Goal: Information Seeking & Learning: Learn about a topic

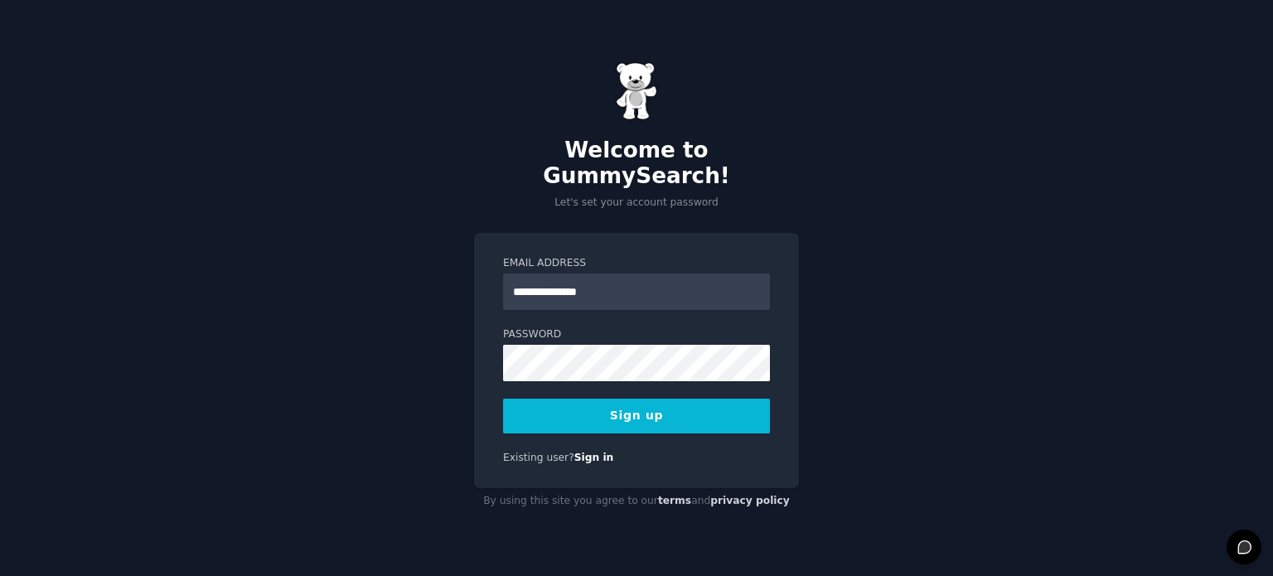
type input "**********"
click at [503, 399] on button "Sign up" at bounding box center [636, 416] width 267 height 35
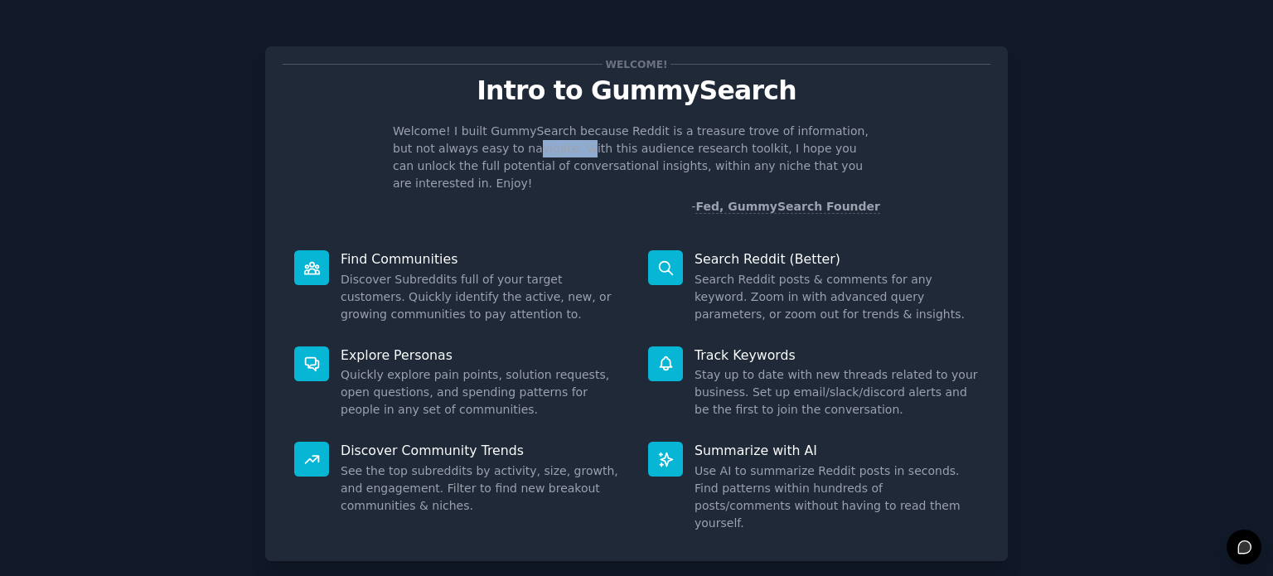
drag, startPoint x: 478, startPoint y: 143, endPoint x: 527, endPoint y: 157, distance: 51.7
click at [527, 157] on p "Welcome! I built GummySearch because Reddit is a treasure trove of information,…" at bounding box center [637, 158] width 488 height 70
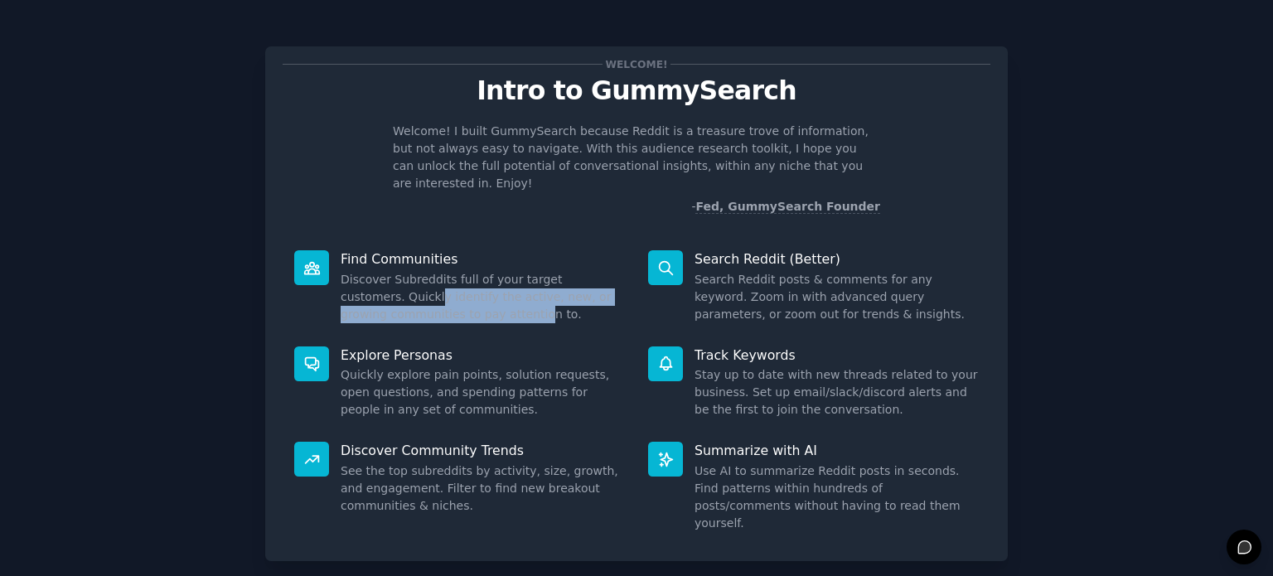
drag, startPoint x: 371, startPoint y: 281, endPoint x: 486, endPoint y: 295, distance: 115.3
click at [486, 295] on dd "Discover Subreddits full of your target customers. Quickly identify the active,…" at bounding box center [483, 297] width 284 height 52
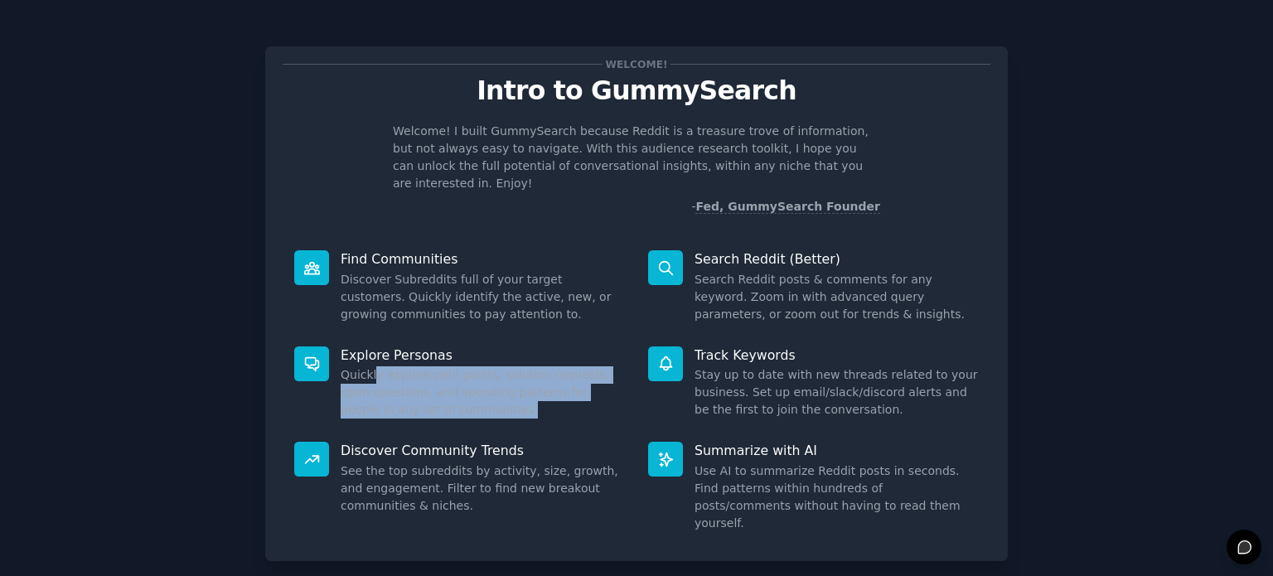
drag, startPoint x: 370, startPoint y: 361, endPoint x: 466, endPoint y: 390, distance: 100.5
click at [466, 390] on dd "Quickly explore pain points, solution requests, open questions, and spending pa…" at bounding box center [483, 392] width 284 height 52
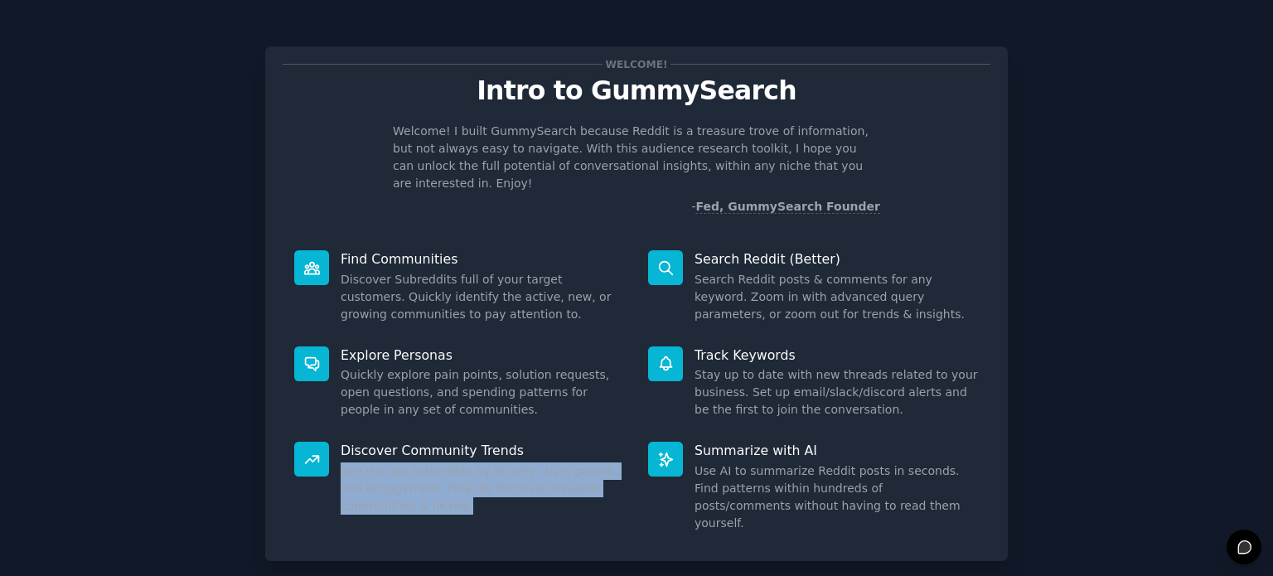
drag, startPoint x: 341, startPoint y: 458, endPoint x: 421, endPoint y: 483, distance: 84.2
click at [421, 483] on dd "See the top subreddits by activity, size, growth, and engagement. Filter to fin…" at bounding box center [483, 489] width 284 height 52
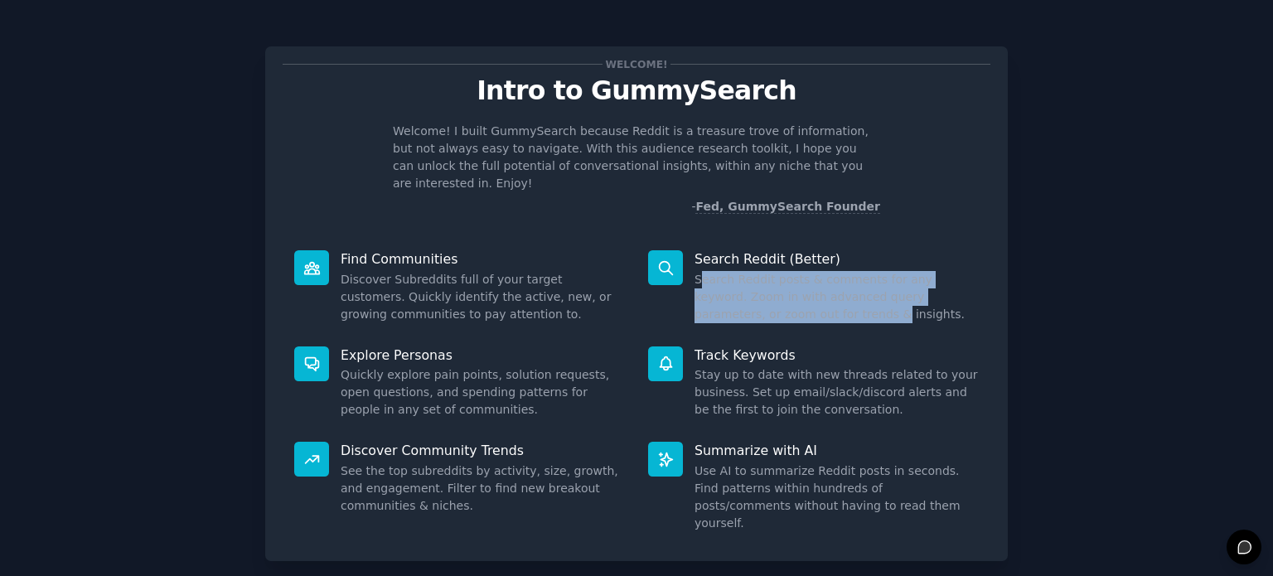
drag, startPoint x: 700, startPoint y: 261, endPoint x: 756, endPoint y: 304, distance: 71.0
click at [756, 304] on dd "Search Reddit posts & comments for any keyword. Zoom in with advanced query par…" at bounding box center [837, 297] width 284 height 52
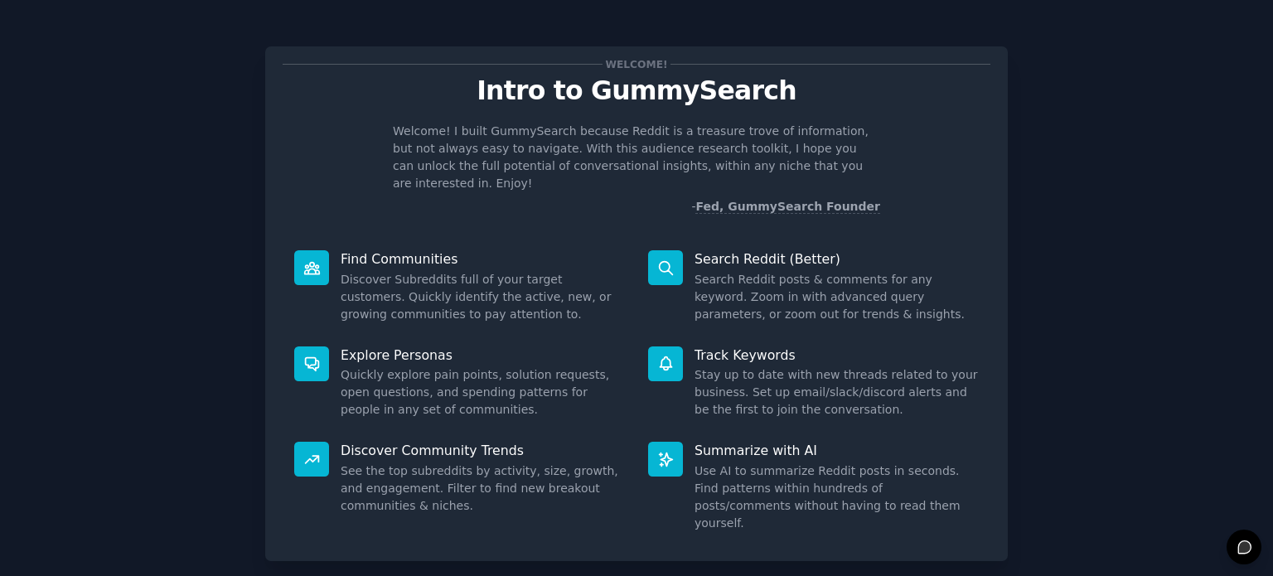
click at [905, 430] on div "Summarize with AI Use AI to summarize Reddit posts in seconds. Find patterns wi…" at bounding box center [814, 487] width 354 height 114
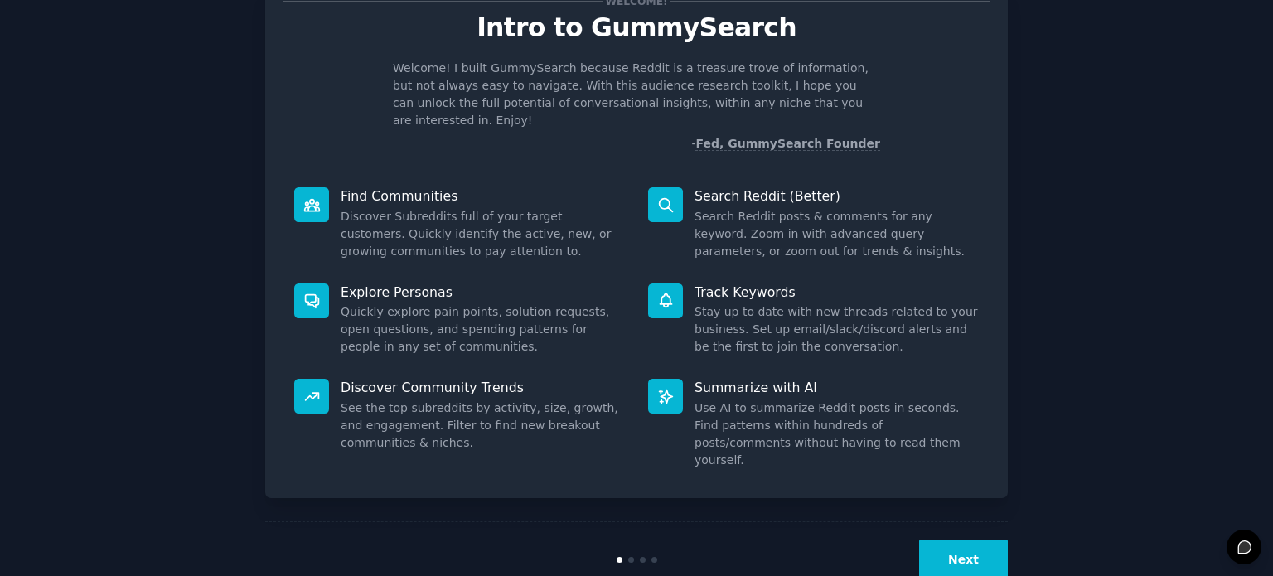
scroll to position [72, 0]
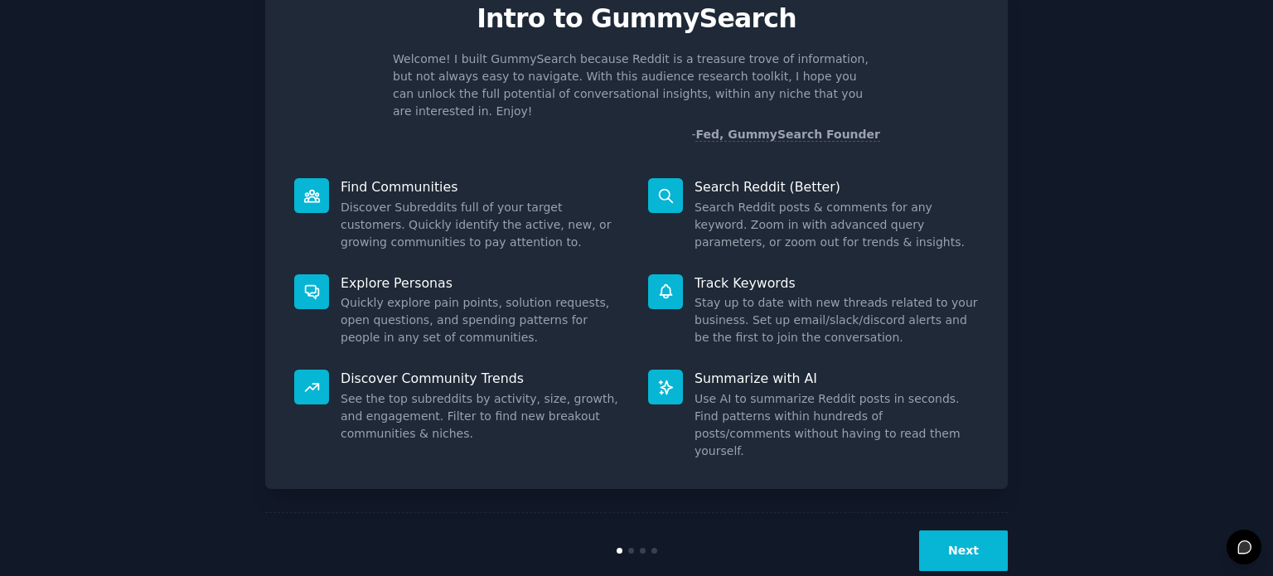
click at [958, 531] on button "Next" at bounding box center [963, 551] width 89 height 41
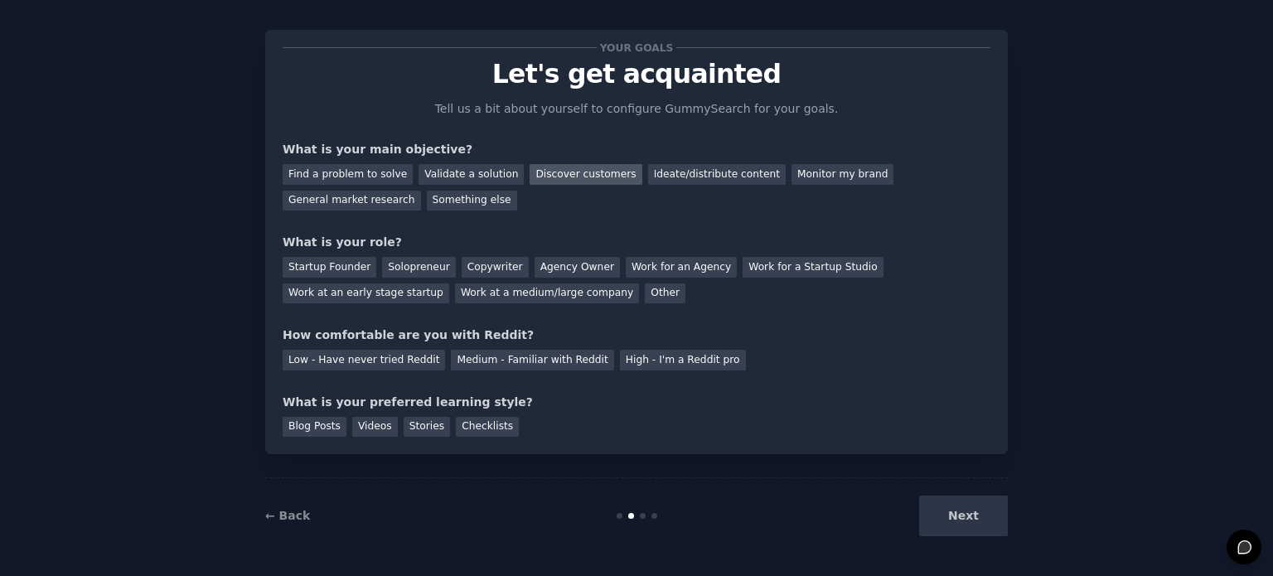
click at [580, 172] on div "Discover customers" at bounding box center [586, 174] width 112 height 21
click at [679, 166] on div "Ideate/distribute content" at bounding box center [717, 174] width 138 height 21
click at [421, 191] on div "General market research" at bounding box center [352, 201] width 138 height 21
click at [645, 289] on div "Other" at bounding box center [665, 294] width 41 height 21
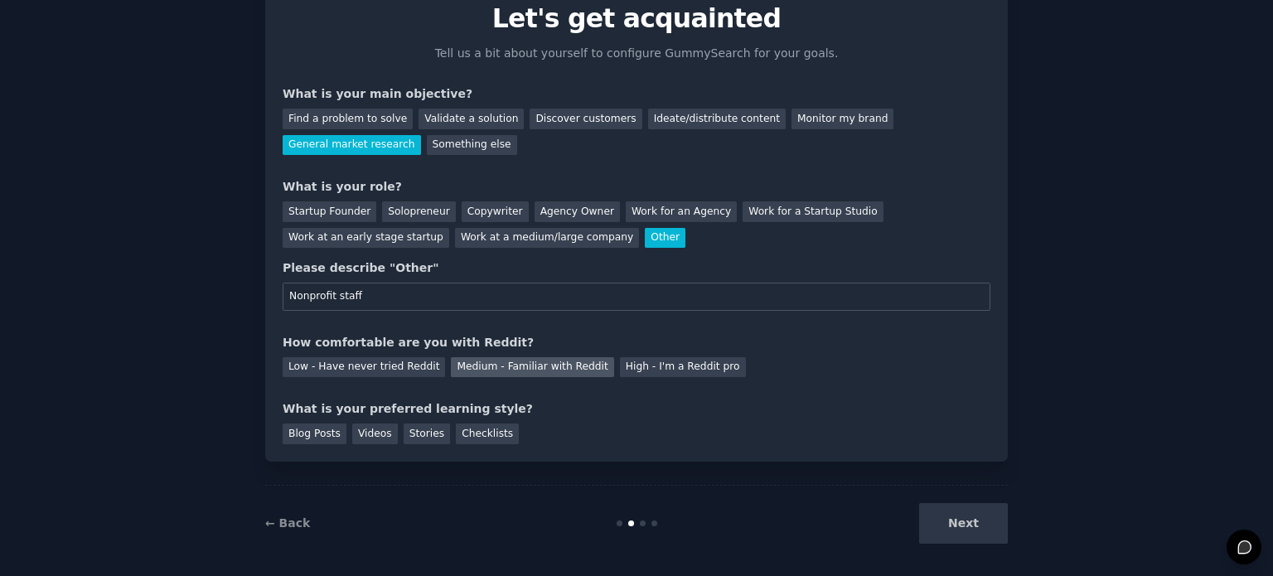
type input "Nonprofit staff"
click at [517, 369] on div "Medium - Familiar with Reddit" at bounding box center [532, 367] width 163 height 21
click at [456, 433] on div "Checklists" at bounding box center [487, 434] width 63 height 21
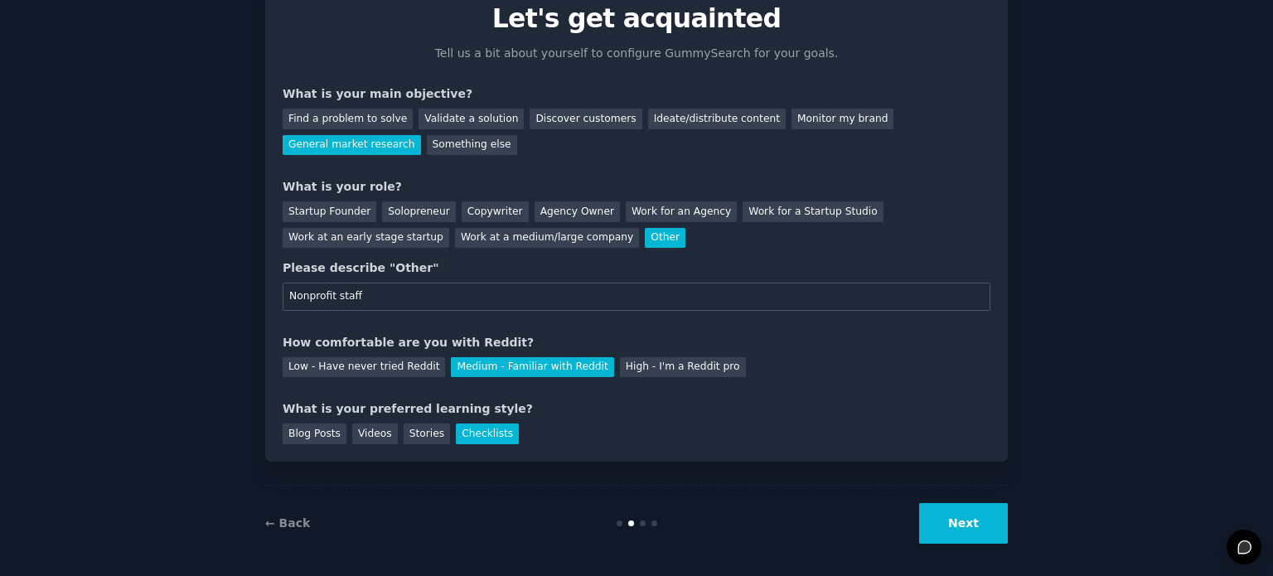
click at [973, 524] on button "Next" at bounding box center [963, 523] width 89 height 41
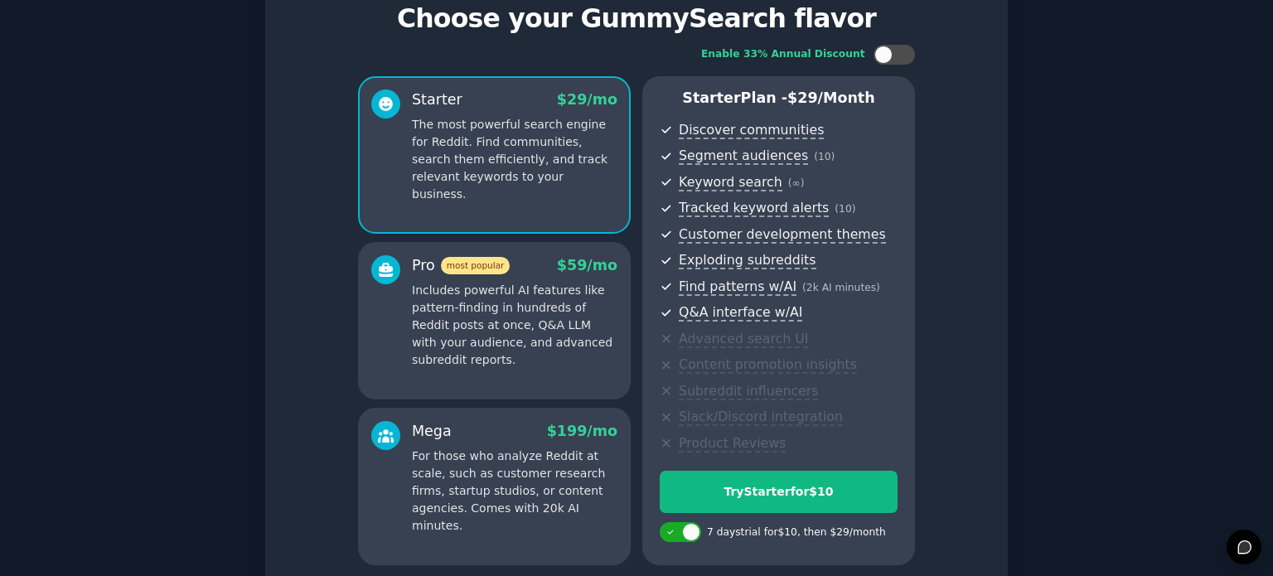
click at [955, 533] on div "Enable 33% Annual Discount Starter $ 29 /mo The most powerful search engine for…" at bounding box center [637, 305] width 708 height 544
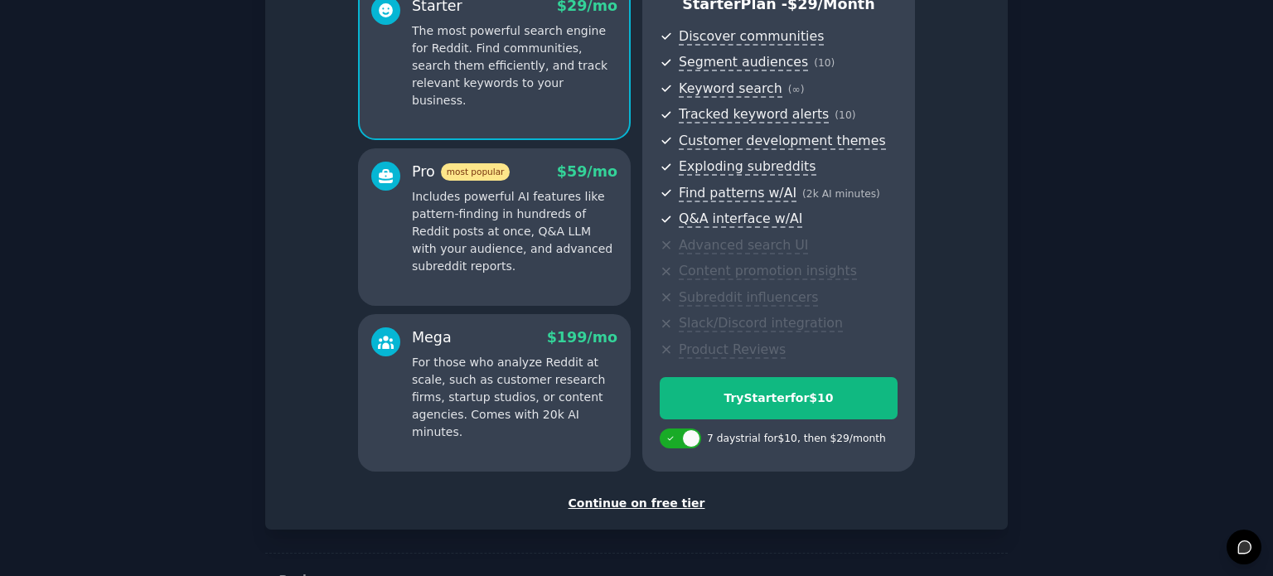
click at [663, 509] on div "Continue on free tier" at bounding box center [637, 503] width 708 height 17
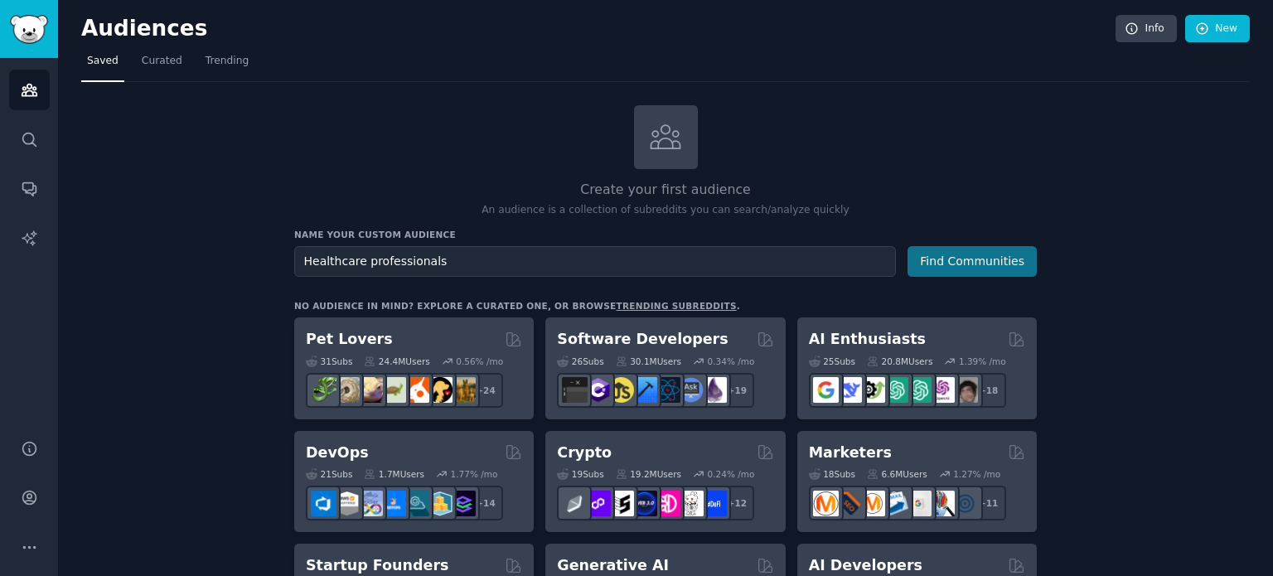
type input "Healthcare professionals"
click at [1011, 250] on button "Find Communities" at bounding box center [972, 261] width 129 height 31
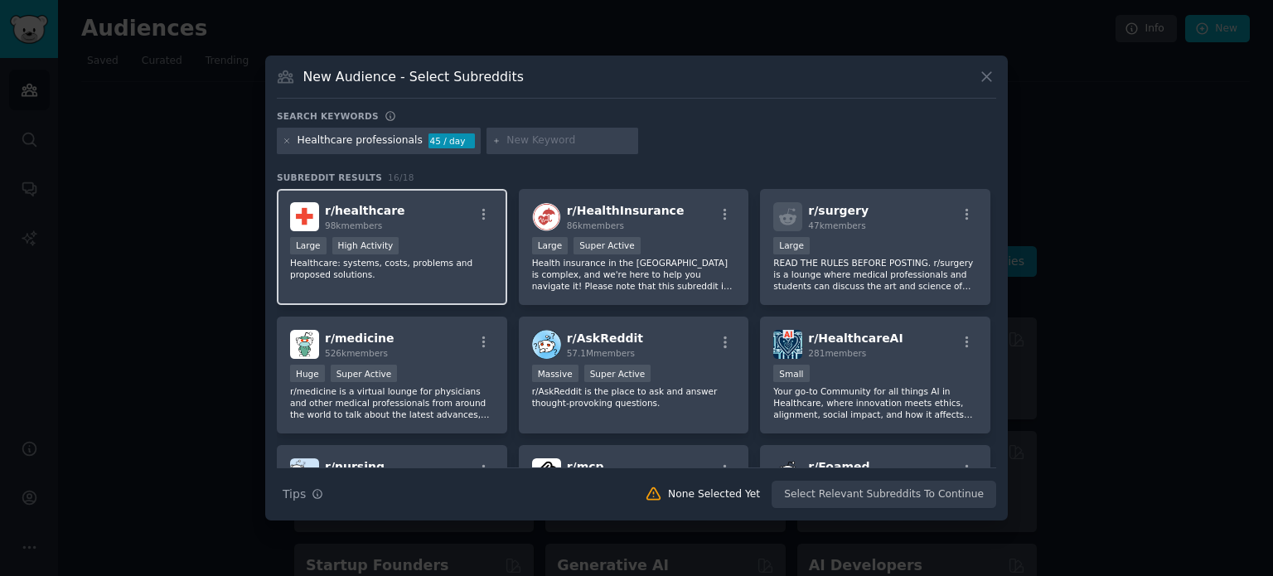
click at [427, 231] on div "r/ healthcare 98k members Large High Activity Healthcare: systems, costs, probl…" at bounding box center [392, 247] width 230 height 117
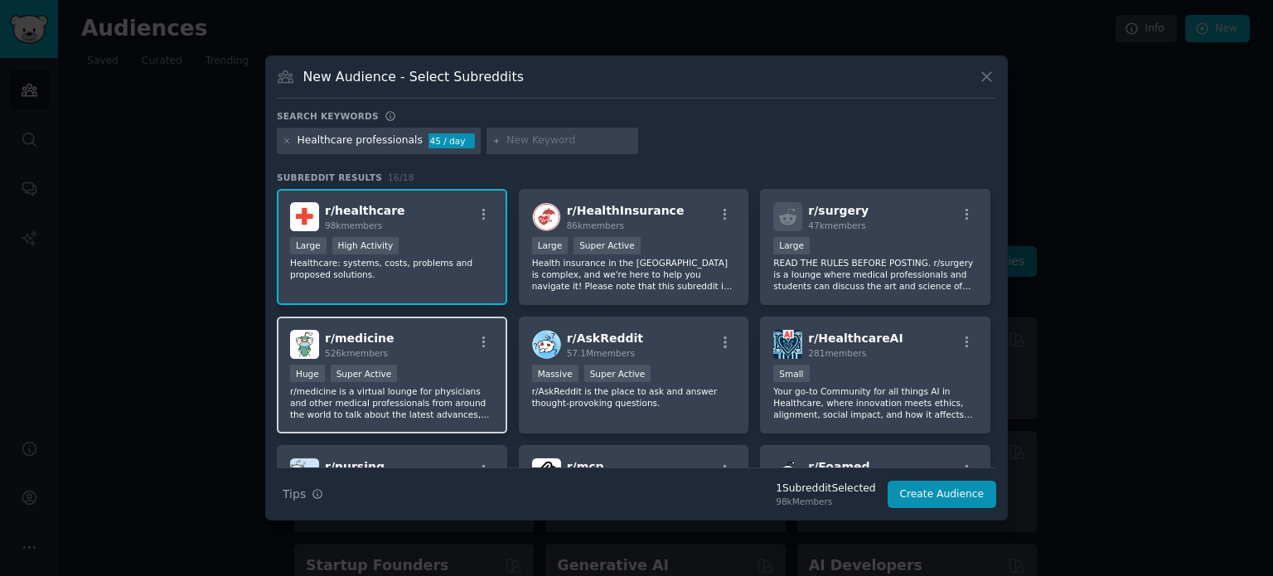
click at [450, 361] on div "r/ medicine 526k members Huge Super Active r/medicine is a virtual lounge for p…" at bounding box center [392, 375] width 230 height 117
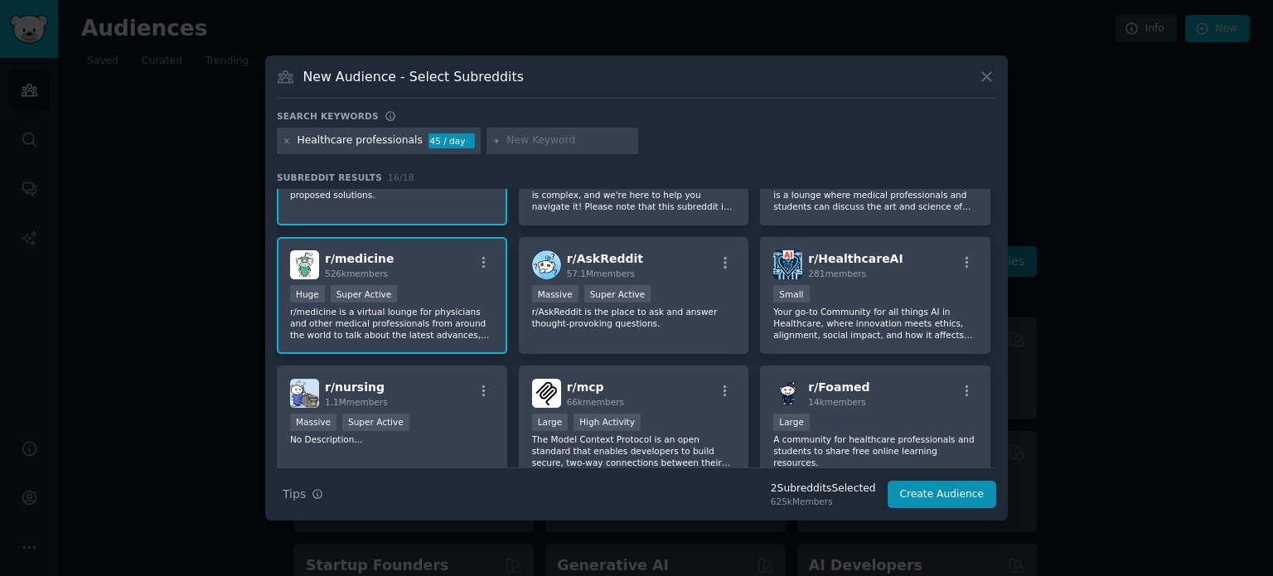
scroll to position [133, 0]
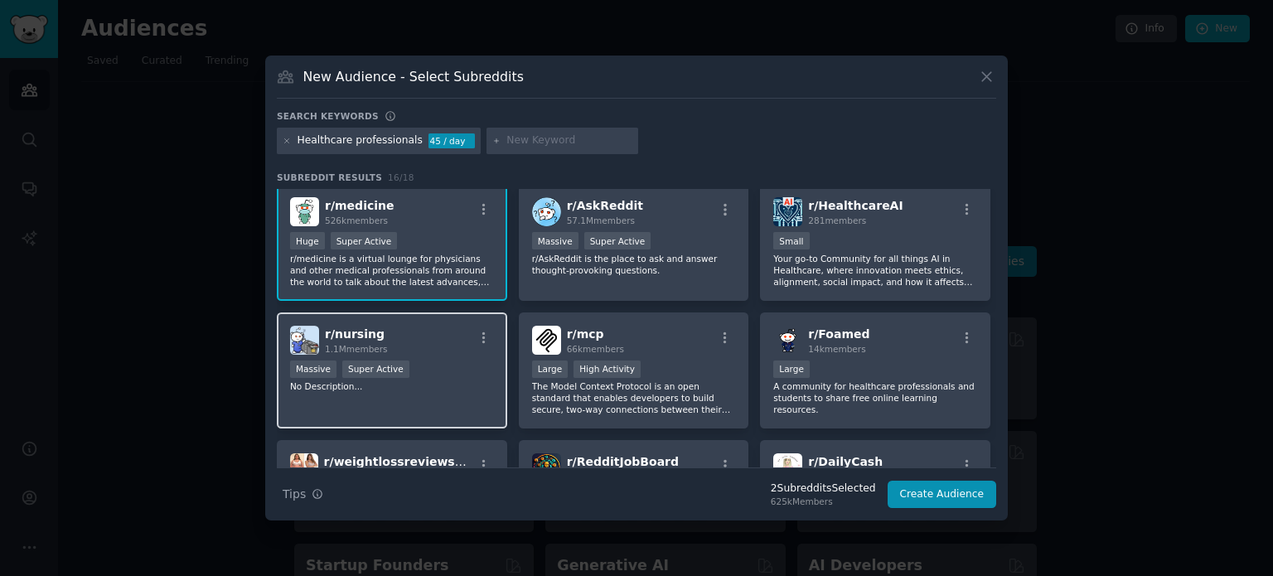
click at [444, 390] on p "No Description..." at bounding box center [392, 387] width 204 height 12
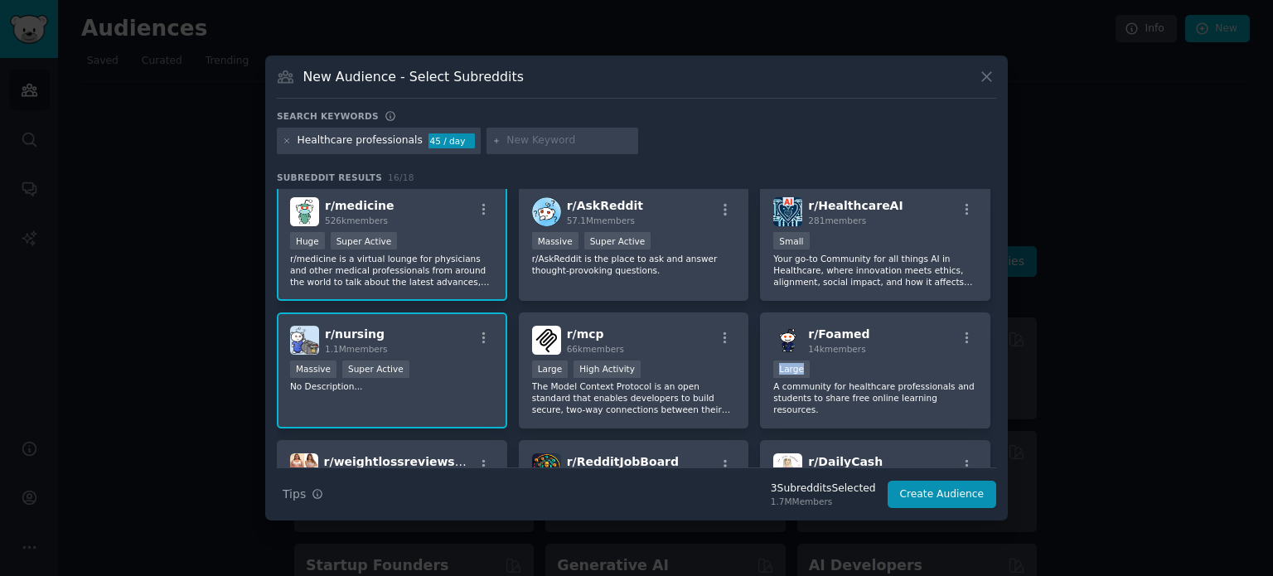
drag, startPoint x: 997, startPoint y: 316, endPoint x: 998, endPoint y: 364, distance: 48.1
click at [998, 364] on div "New Audience - Select Subreddits Search keywords Healthcare professionals 45 / …" at bounding box center [636, 288] width 743 height 465
click at [892, 388] on p "A community for healthcare professionals and students to share free online lear…" at bounding box center [876, 398] width 204 height 35
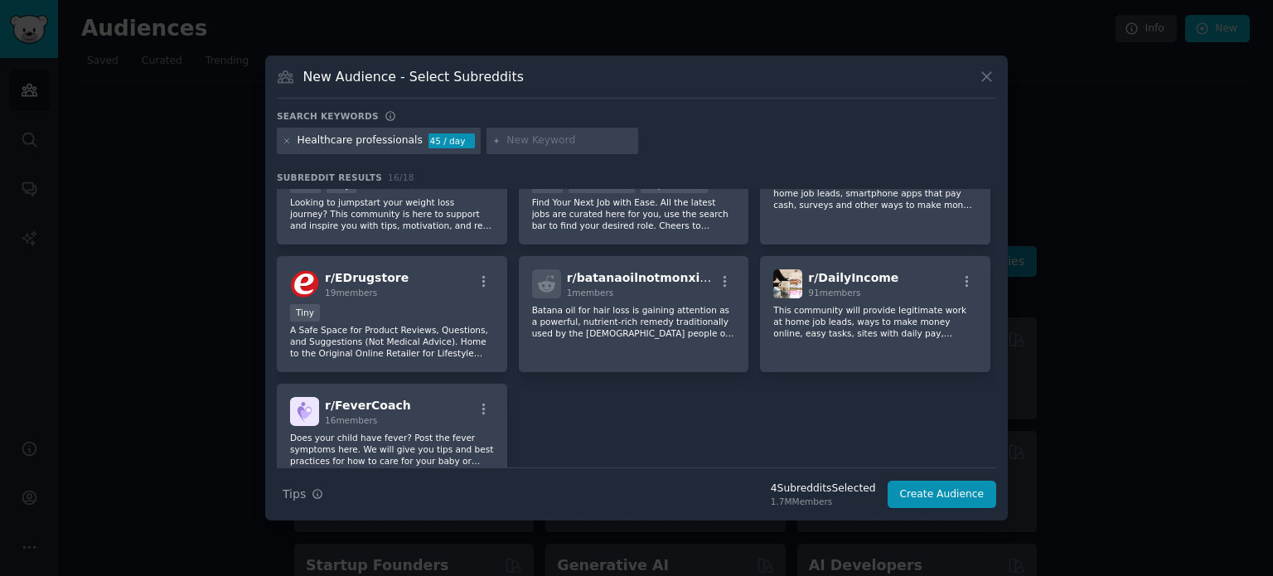
scroll to position [512, 0]
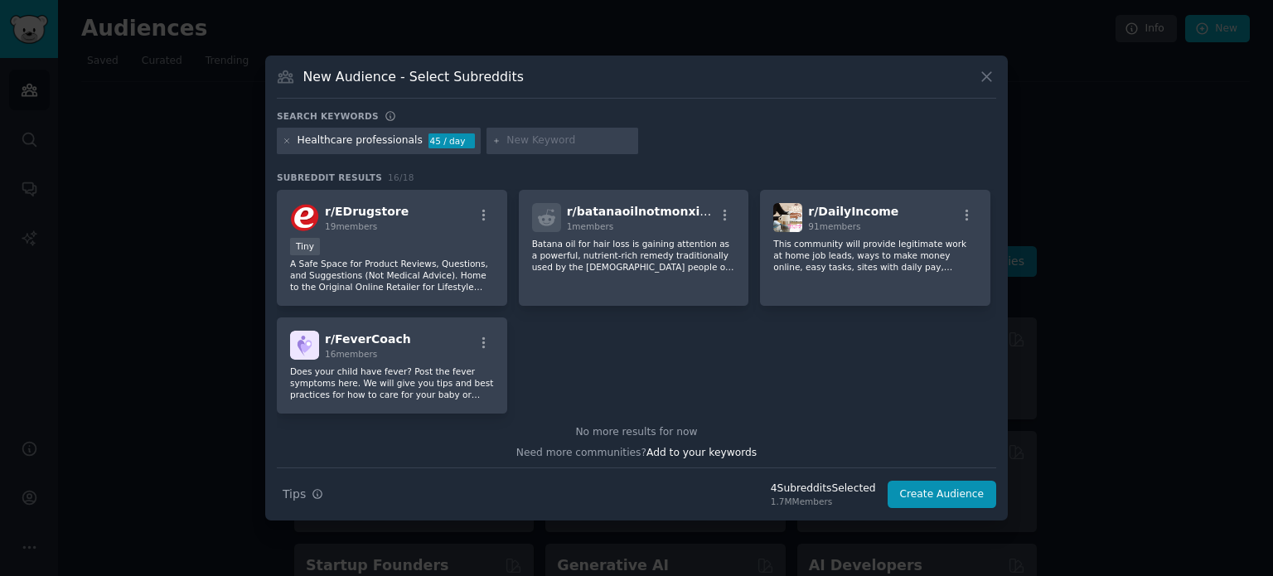
click at [551, 142] on input "text" at bounding box center [570, 140] width 126 height 15
type input "medical school"
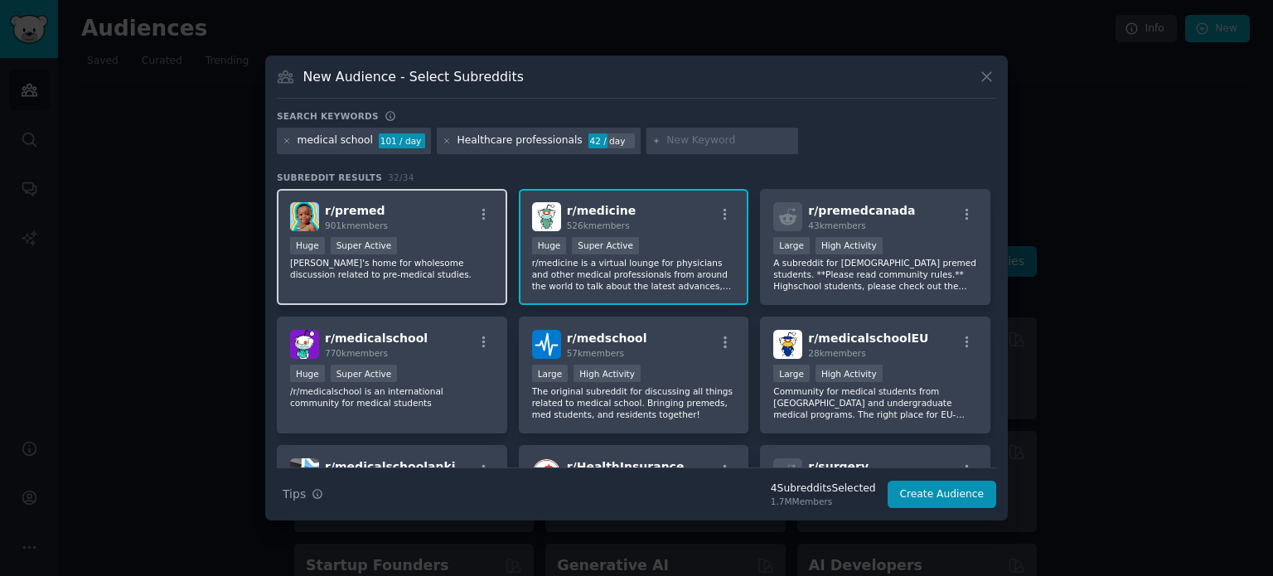
click at [478, 288] on div "r/ premed 901k members Huge Super Active Reddit's home for wholesome discussion…" at bounding box center [392, 247] width 230 height 117
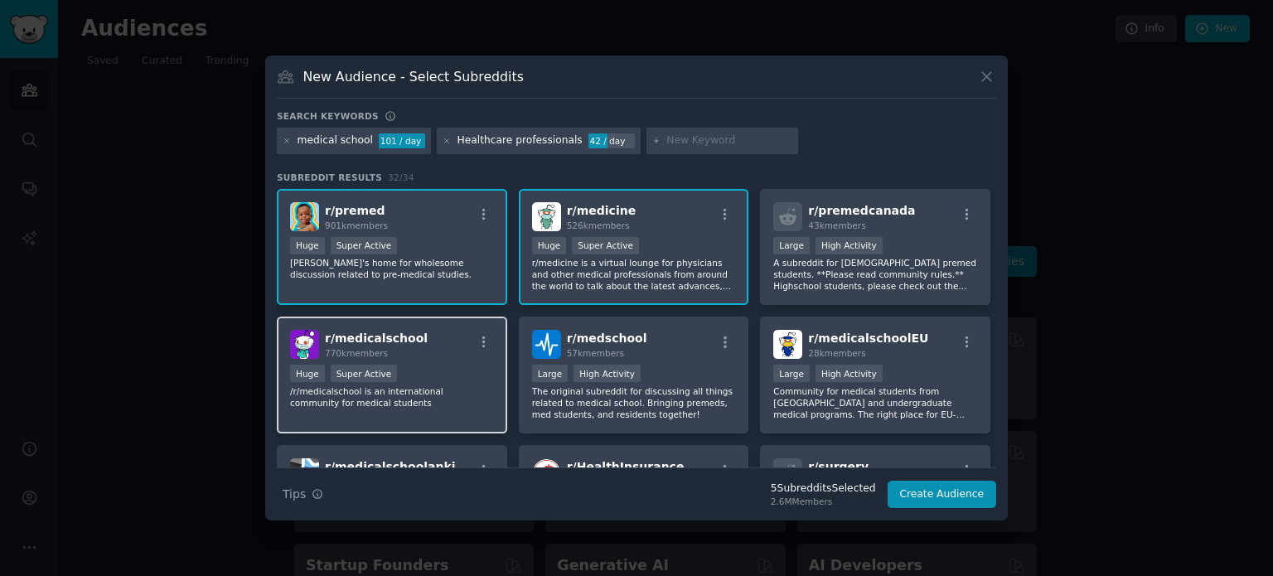
click at [451, 405] on p "/r/medicalschool is an international community for medical students" at bounding box center [392, 397] width 204 height 23
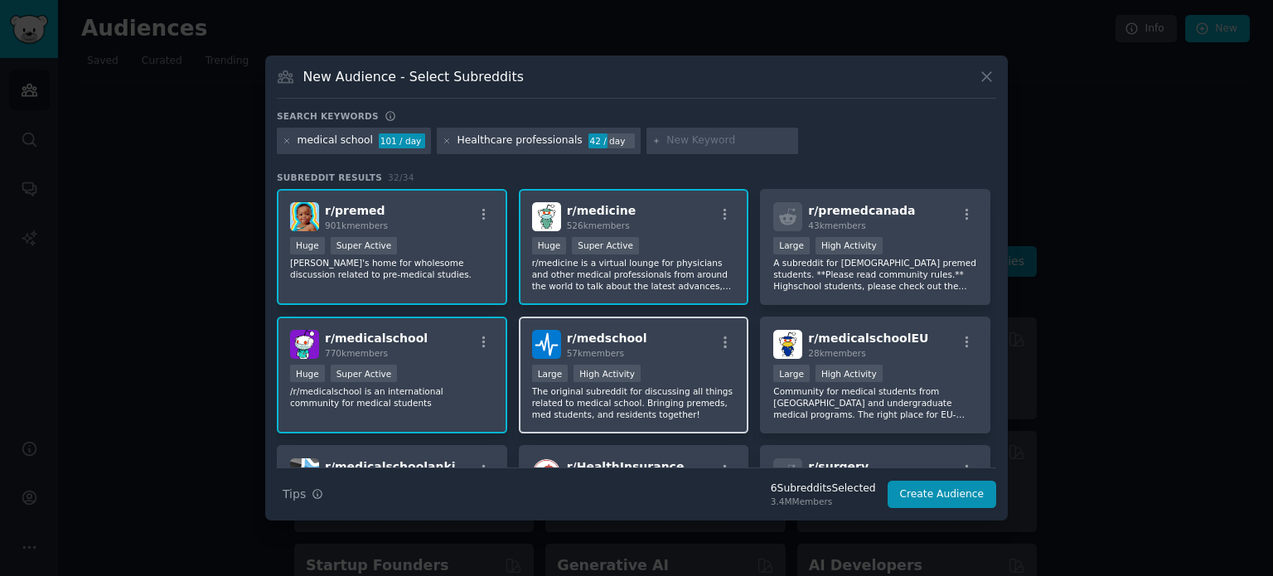
click at [653, 397] on p "The original subreddit for discussing all things related to medical school. Bri…" at bounding box center [634, 403] width 204 height 35
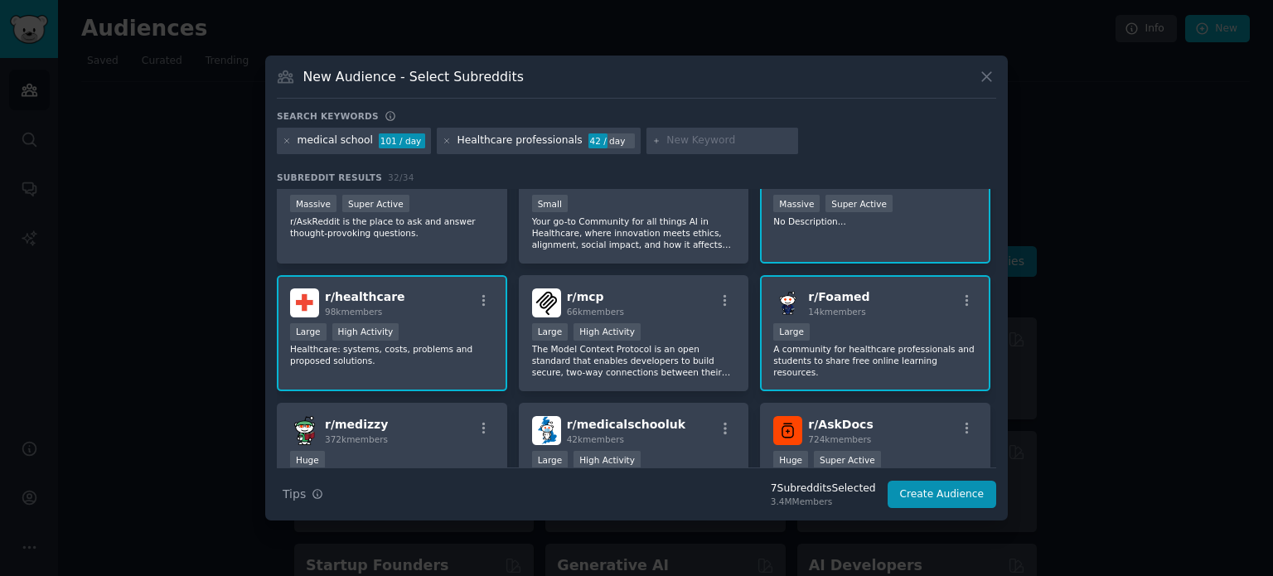
scroll to position [573, 0]
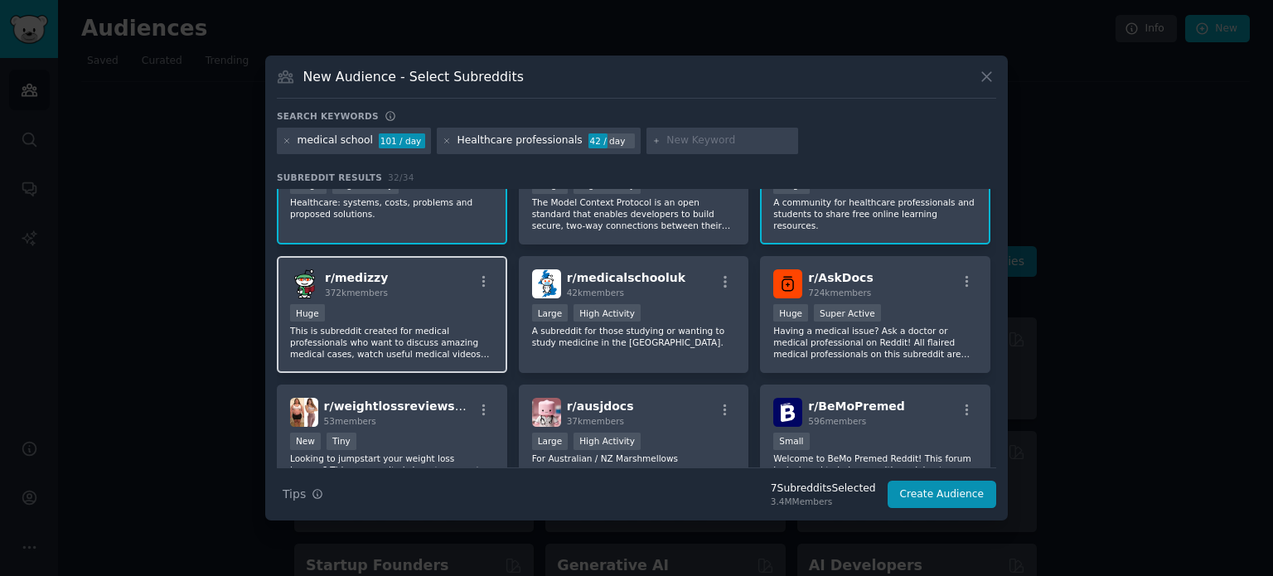
click at [421, 350] on p "This is subreddit created for medical professionals who want to discuss amazing…" at bounding box center [392, 342] width 204 height 35
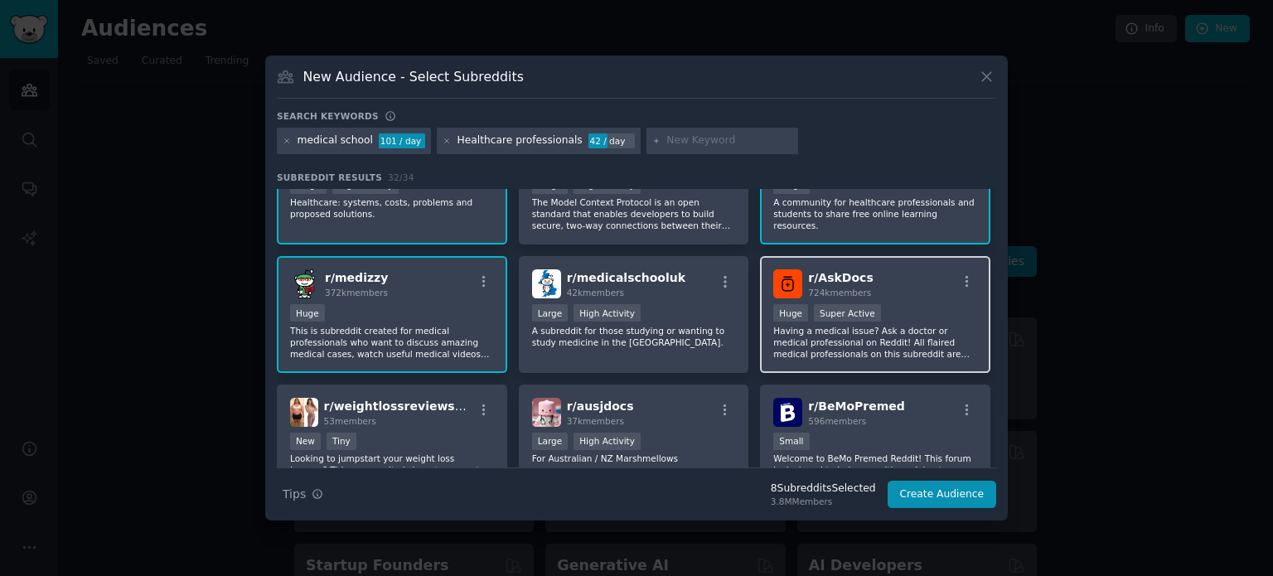
click at [928, 350] on p "Having a medical issue? Ask a doctor or medical professional on Reddit! All fla…" at bounding box center [876, 342] width 204 height 35
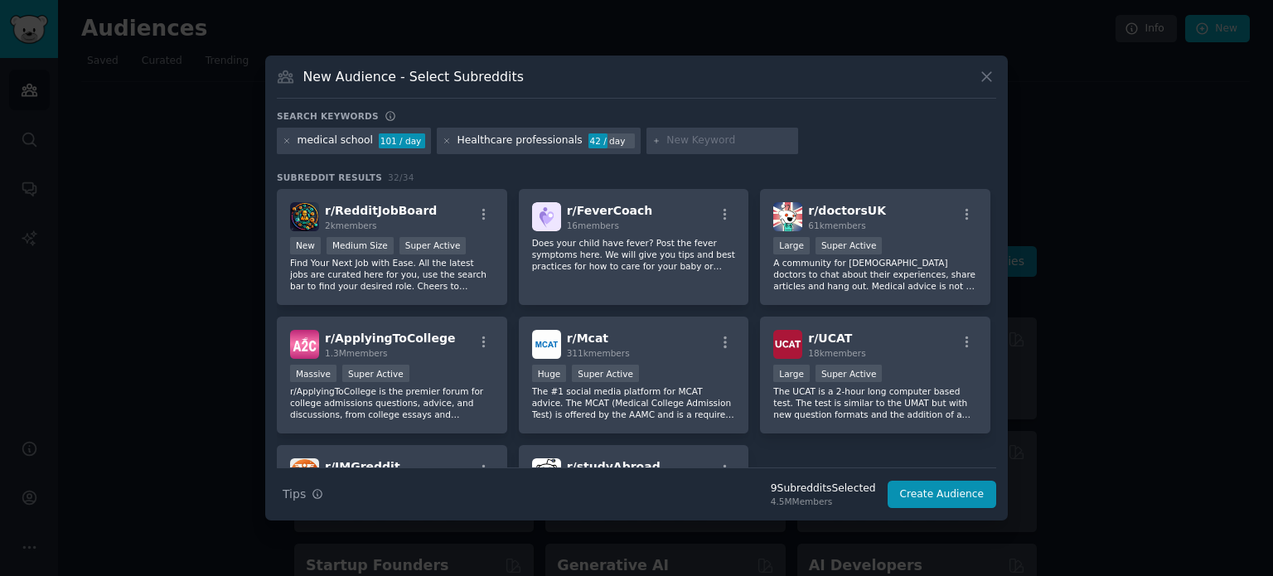
scroll to position [1089, 0]
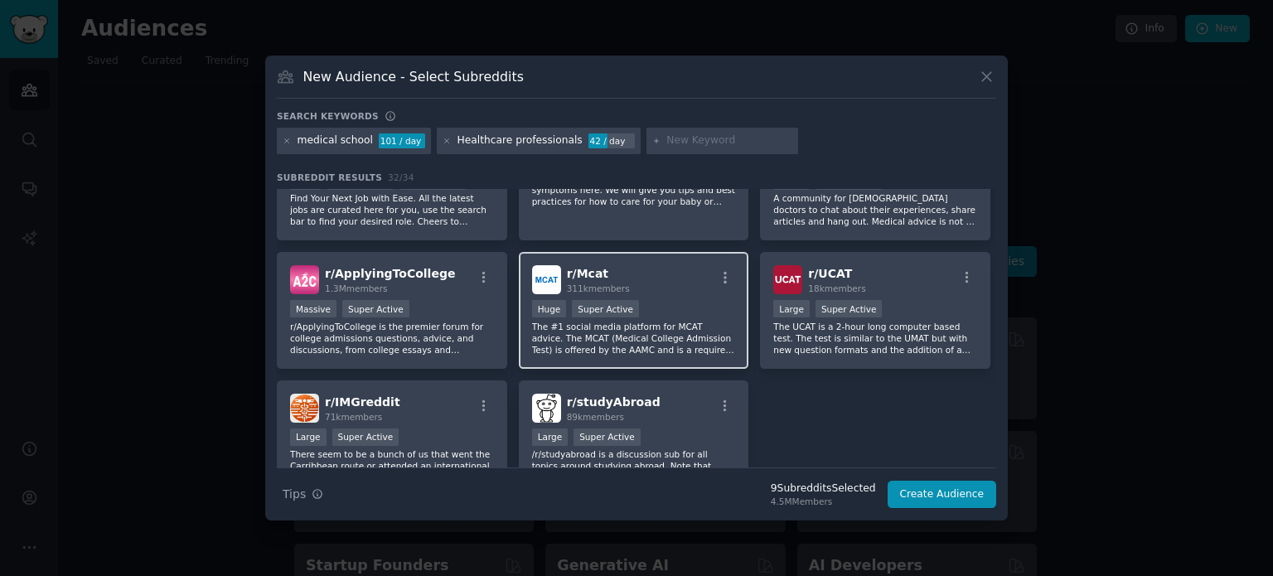
click at [674, 307] on div "Huge Super Active" at bounding box center [634, 310] width 204 height 21
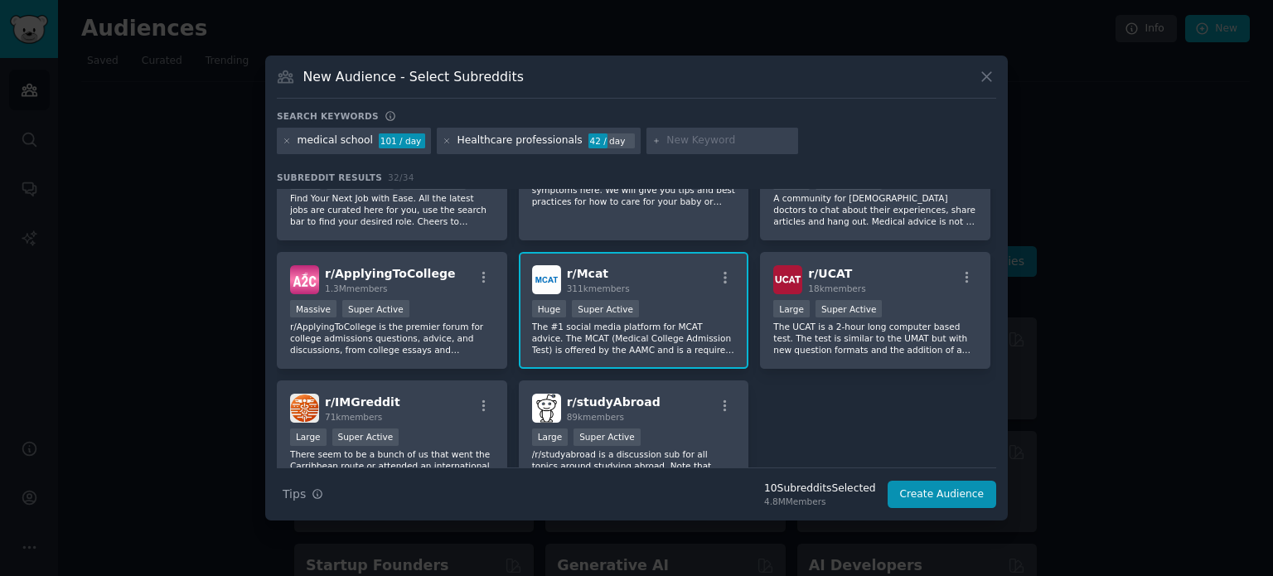
scroll to position [1169, 0]
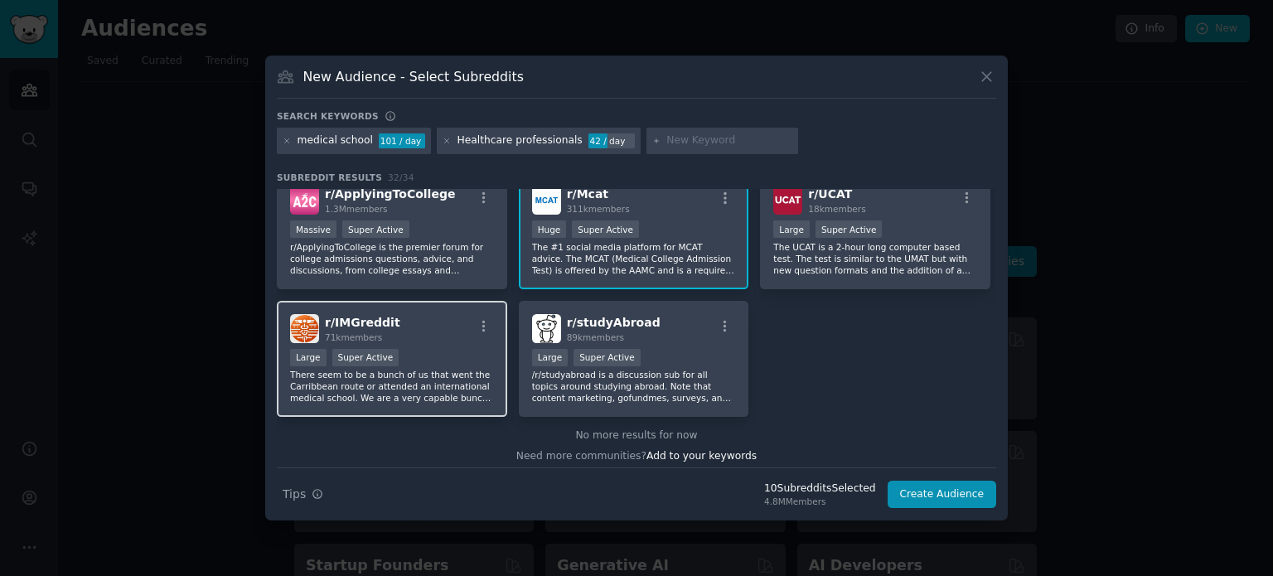
click at [454, 384] on p "There seem to be a bunch of us that went the Carribbean route or attended an in…" at bounding box center [392, 386] width 204 height 35
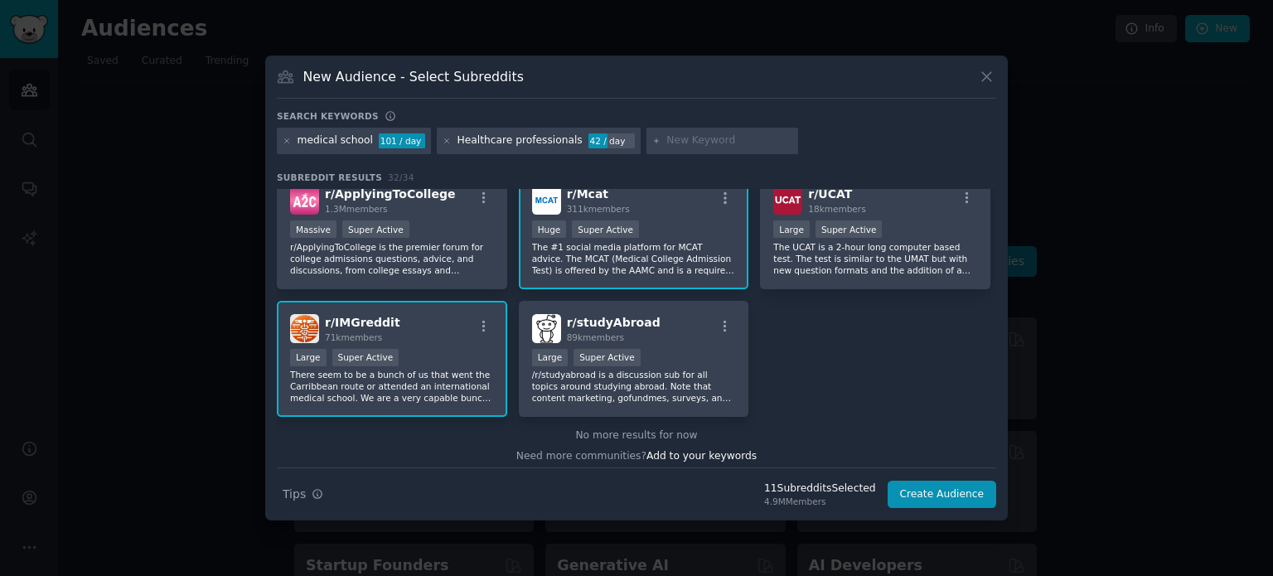
click at [706, 133] on input "text" at bounding box center [730, 140] width 126 height 15
type input "nursing"
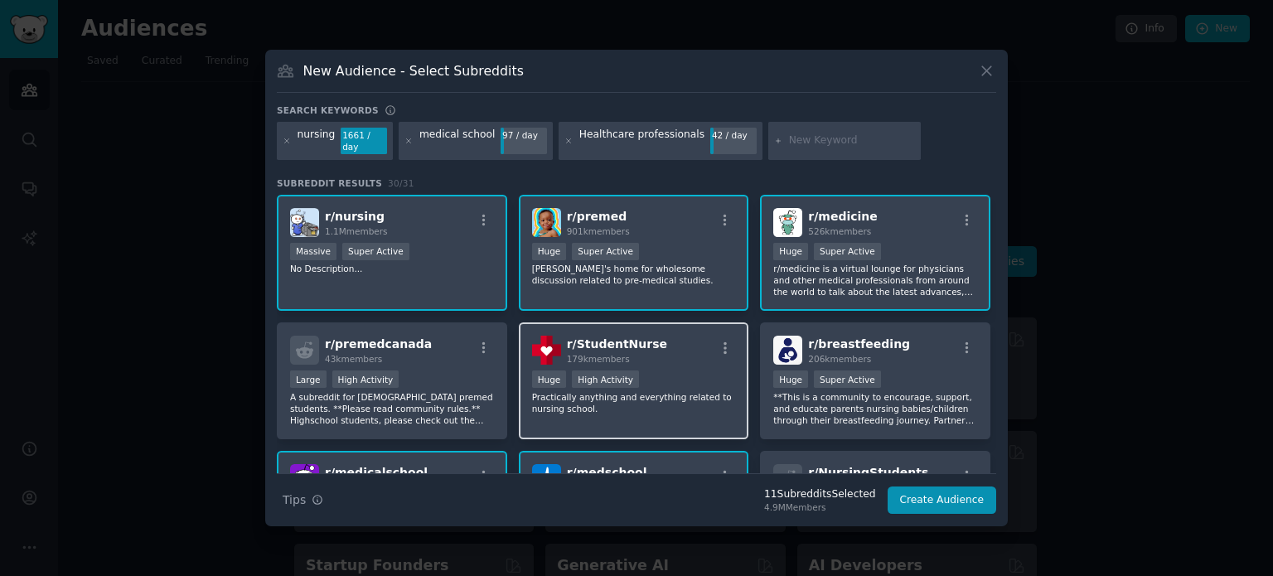
click at [680, 400] on p "Practically anything and everything related to nursing school." at bounding box center [634, 402] width 204 height 23
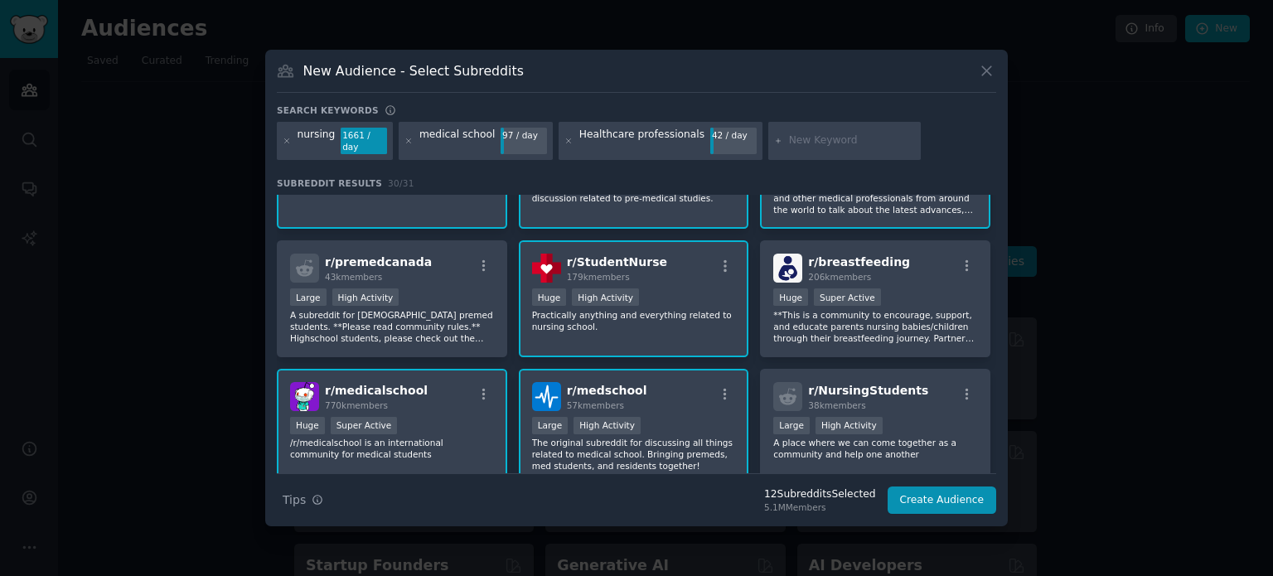
scroll to position [188, 0]
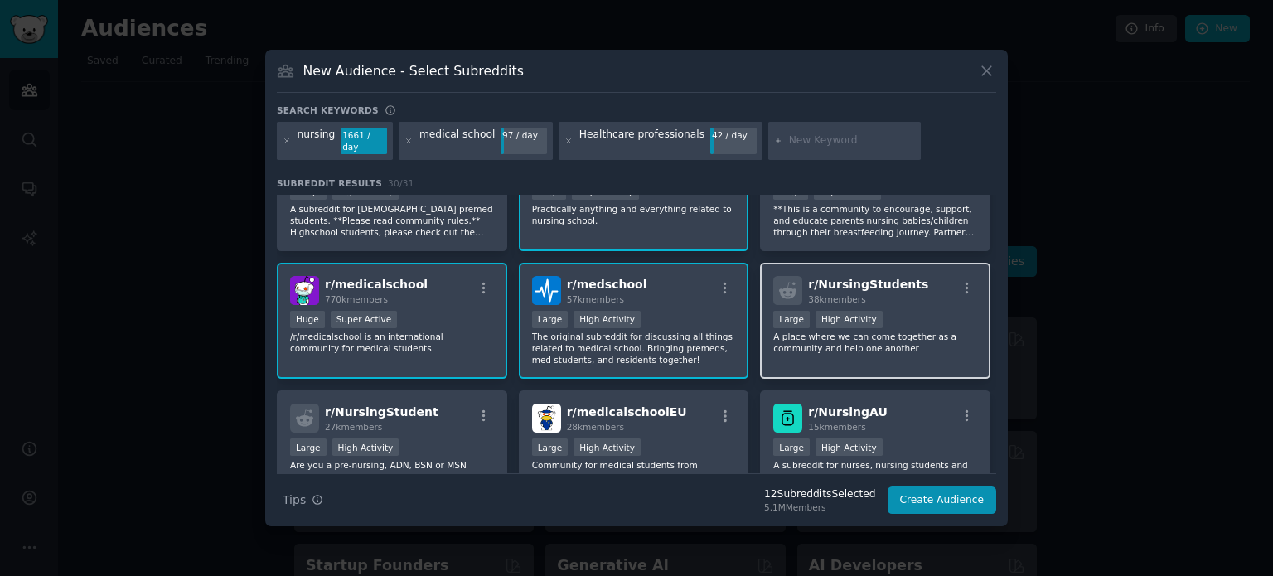
click at [928, 331] on p "A place where we can come together as a community and help one another" at bounding box center [876, 342] width 204 height 23
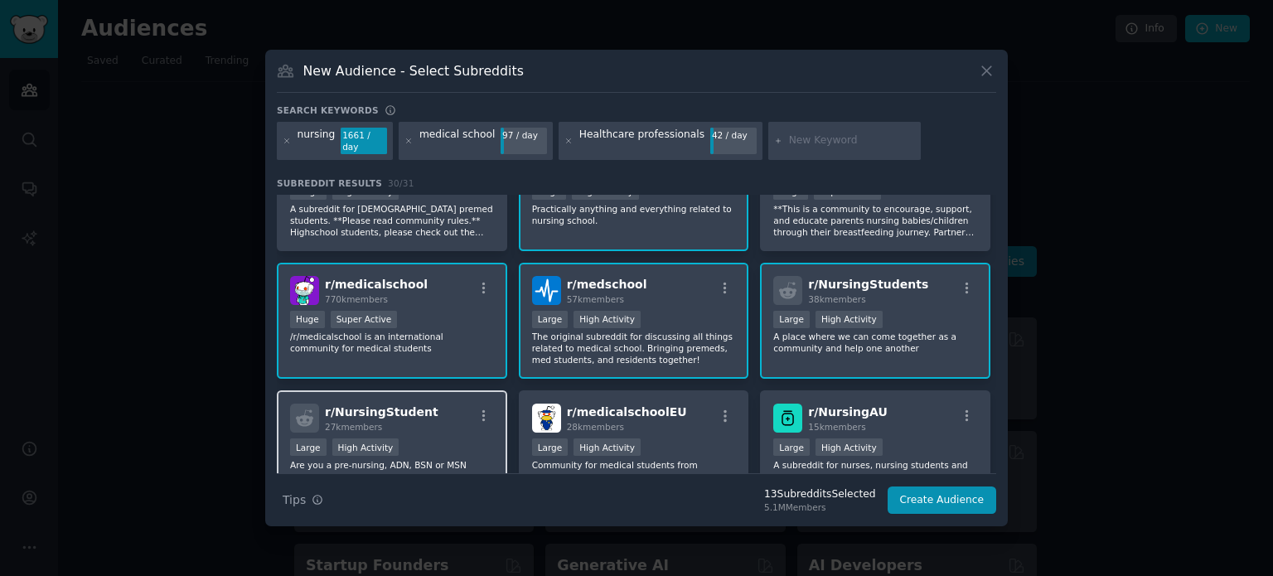
click at [427, 440] on div "Large High Activity" at bounding box center [392, 449] width 204 height 21
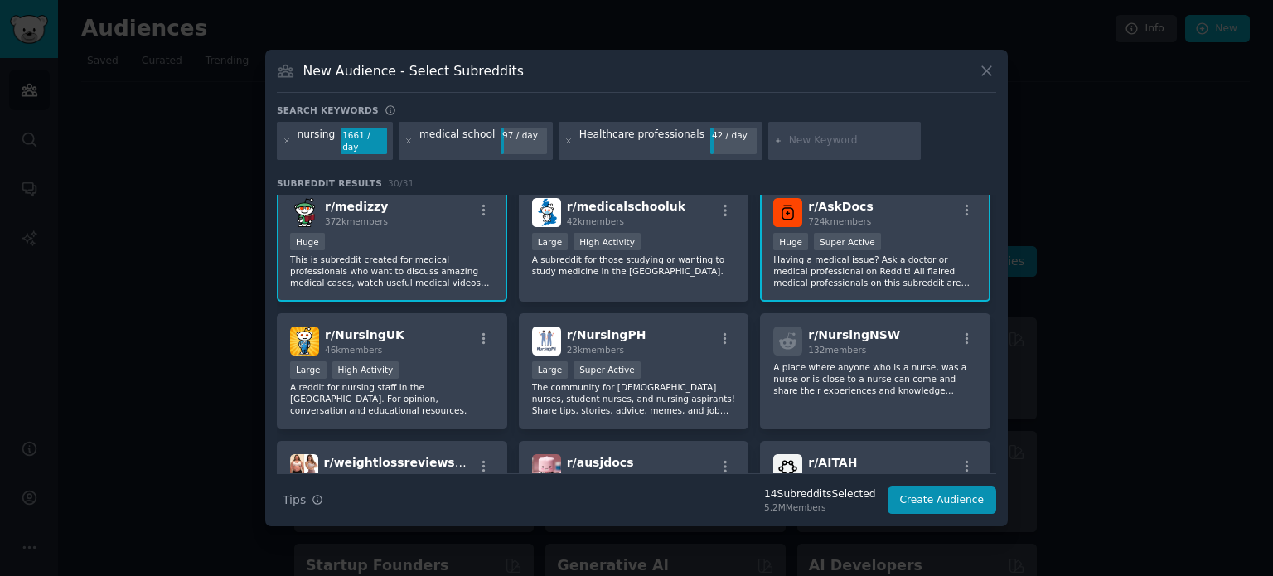
scroll to position [950, 0]
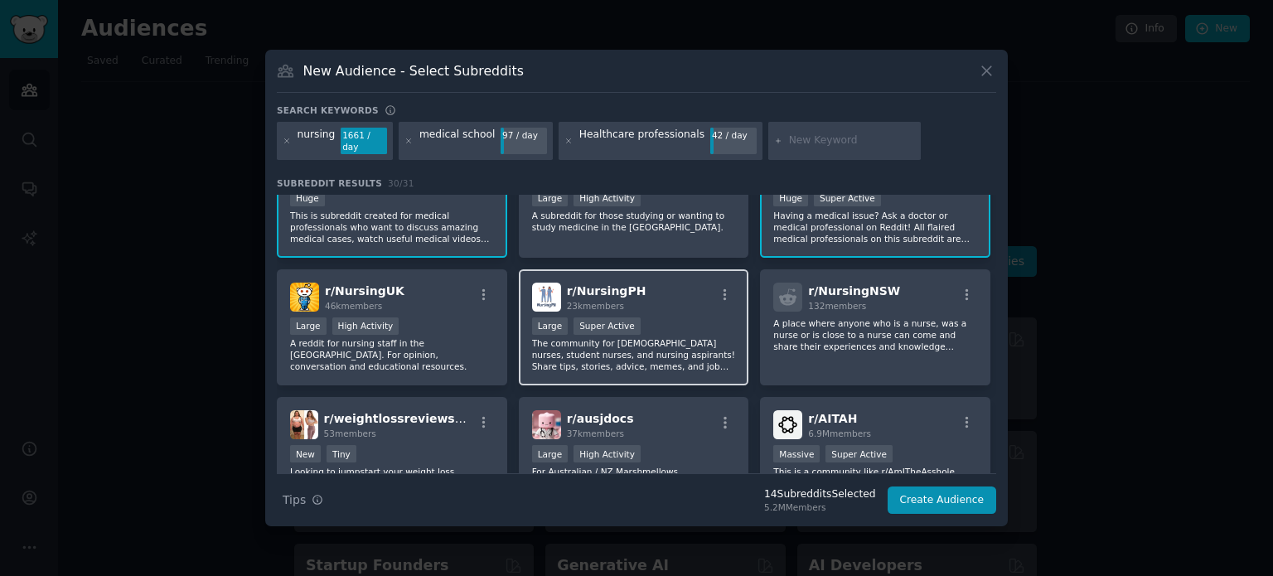
click at [696, 360] on p "The community for [DEMOGRAPHIC_DATA] nurses, student nurses, and nursing aspira…" at bounding box center [634, 354] width 204 height 35
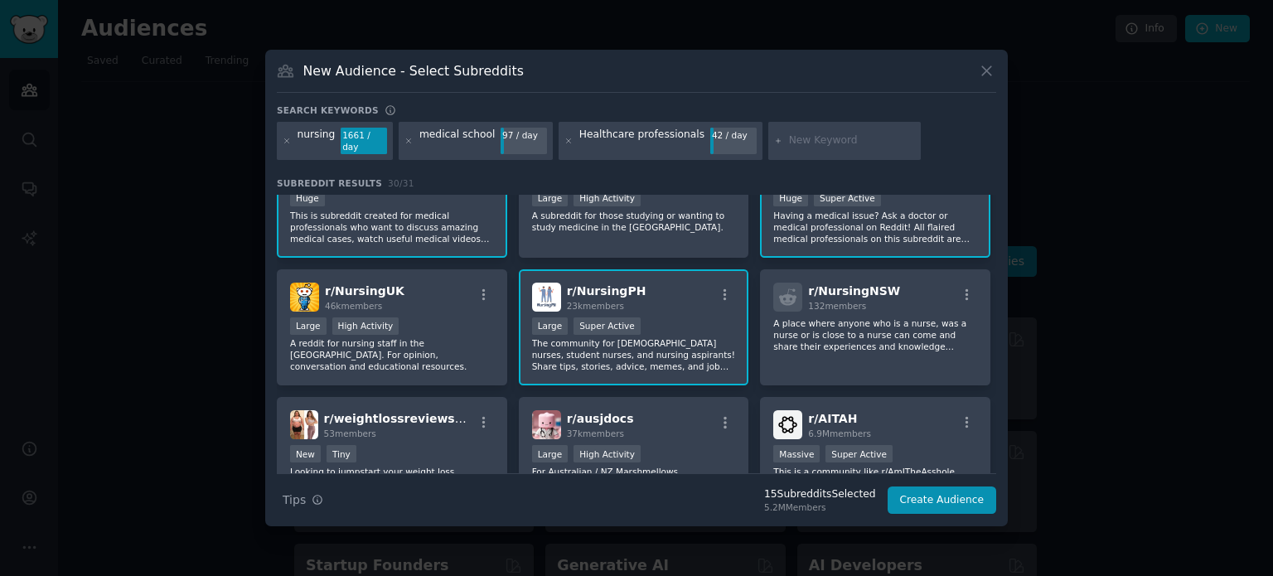
scroll to position [1041, 0]
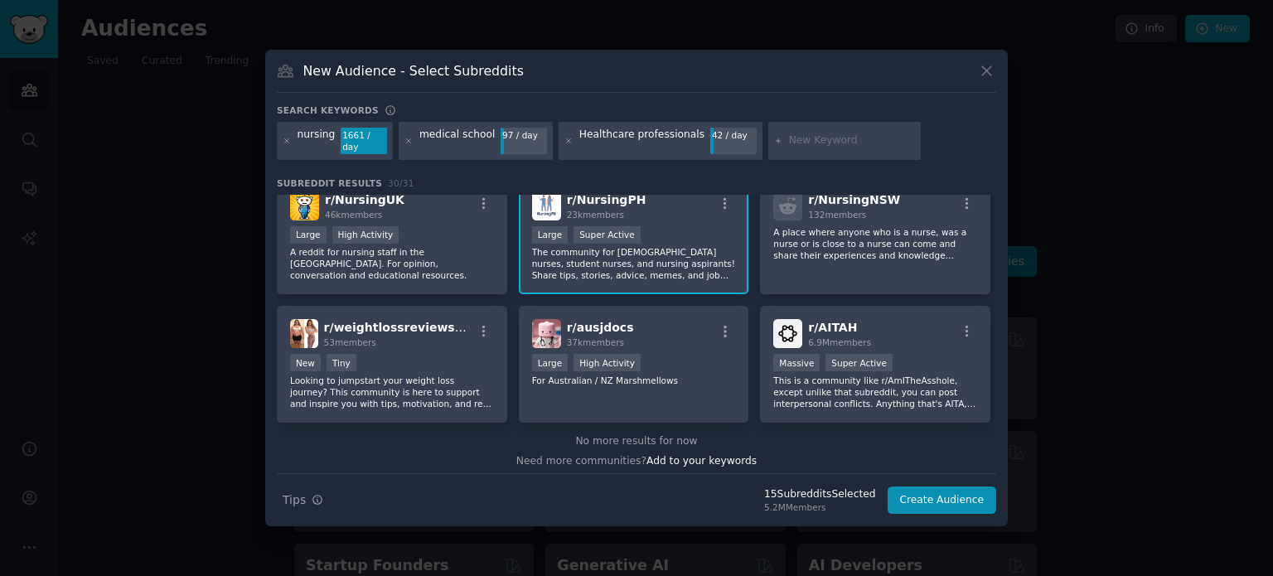
click at [789, 144] on input "text" at bounding box center [852, 140] width 126 height 15
type input "social work"
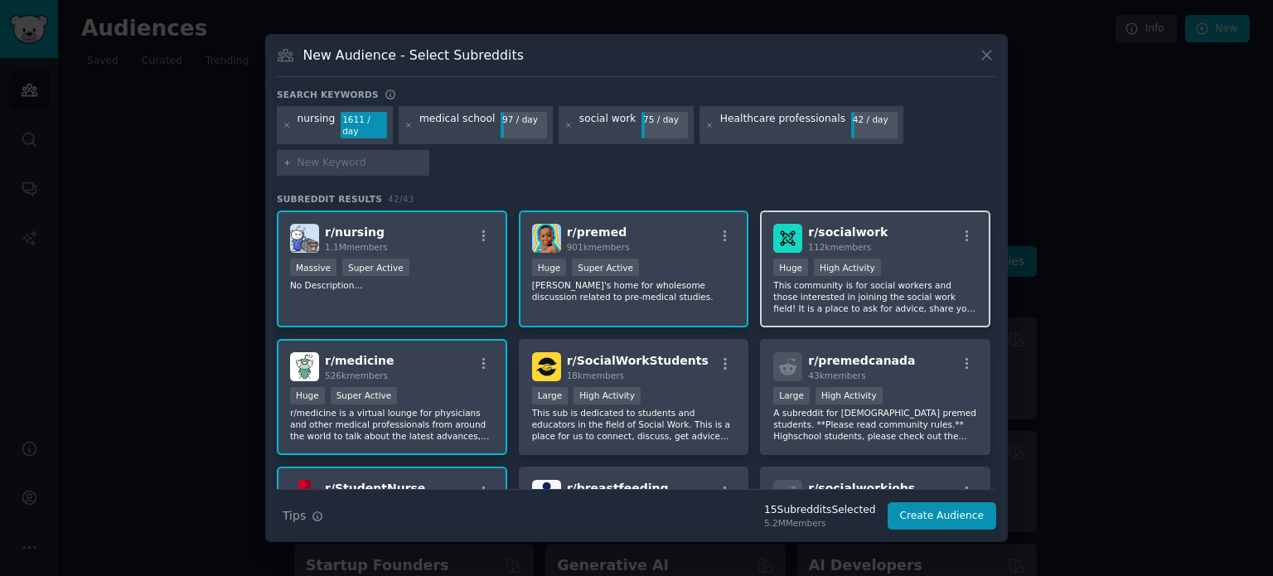
click at [902, 265] on div "Huge High Activity" at bounding box center [876, 269] width 204 height 21
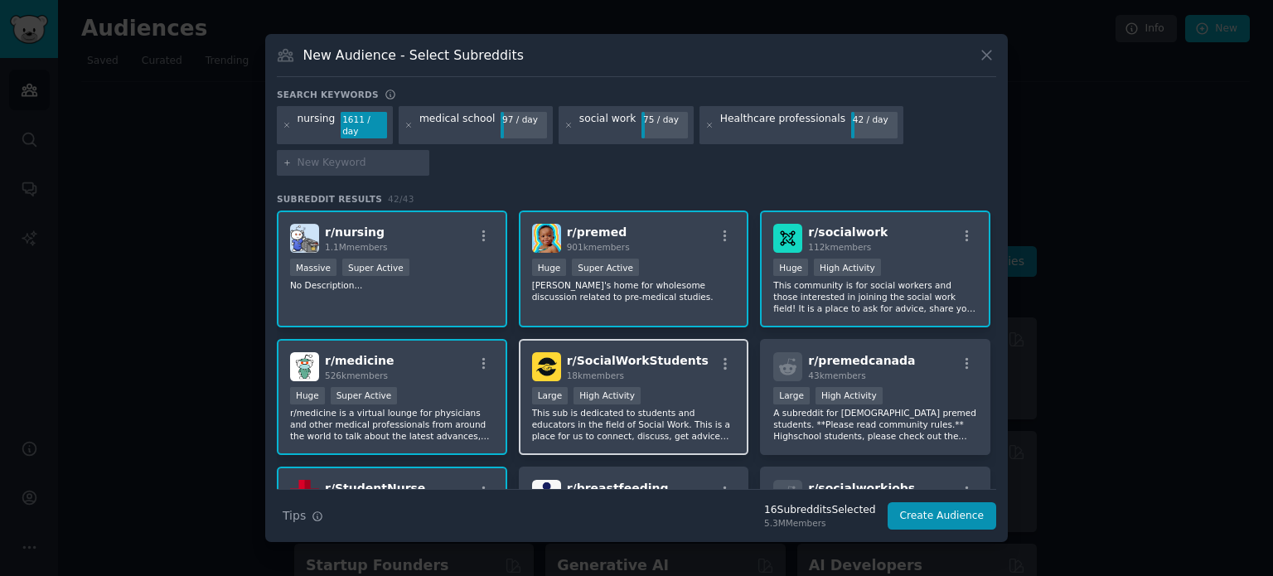
click at [686, 415] on p "This sub is dedicated to students and educators in the field of Social Work. Th…" at bounding box center [634, 424] width 204 height 35
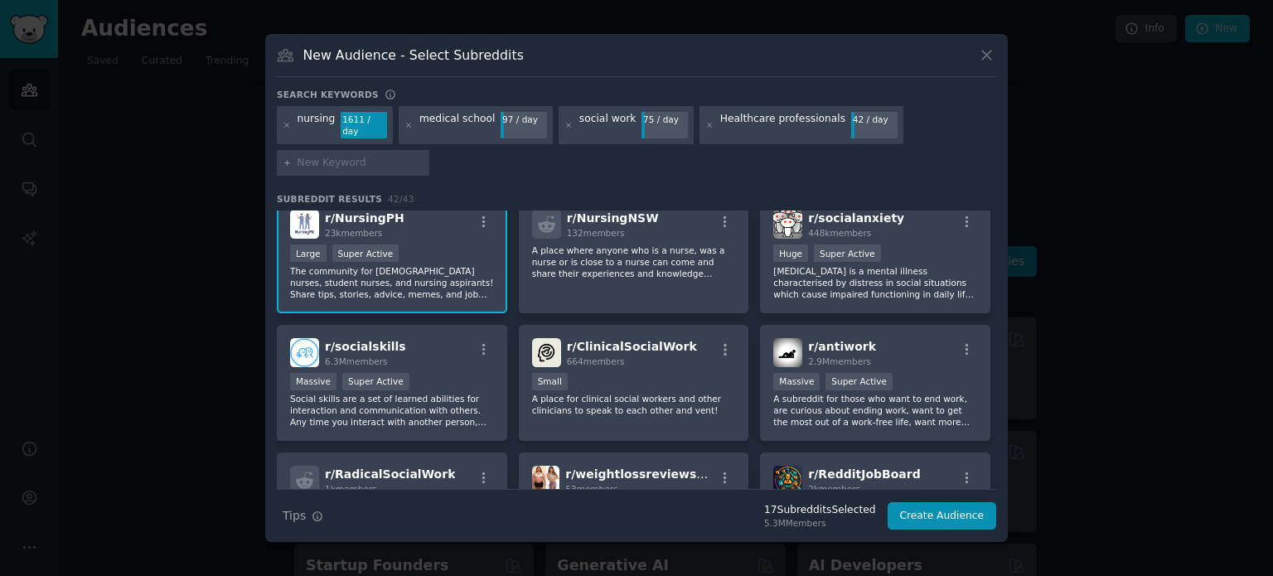
scroll to position [1298, 0]
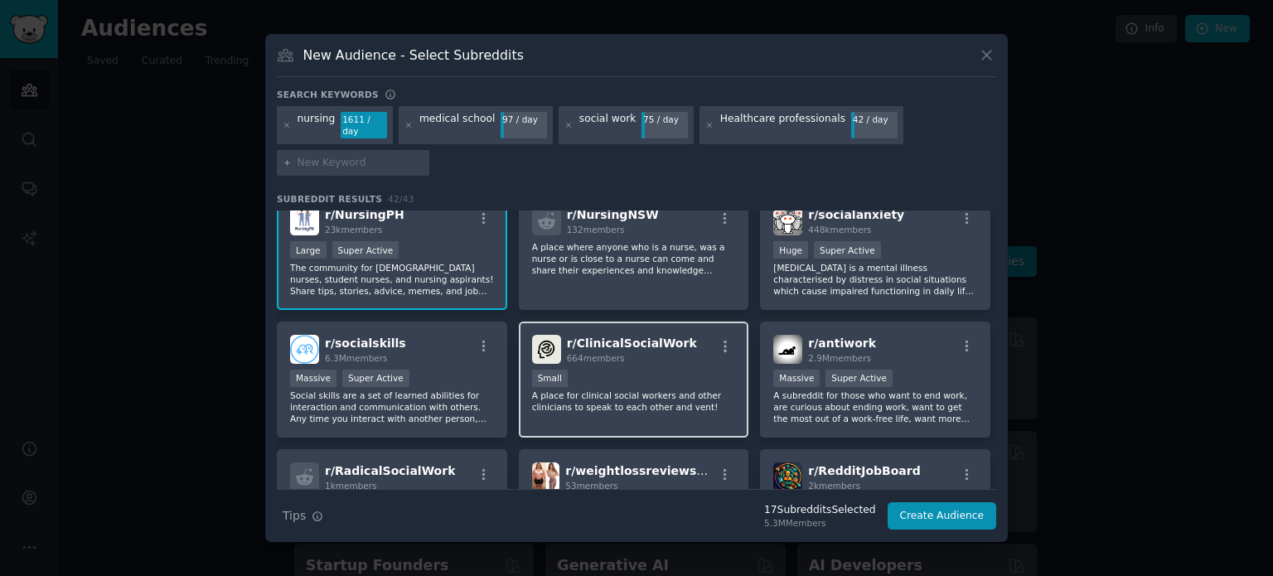
click at [706, 412] on div "r/ ClinicalSocialWork 664 members Small A place for clinical social workers and…" at bounding box center [634, 380] width 230 height 117
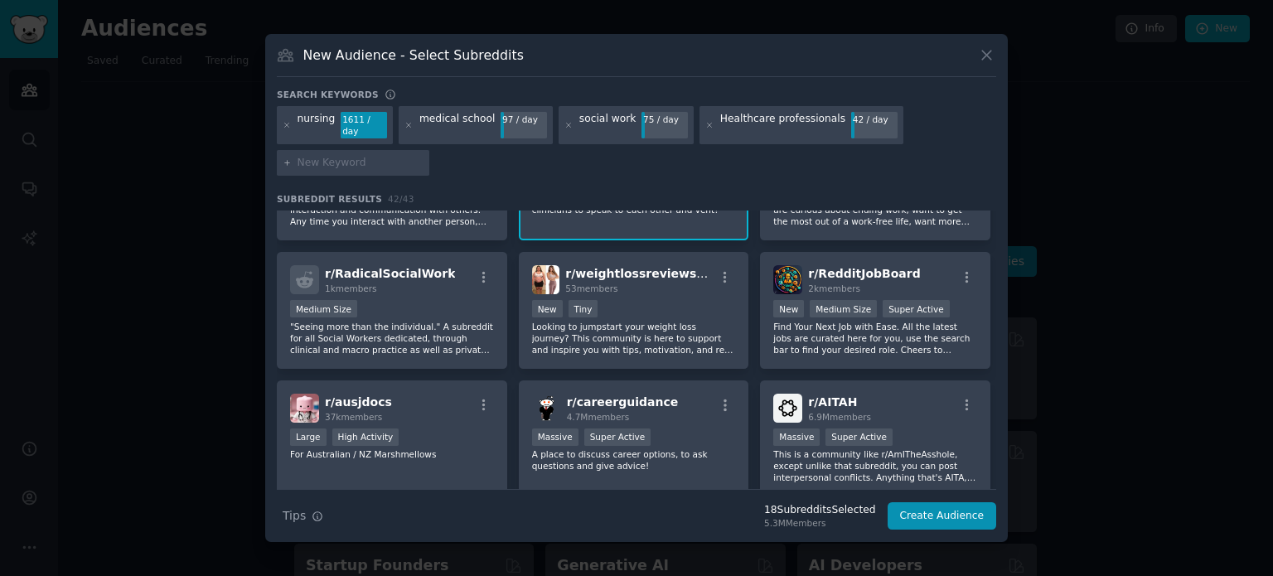
scroll to position [1551, 0]
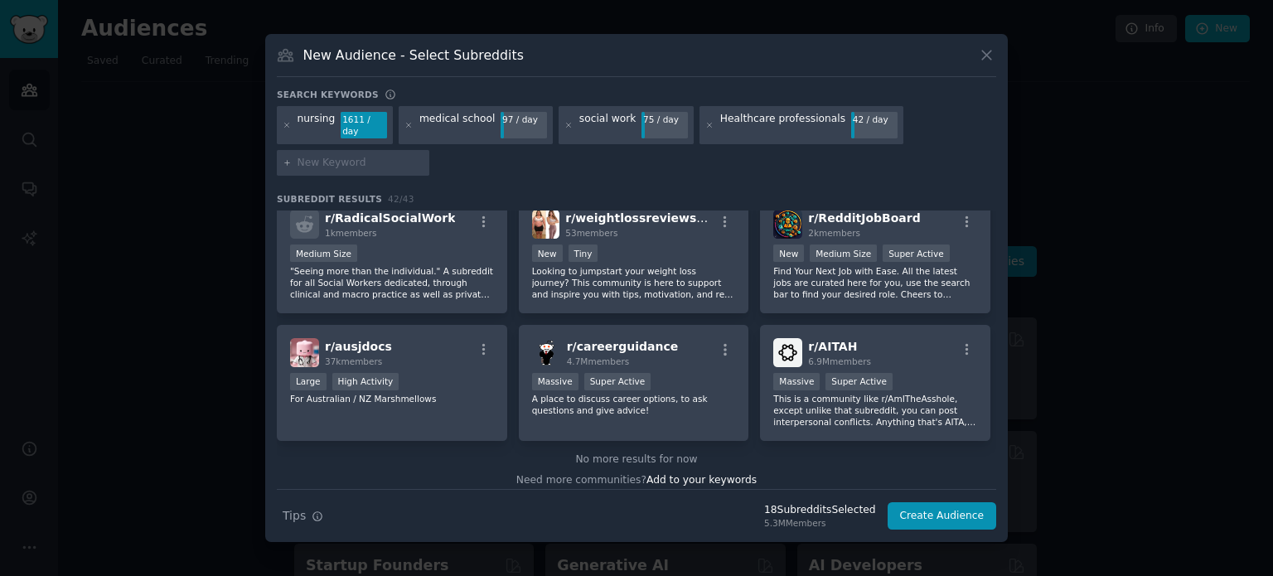
click at [381, 165] on div at bounding box center [353, 163] width 153 height 27
click at [368, 158] on input "text" at bounding box center [361, 163] width 126 height 15
type input "residency"
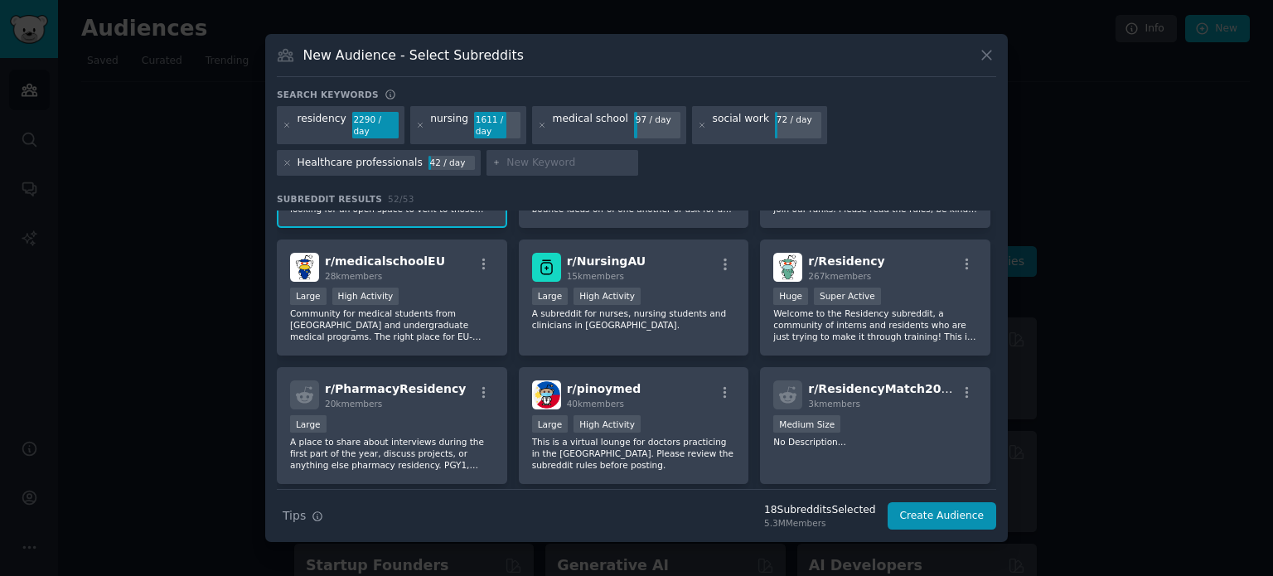
scroll to position [627, 0]
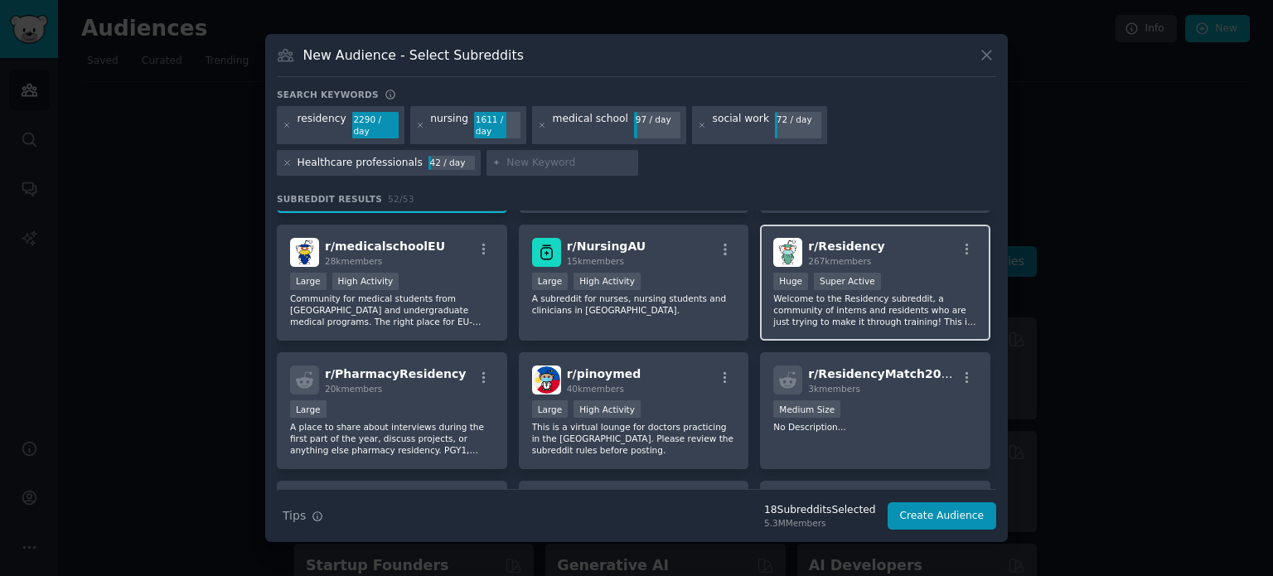
click at [906, 293] on p "Welcome to the Residency subreddit, a community of interns and residents who ar…" at bounding box center [876, 310] width 204 height 35
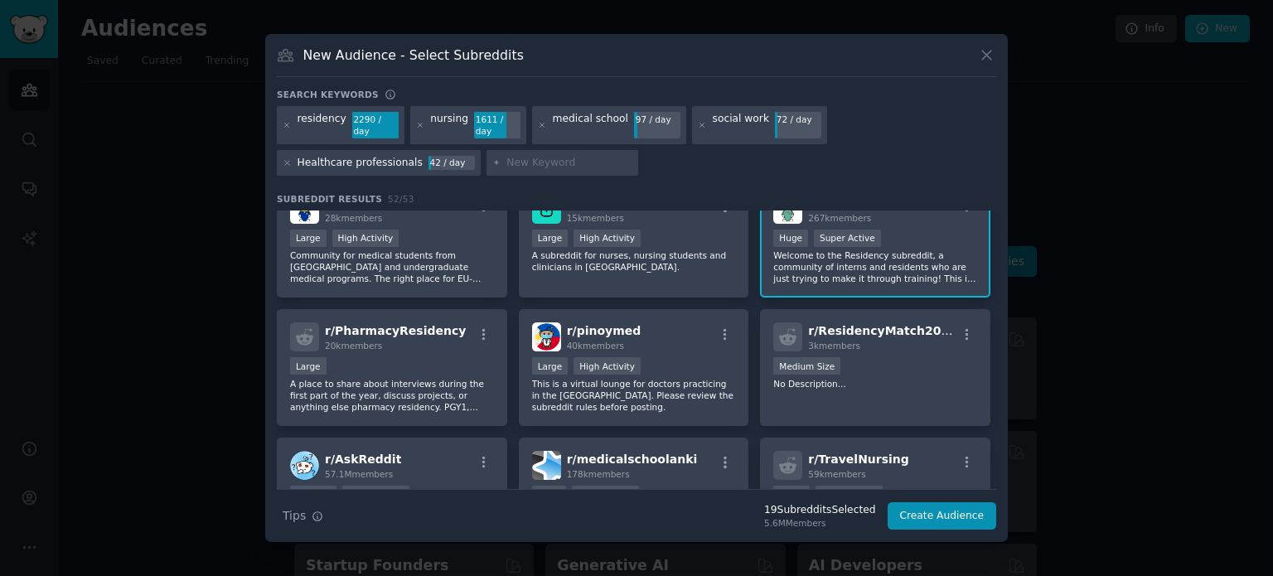
scroll to position [673, 0]
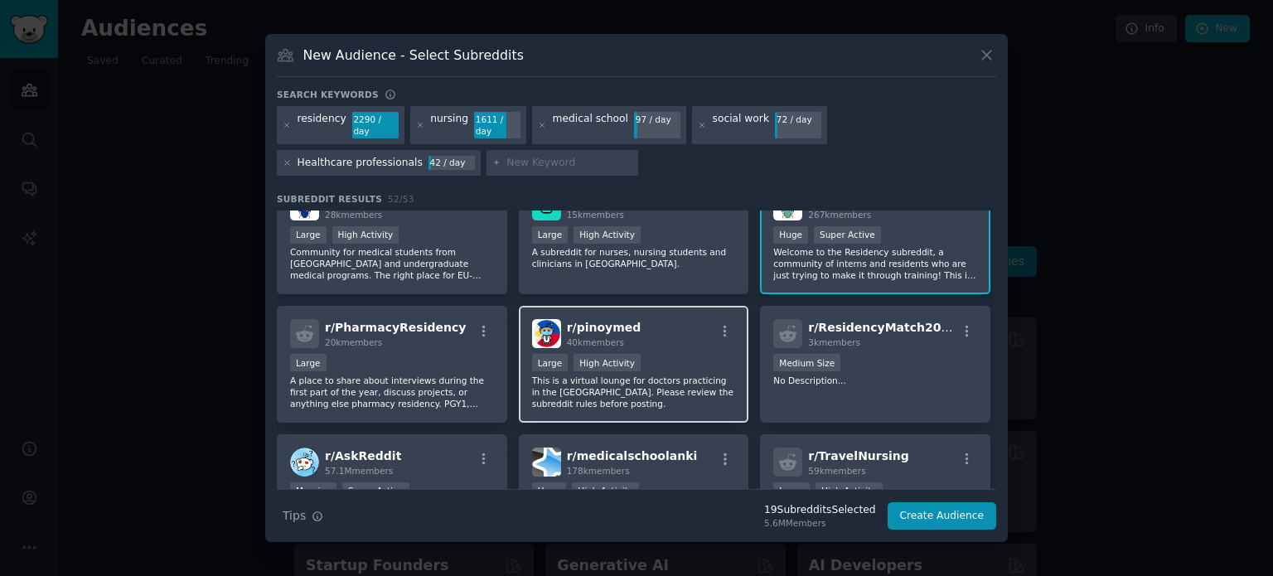
click at [686, 390] on p "This is a virtual lounge for doctors practicing in the [GEOGRAPHIC_DATA]. Pleas…" at bounding box center [634, 392] width 204 height 35
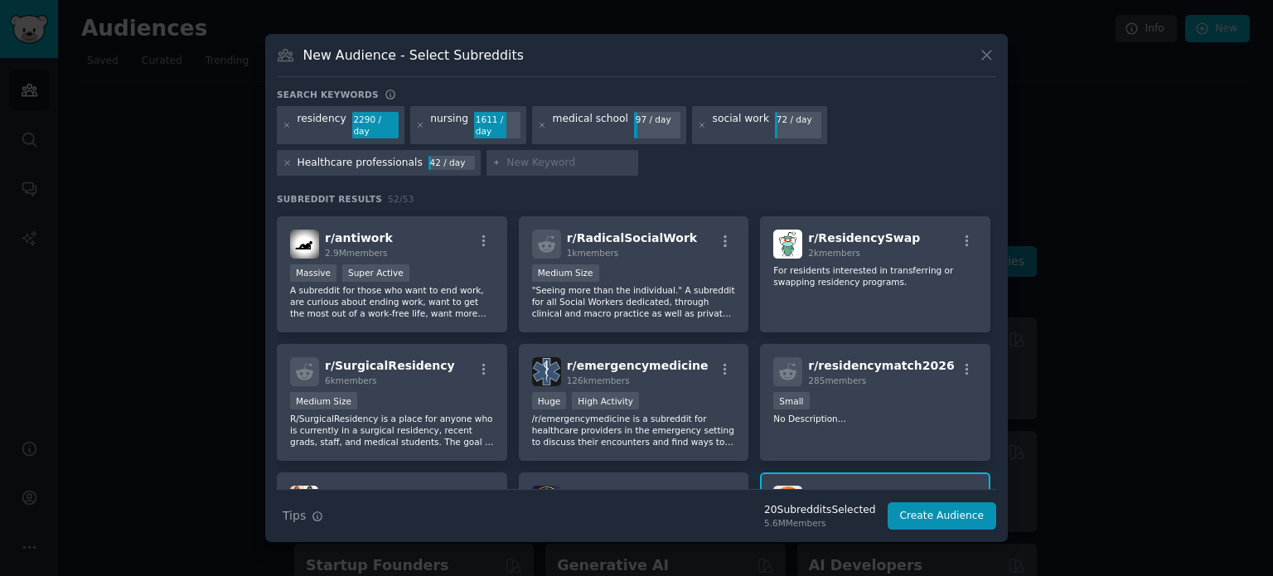
scroll to position [1652, 0]
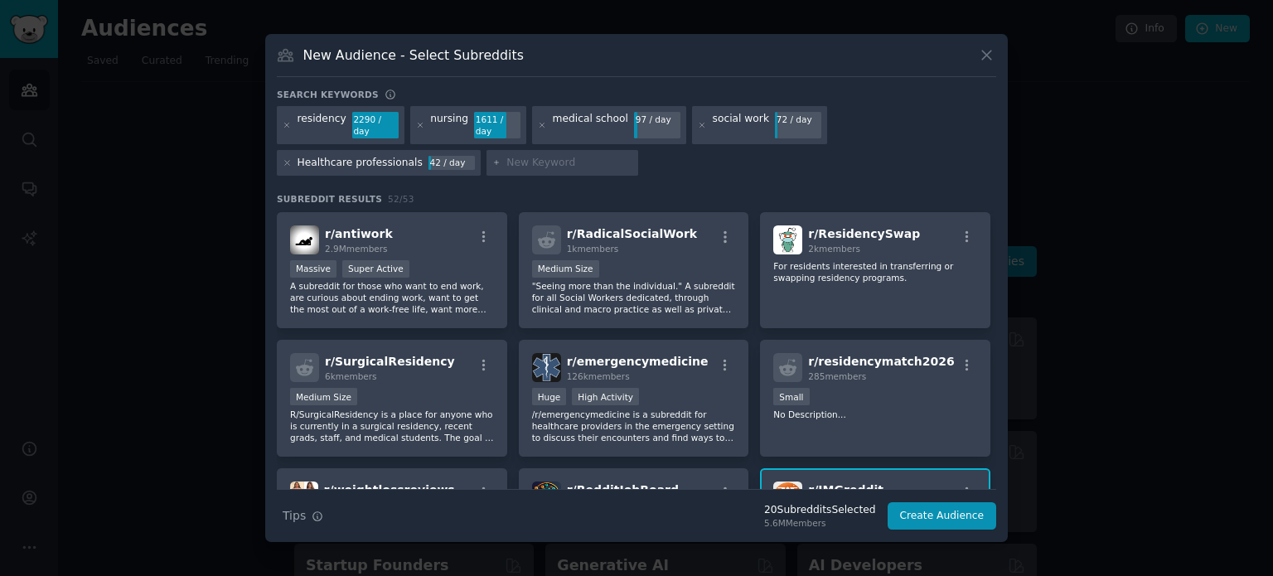
click at [996, 442] on div "r/ nursing 1.1M members Massive Super Active No Description... r/ medicine 526k…" at bounding box center [637, 350] width 720 height 279
click at [690, 420] on p "/r/emergencymedicine is a subreddit for healthcare providers in the emergency s…" at bounding box center [634, 426] width 204 height 35
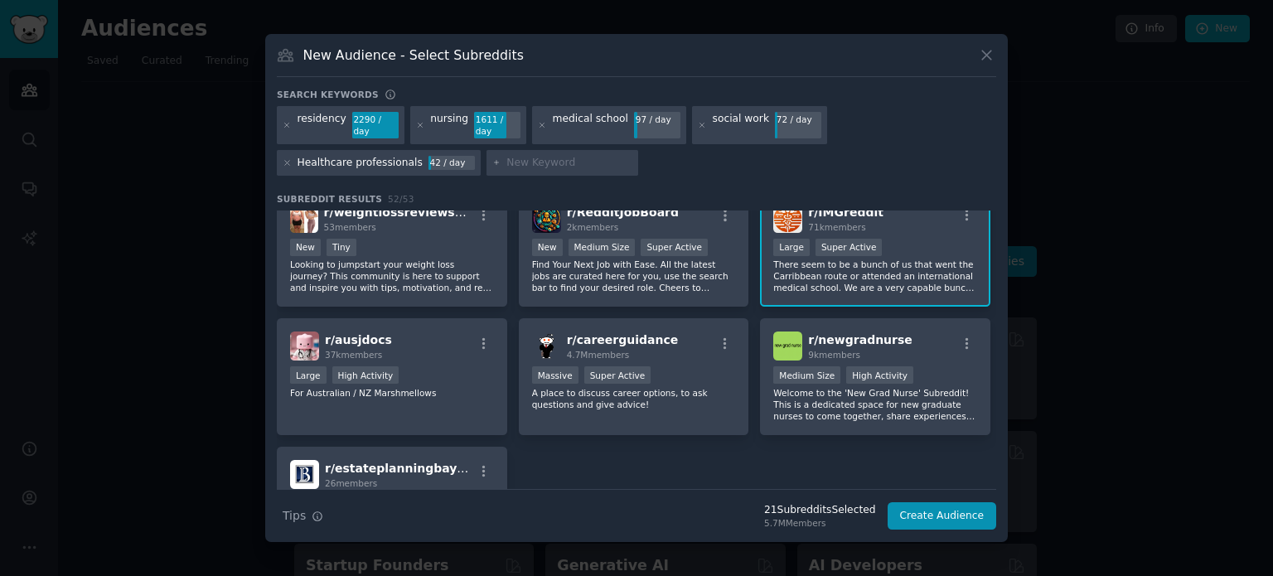
scroll to position [2030, 0]
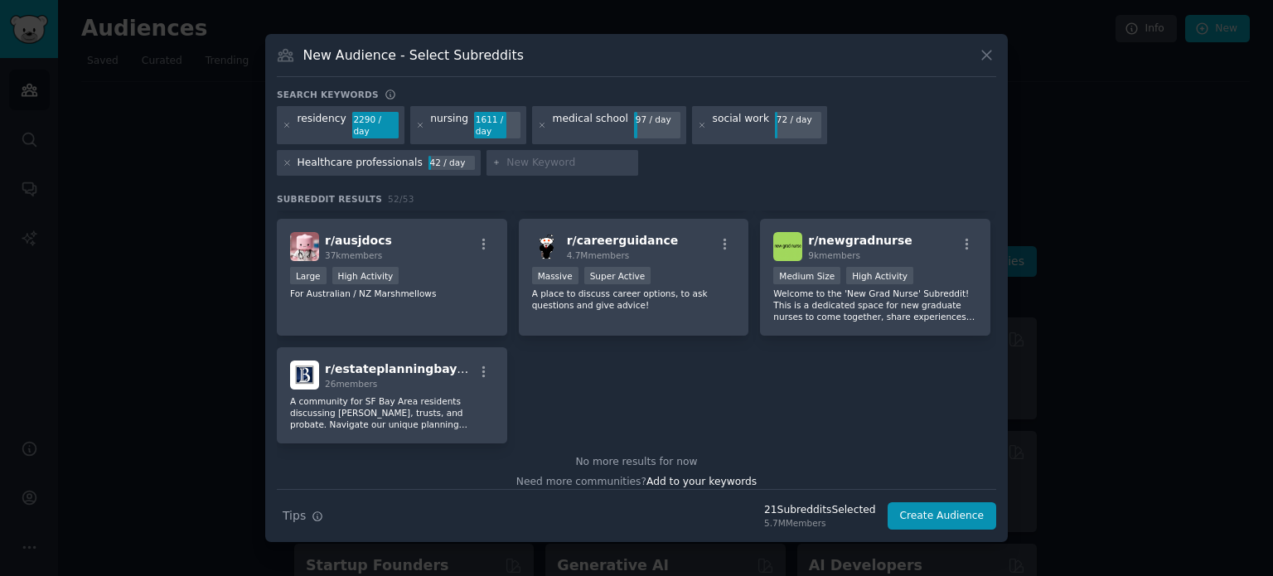
click at [540, 159] on input "text" at bounding box center [570, 163] width 126 height 15
type input "f"
type input "medicine"
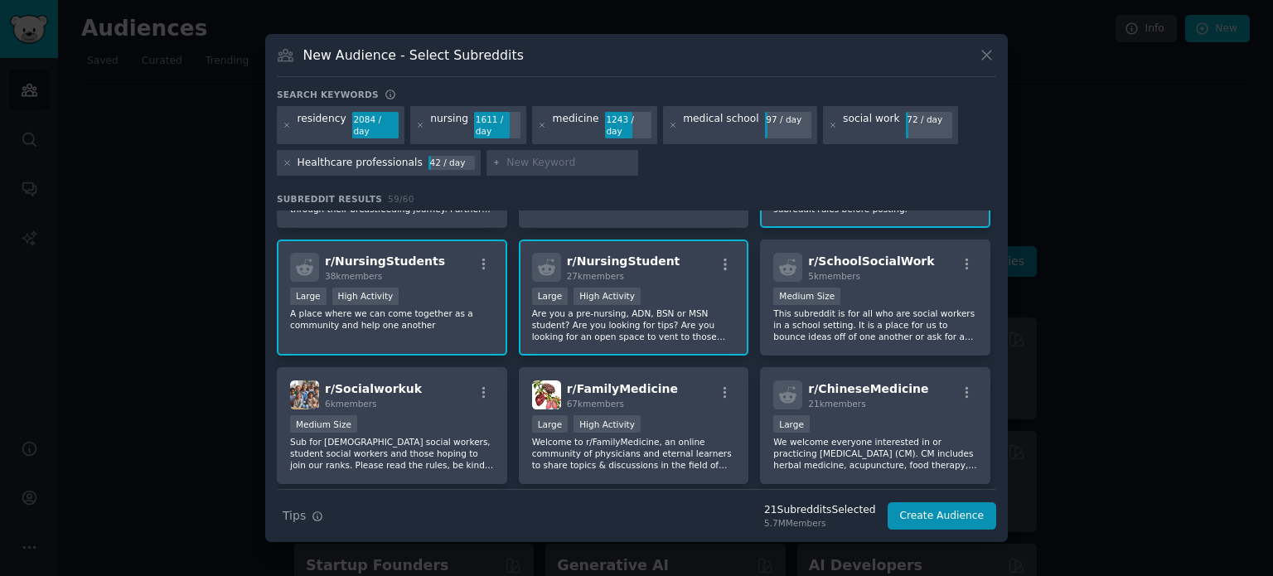
scroll to position [637, 0]
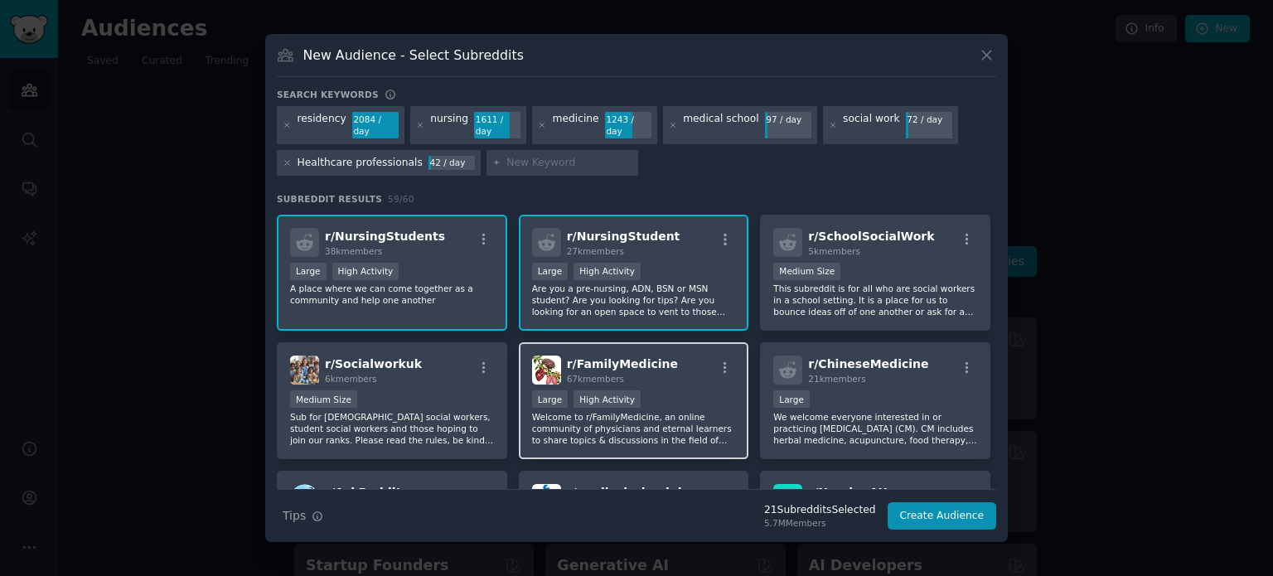
click at [702, 419] on p "Welcome to r/FamilyMedicine, an online community of physicians and eternal lear…" at bounding box center [634, 428] width 204 height 35
click at [997, 377] on div "New Audience - Select Subreddits Search keywords residency 2084 / day nursing 1…" at bounding box center [636, 288] width 743 height 508
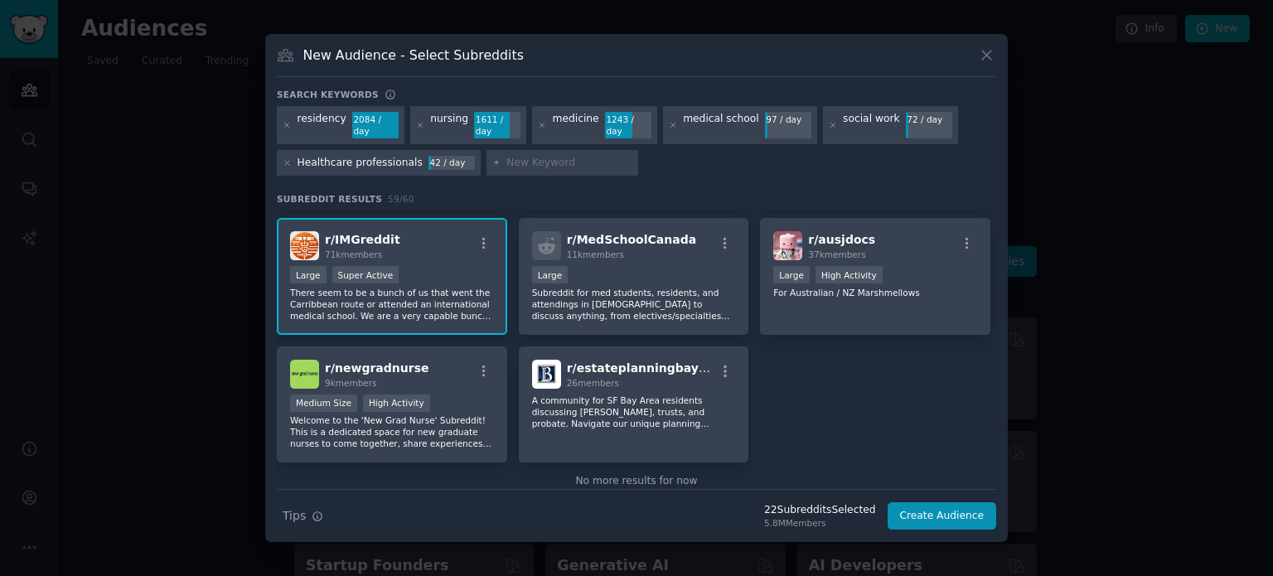
scroll to position [2305, 0]
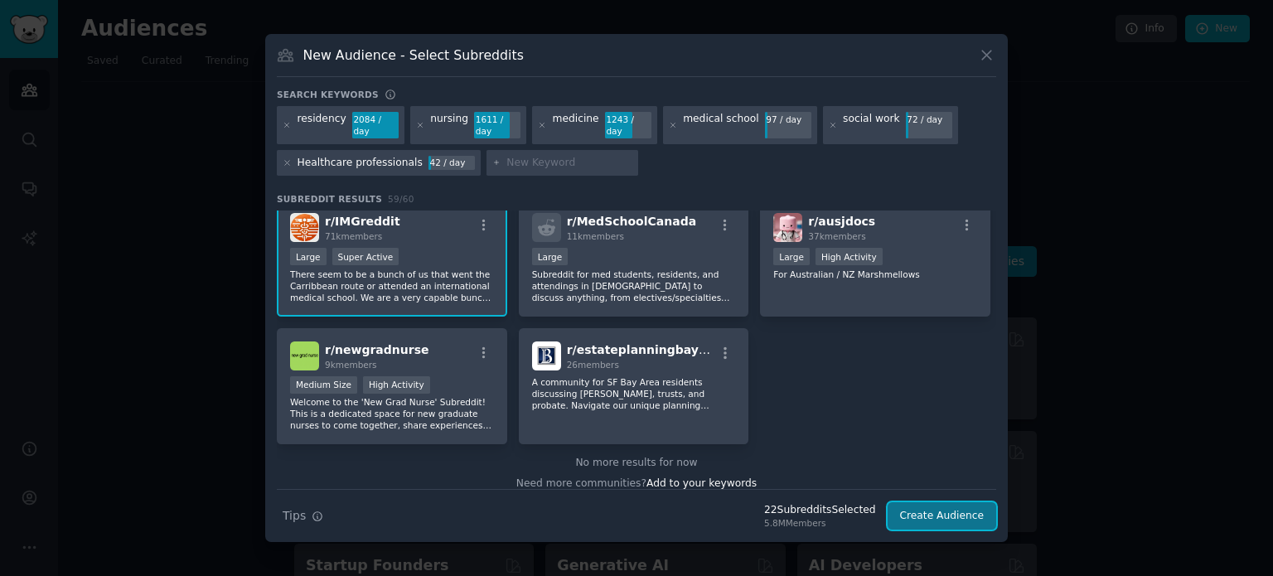
click at [921, 510] on button "Create Audience" at bounding box center [942, 516] width 109 height 28
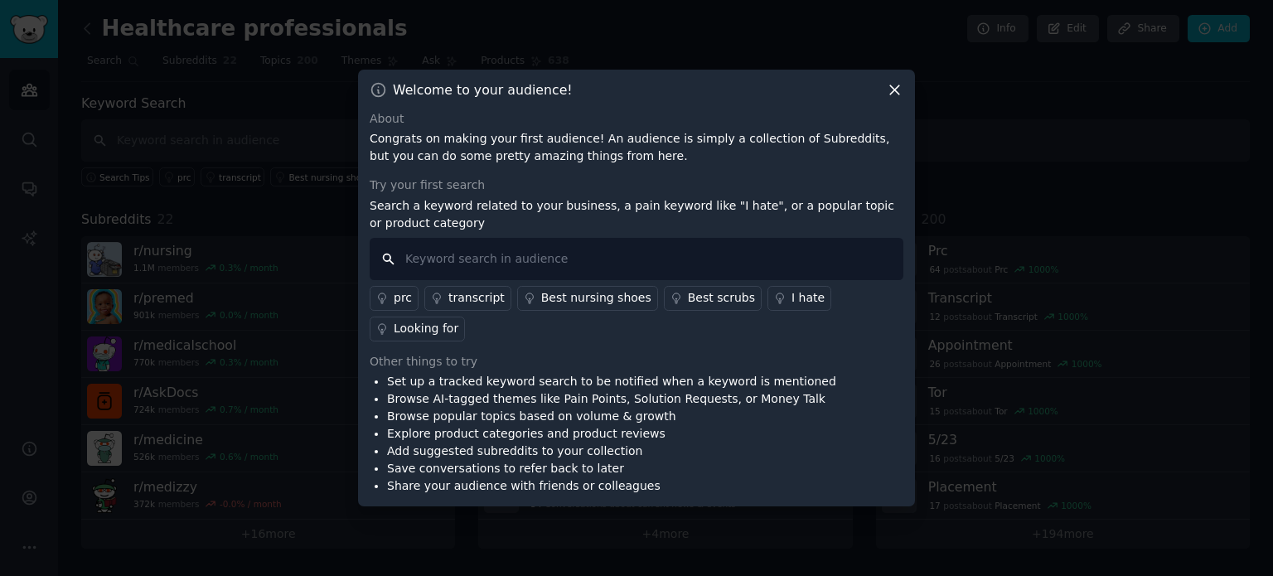
click at [421, 279] on input "text" at bounding box center [637, 259] width 534 height 42
type input "CME"
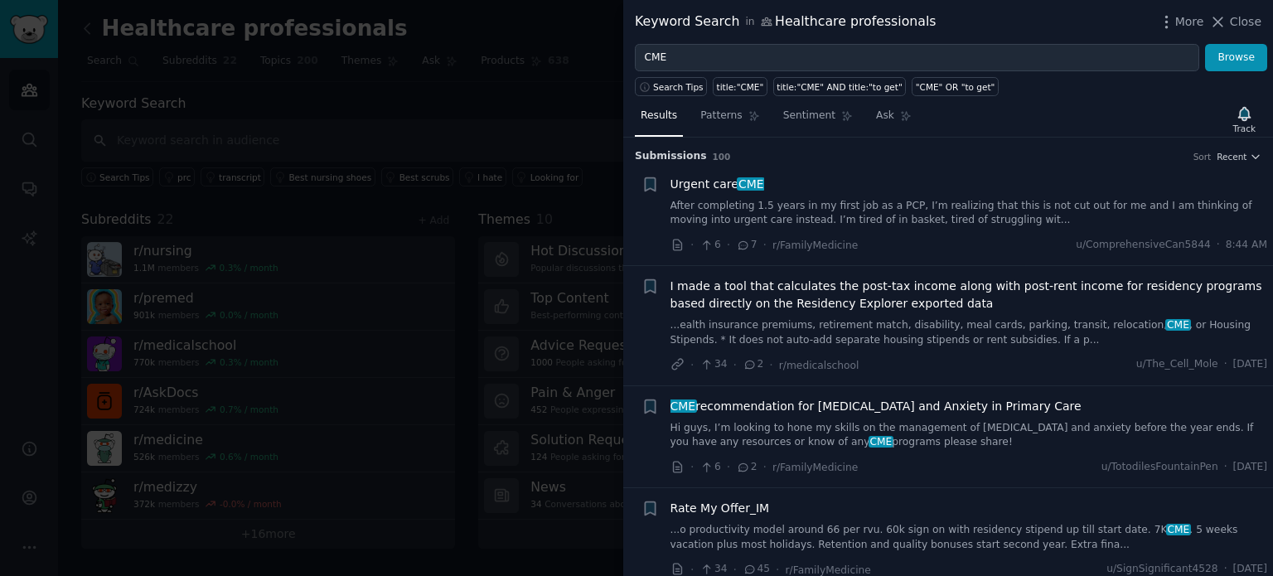
click at [1104, 149] on h3 "Submission s 100 Sort Recent" at bounding box center [948, 156] width 627 height 15
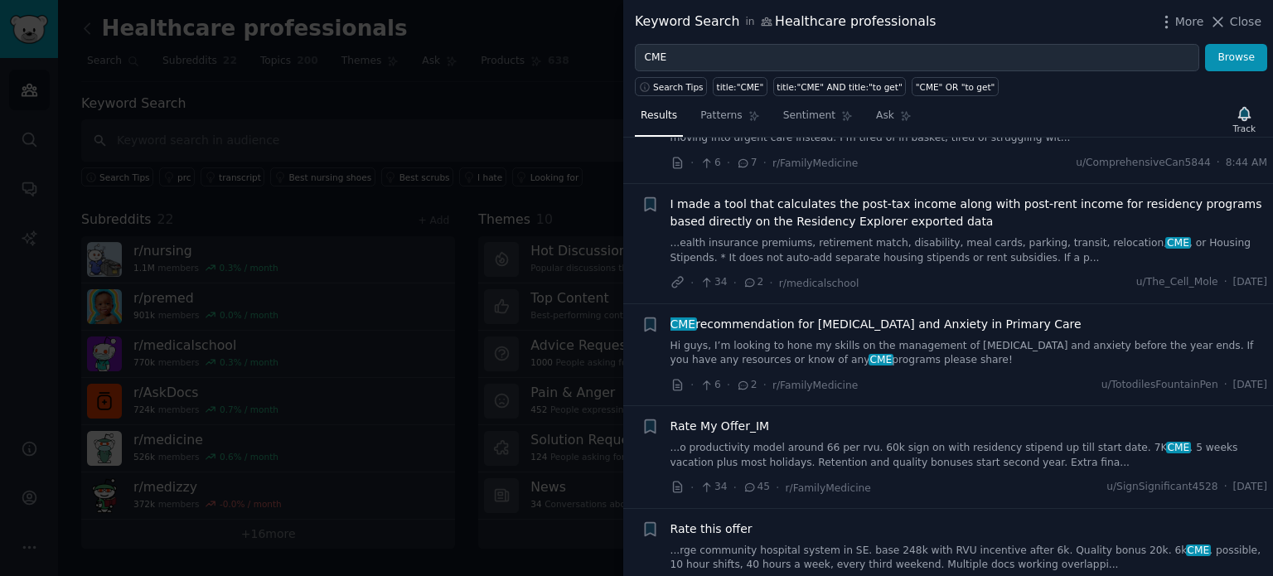
scroll to position [33, 0]
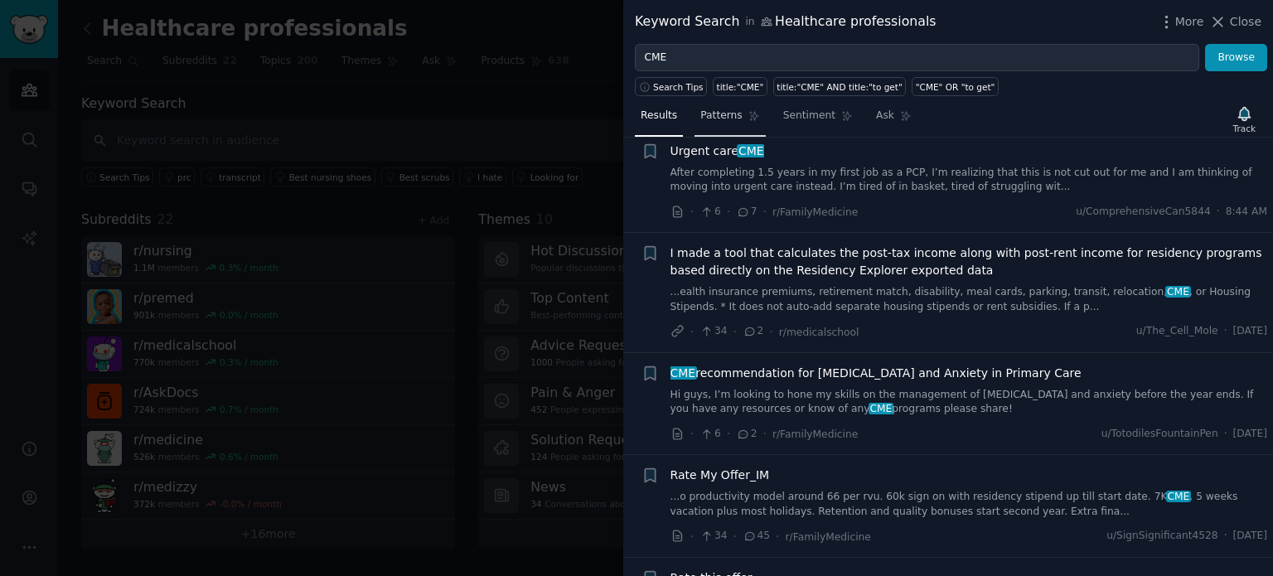
click at [723, 123] on link "Patterns" at bounding box center [730, 120] width 70 height 34
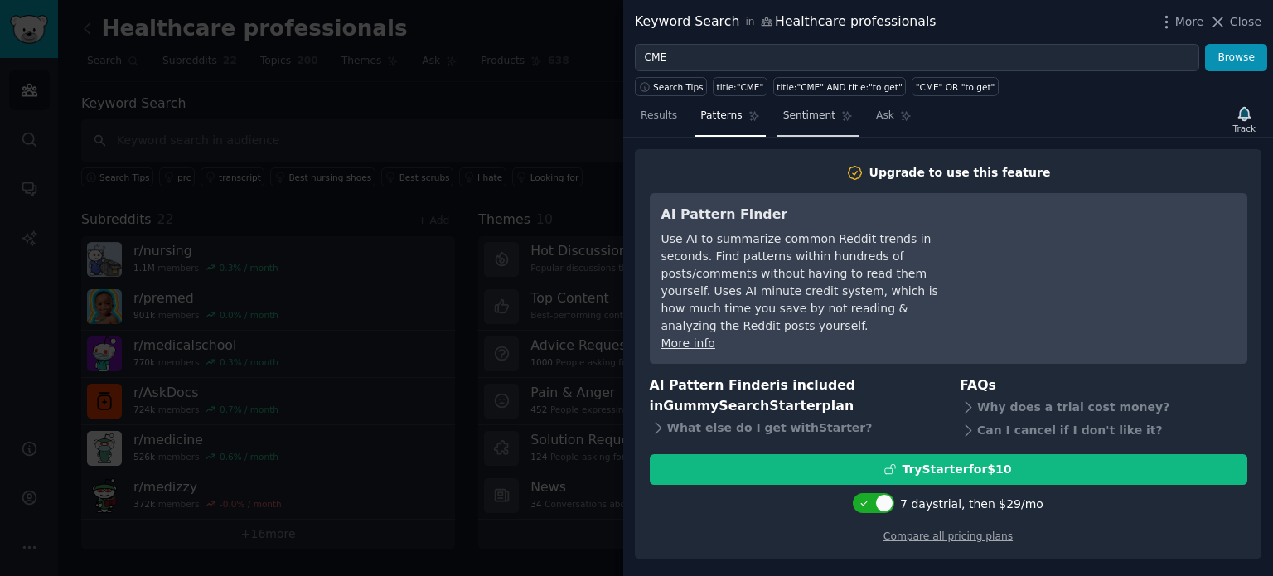
click at [818, 118] on span "Sentiment" at bounding box center [809, 116] width 52 height 15
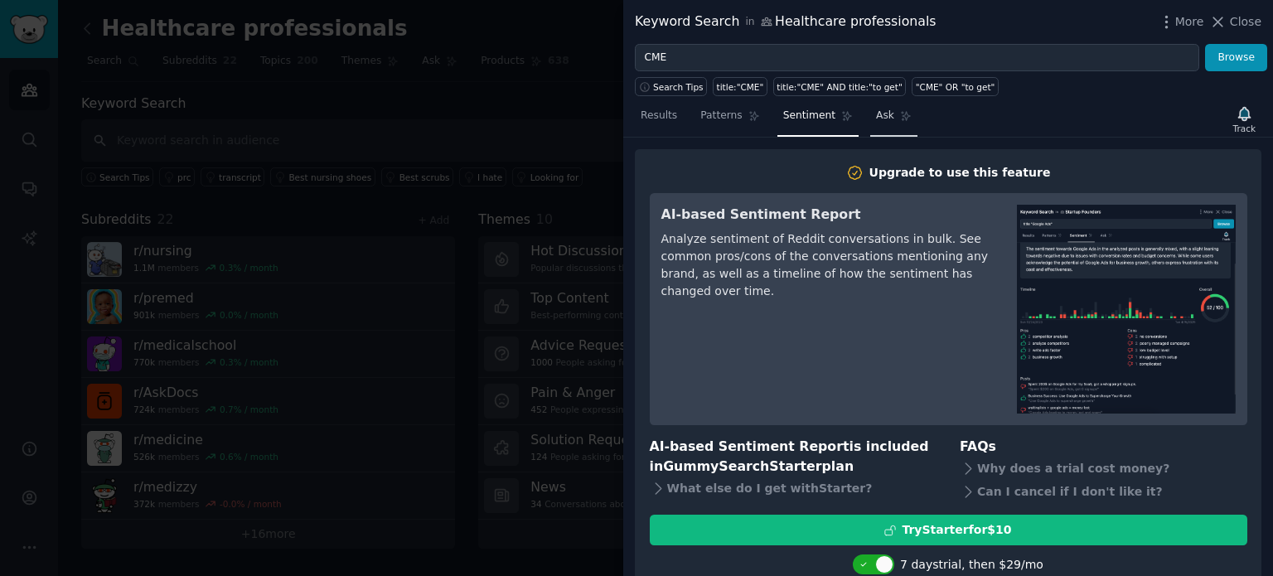
click at [871, 125] on link "Ask" at bounding box center [894, 120] width 47 height 34
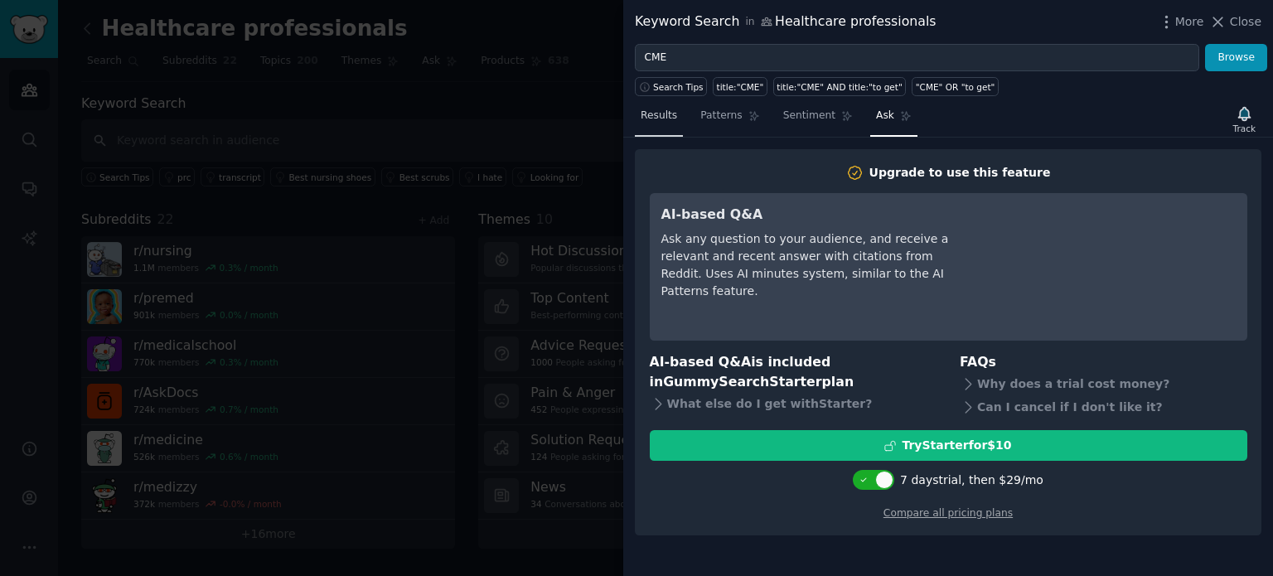
click at [653, 117] on span "Results" at bounding box center [659, 116] width 36 height 15
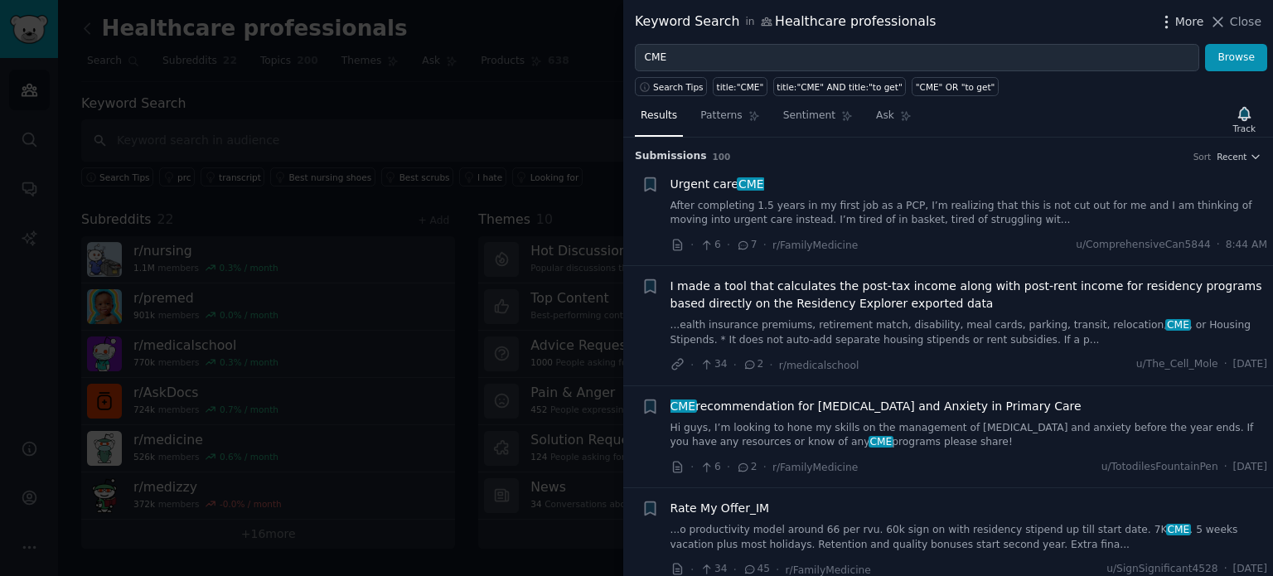
click at [1182, 27] on span "More" at bounding box center [1190, 21] width 29 height 17
click at [1252, 23] on span "Close" at bounding box center [1246, 21] width 32 height 17
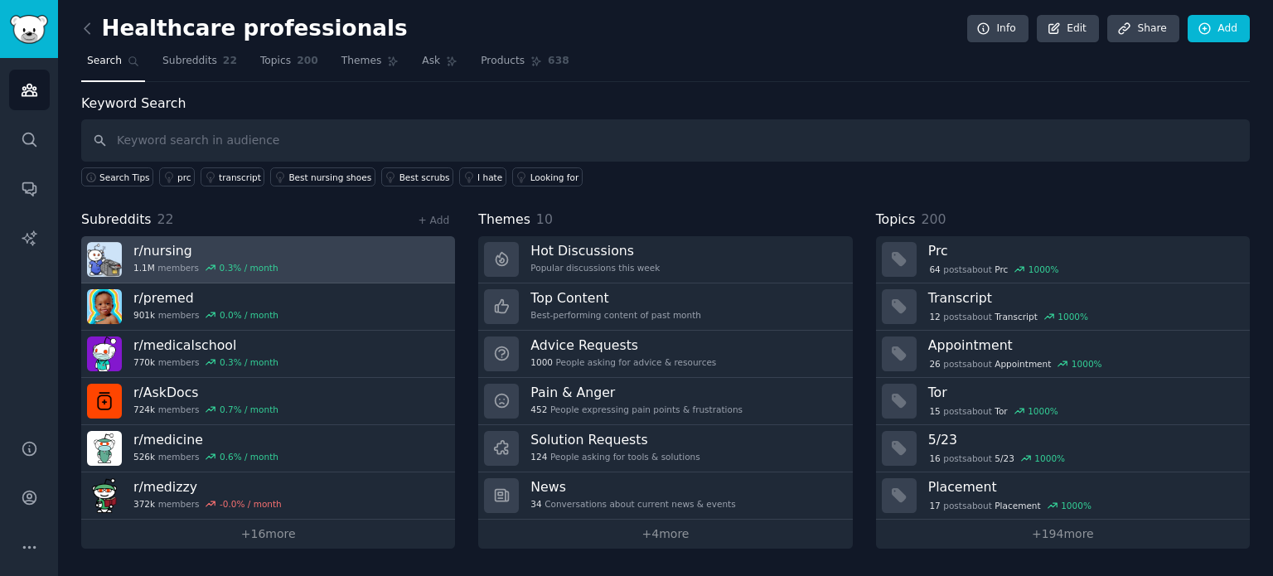
click at [338, 244] on link "r/ nursing 1.1M members 0.3 % / month" at bounding box center [268, 259] width 374 height 47
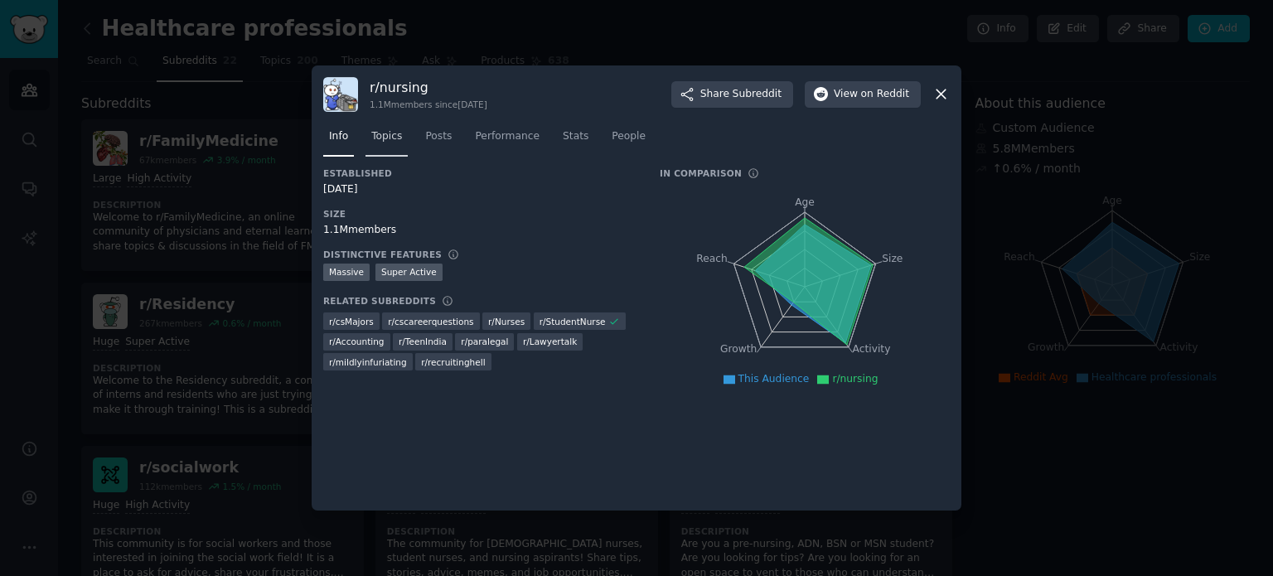
click at [384, 145] on link "Topics" at bounding box center [387, 141] width 42 height 34
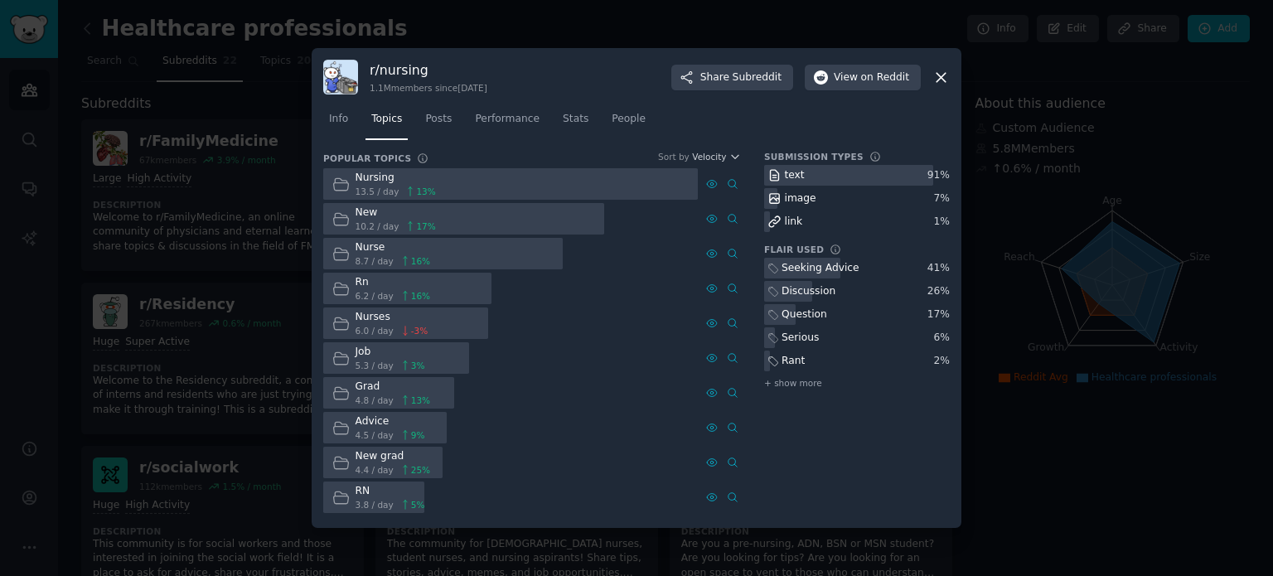
click at [775, 487] on div "Submission Types text 91 % image 7 % link 1 % Flair Used Seeking Advice 41 % Di…" at bounding box center [857, 334] width 186 height 366
click at [439, 124] on span "Posts" at bounding box center [438, 119] width 27 height 15
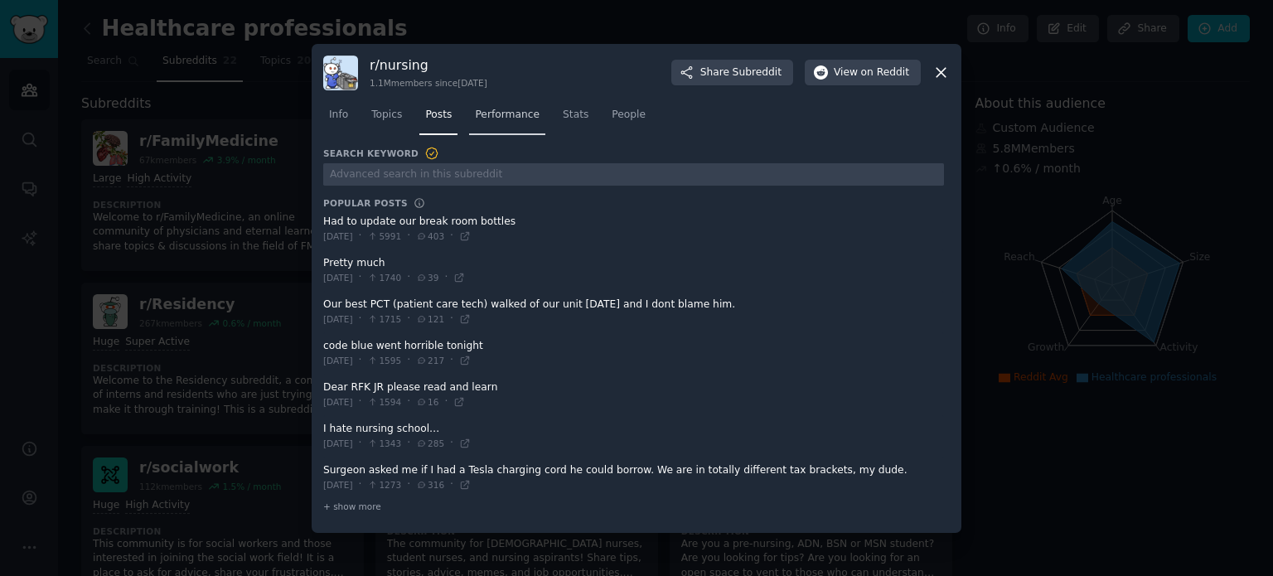
click at [514, 117] on span "Performance" at bounding box center [507, 115] width 65 height 15
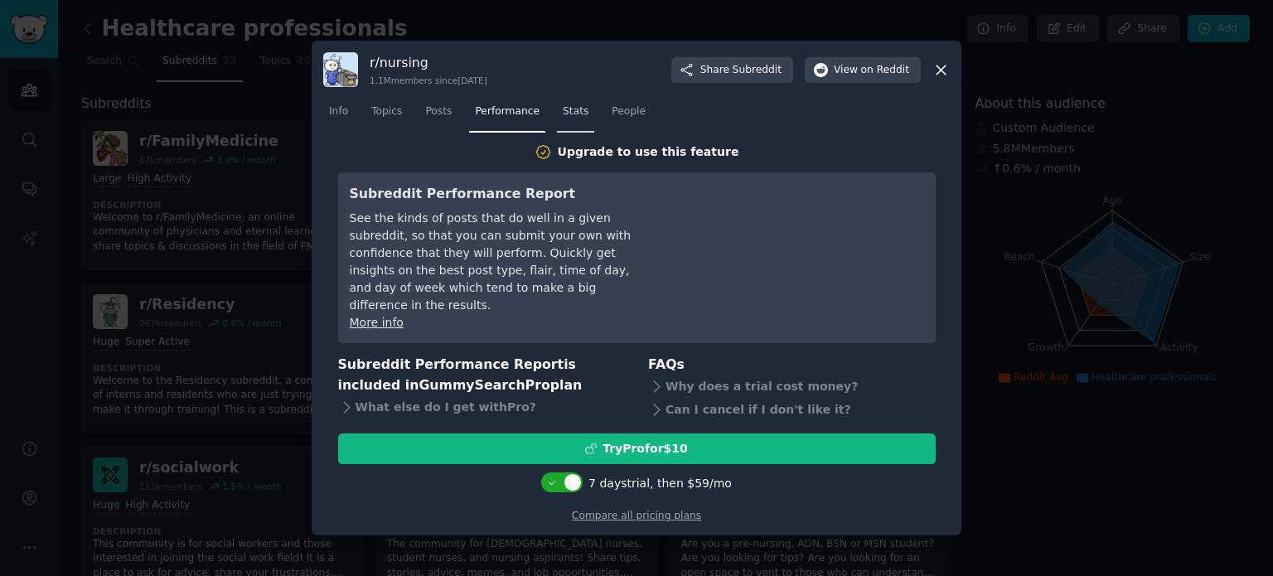
click at [563, 119] on span "Stats" at bounding box center [576, 111] width 26 height 15
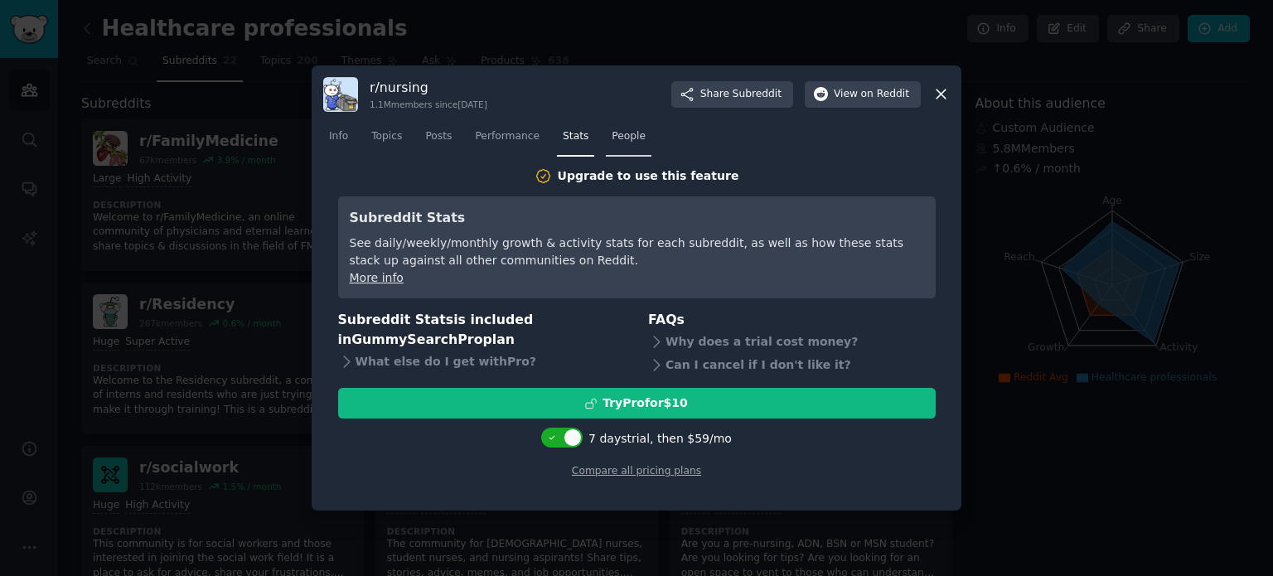
click at [621, 133] on span "People" at bounding box center [629, 136] width 34 height 15
click at [345, 132] on span "Info" at bounding box center [338, 136] width 19 height 15
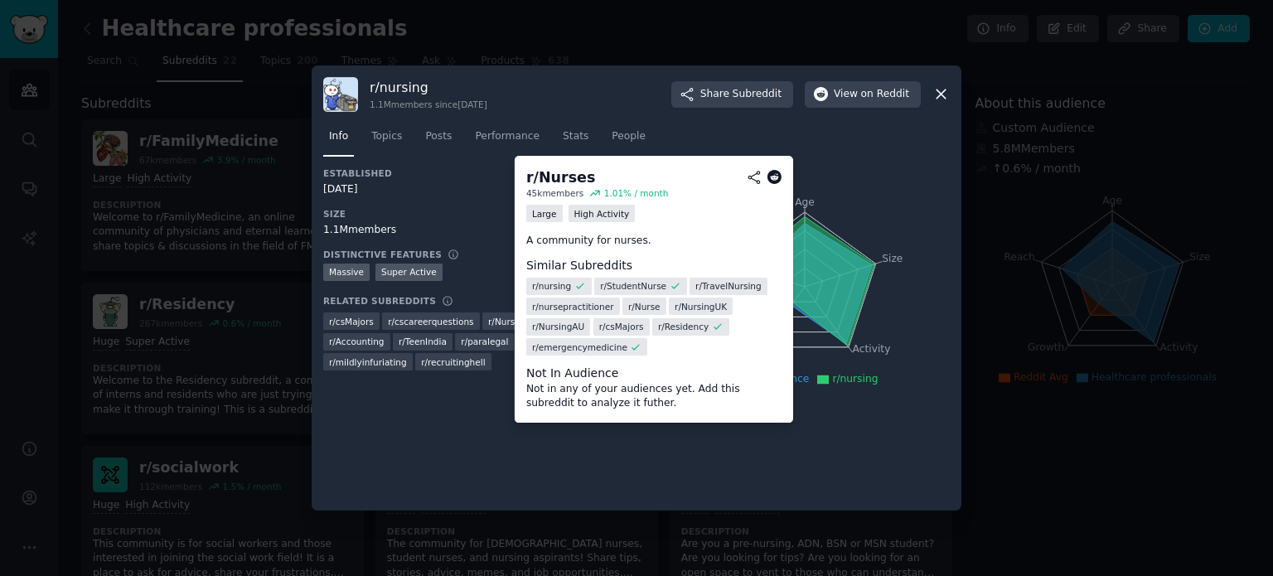
click at [499, 321] on span "r/ Nurses" at bounding box center [506, 322] width 36 height 12
click at [596, 365] on dt "Not In Audience" at bounding box center [653, 373] width 255 height 17
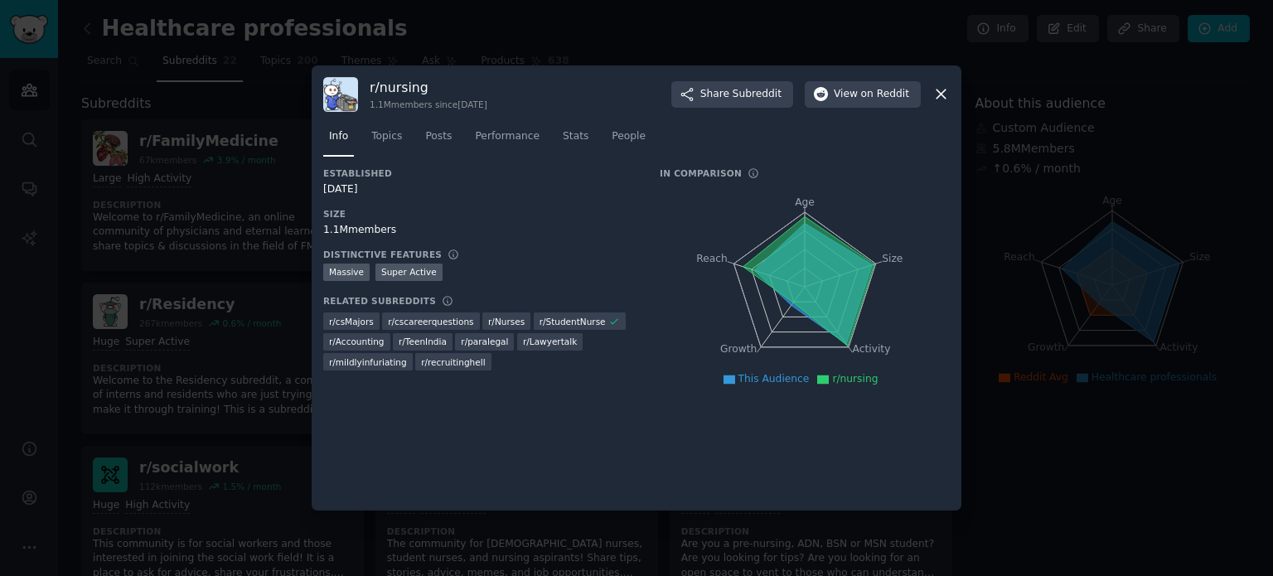
click at [948, 92] on icon at bounding box center [941, 93] width 17 height 17
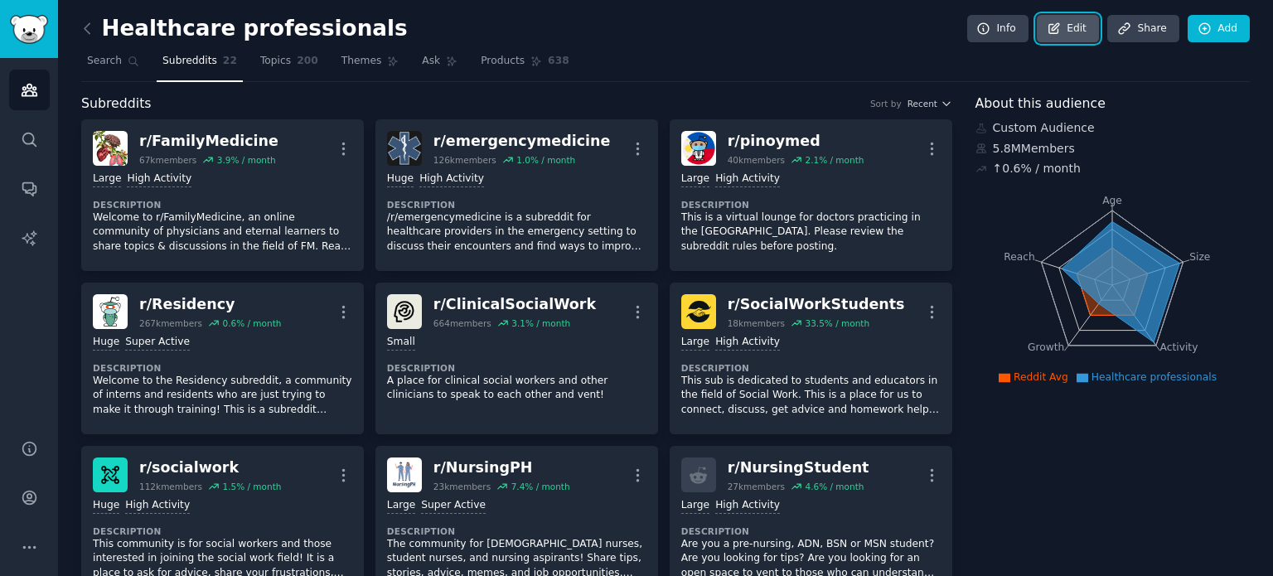
click at [1078, 39] on link "Edit" at bounding box center [1068, 29] width 62 height 28
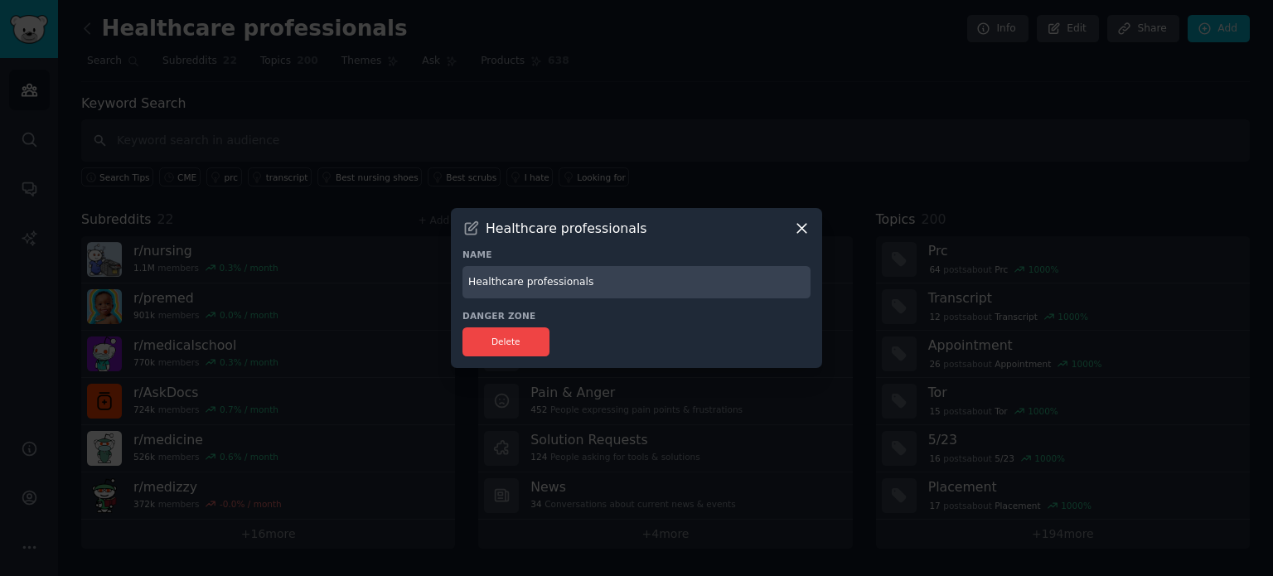
click at [808, 227] on icon at bounding box center [801, 228] width 17 height 17
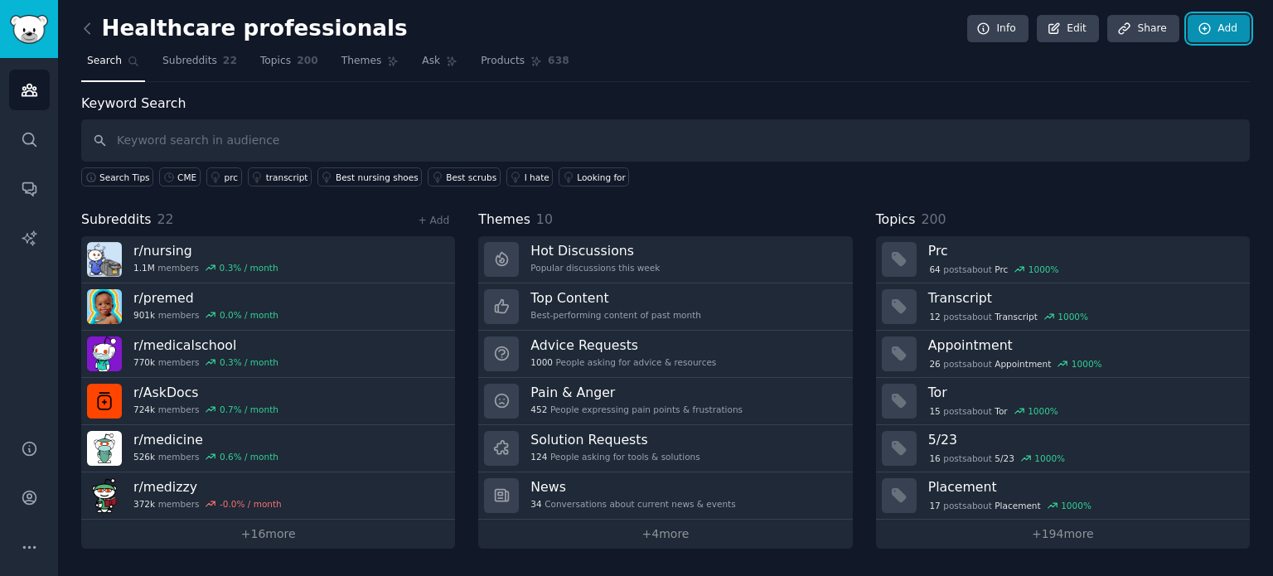
click at [1213, 35] on icon at bounding box center [1205, 29] width 15 height 15
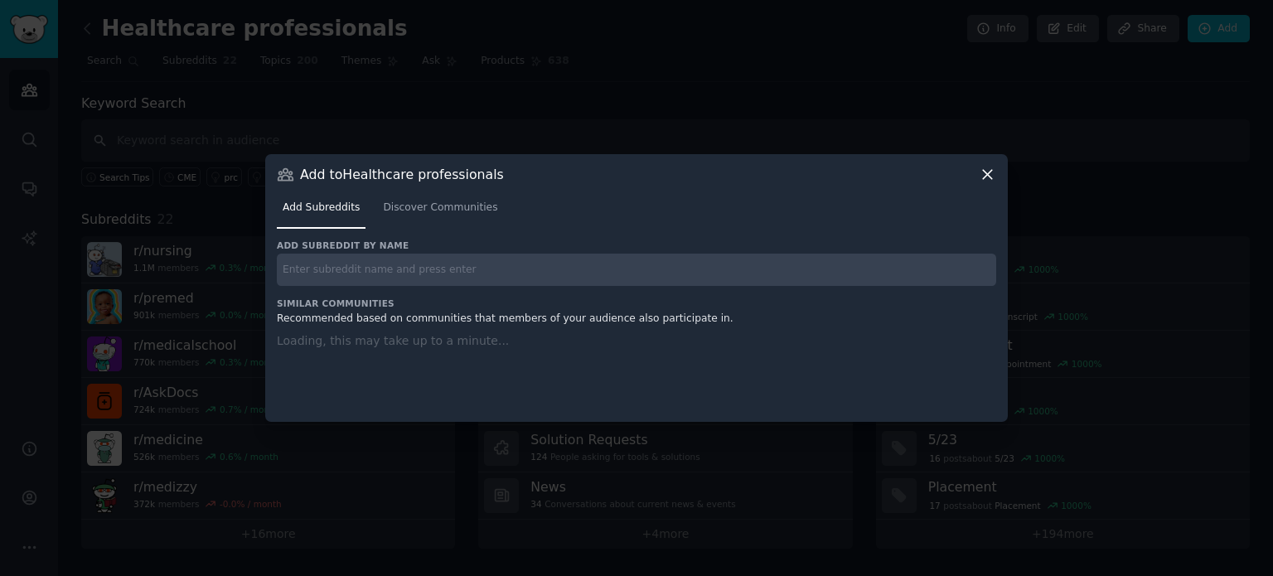
click at [489, 269] on input "text" at bounding box center [637, 270] width 720 height 32
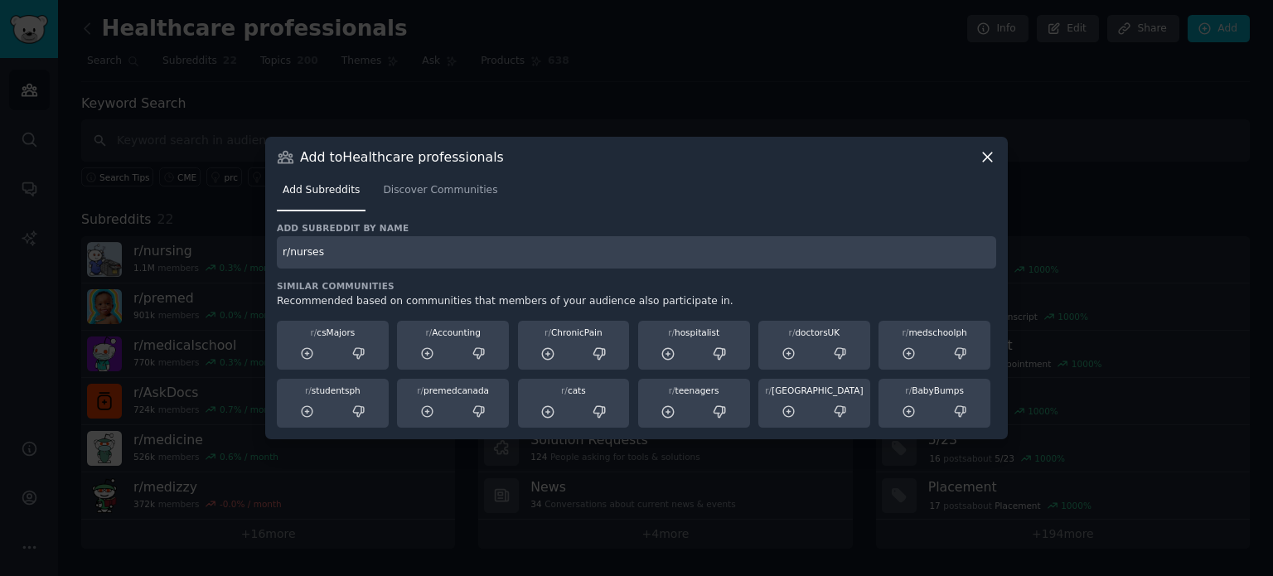
type input "r/nurses"
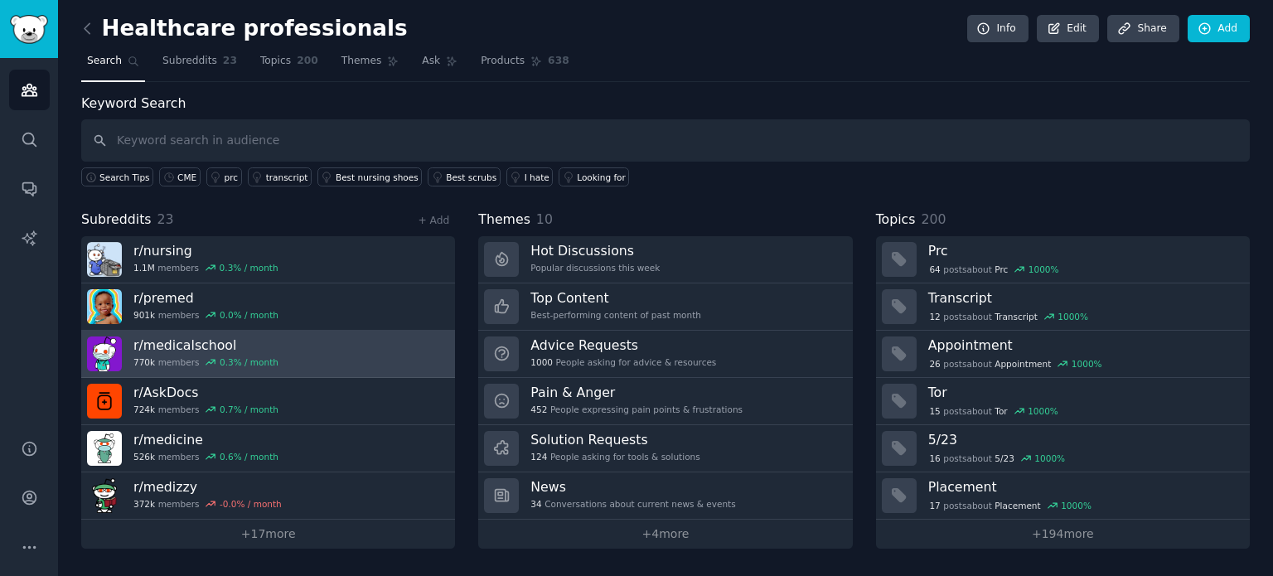
click at [321, 352] on link "r/ medicalschool 770k members 0.3 % / month" at bounding box center [268, 354] width 374 height 47
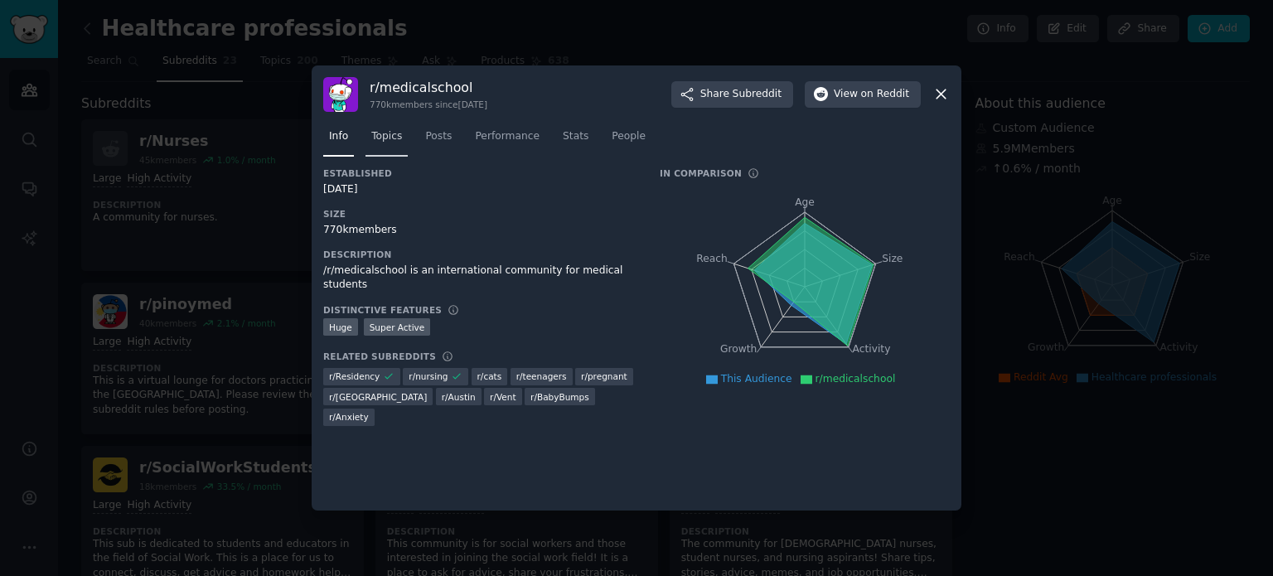
click at [395, 141] on span "Topics" at bounding box center [386, 136] width 31 height 15
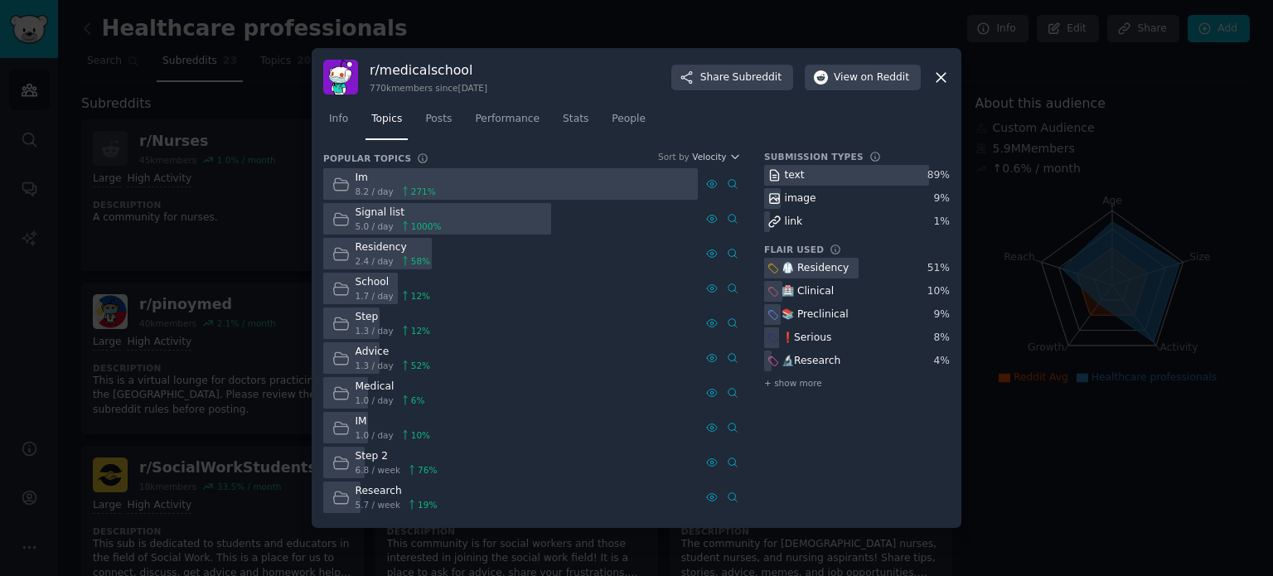
click at [377, 216] on div "Signal list" at bounding box center [399, 213] width 86 height 15
click at [369, 205] on div "Signal list 5.0 / day 1000 %" at bounding box center [386, 219] width 127 height 32
click at [347, 212] on icon at bounding box center [340, 219] width 17 height 17
click at [939, 81] on icon at bounding box center [941, 77] width 17 height 17
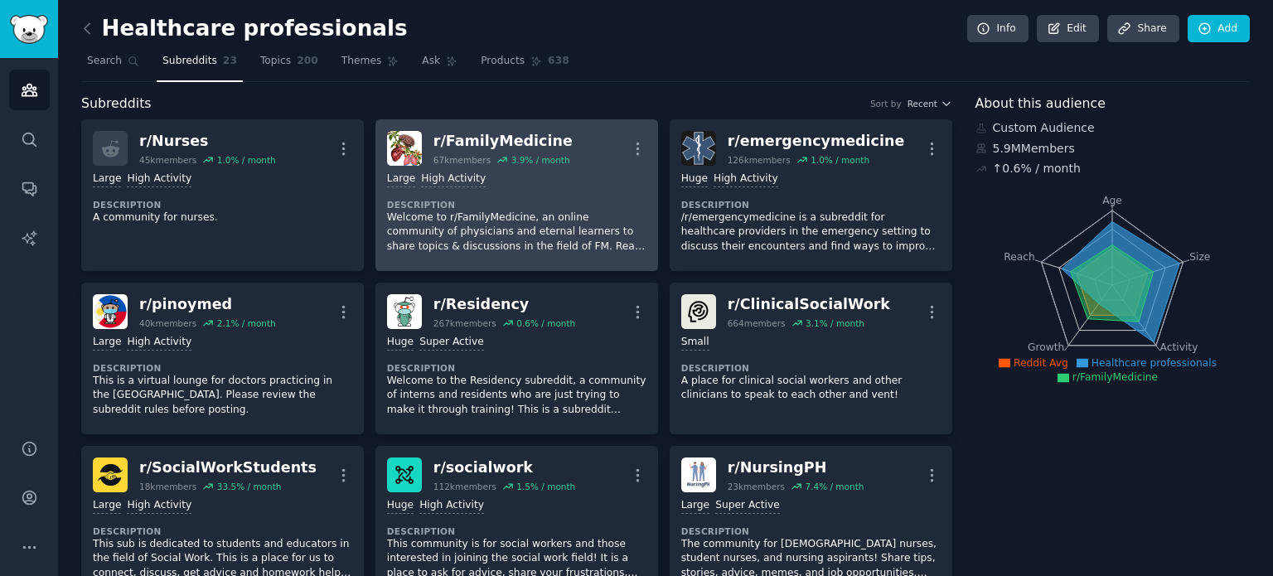
click at [584, 179] on div "Large High Activity" at bounding box center [517, 180] width 260 height 16
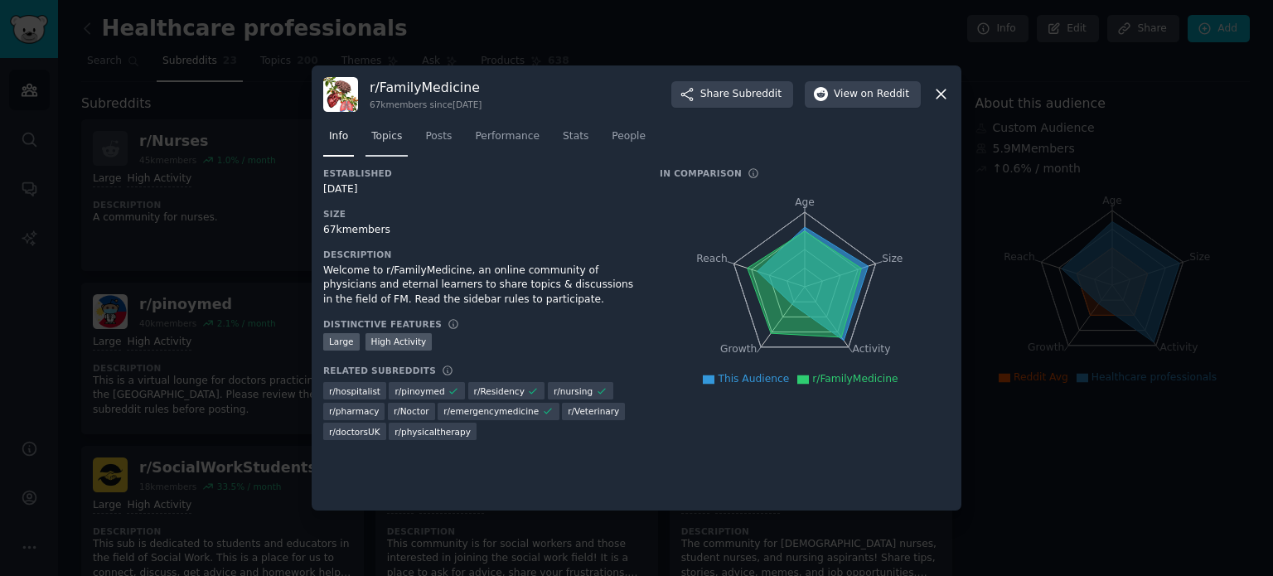
click at [395, 132] on span "Topics" at bounding box center [386, 136] width 31 height 15
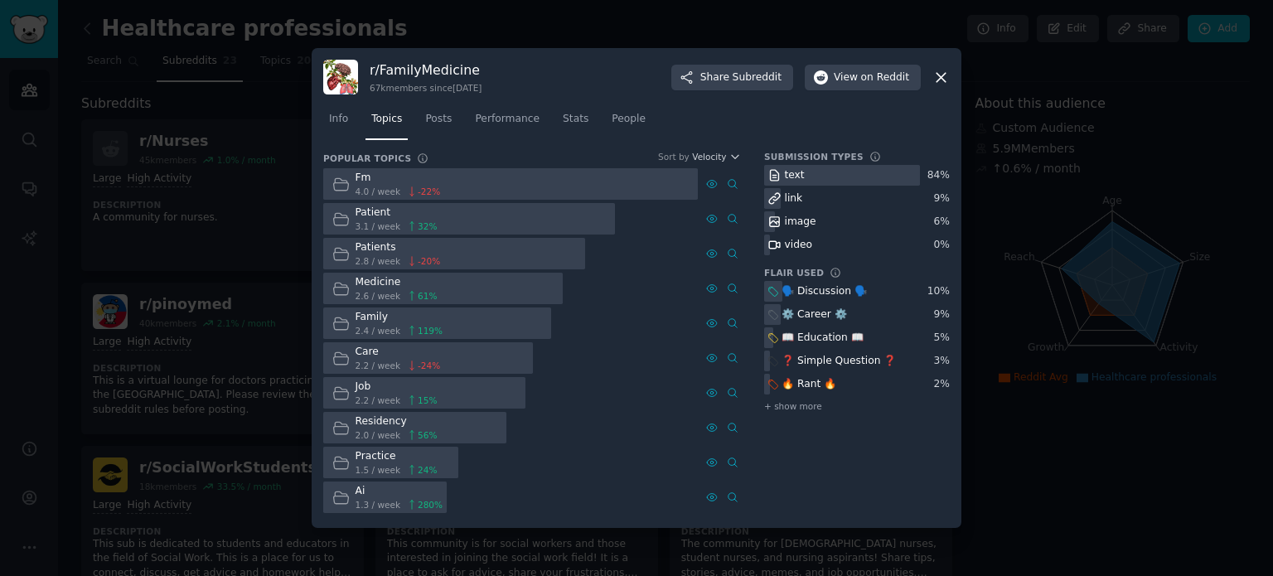
click at [945, 86] on div "r/ FamilyMedicine 67k members since [DATE] Share Subreddit View on Reddit" at bounding box center [636, 77] width 627 height 35
click at [943, 76] on icon at bounding box center [941, 77] width 9 height 9
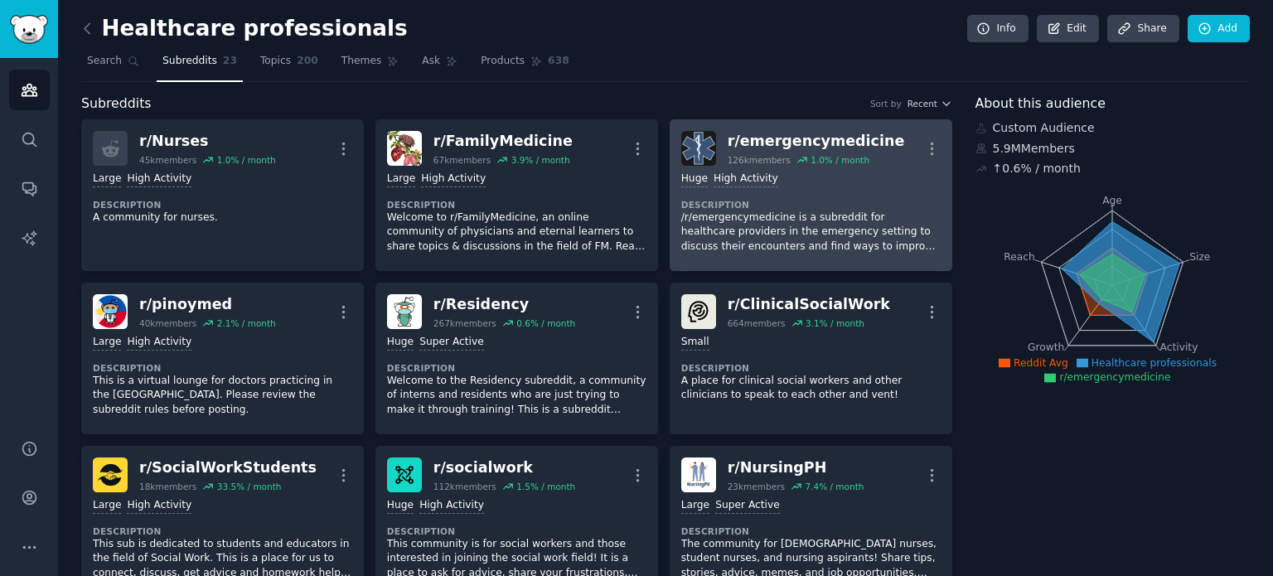
click at [813, 174] on div ">= 80th percentile for submissions / day Huge High Activity" at bounding box center [812, 180] width 260 height 16
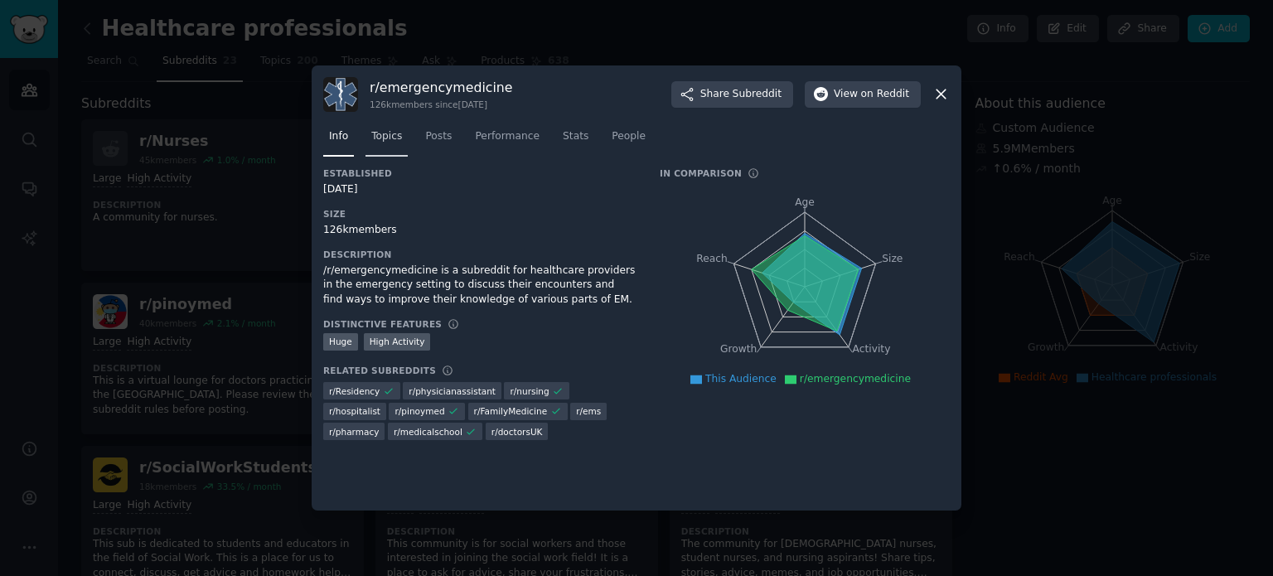
click at [386, 138] on span "Topics" at bounding box center [386, 136] width 31 height 15
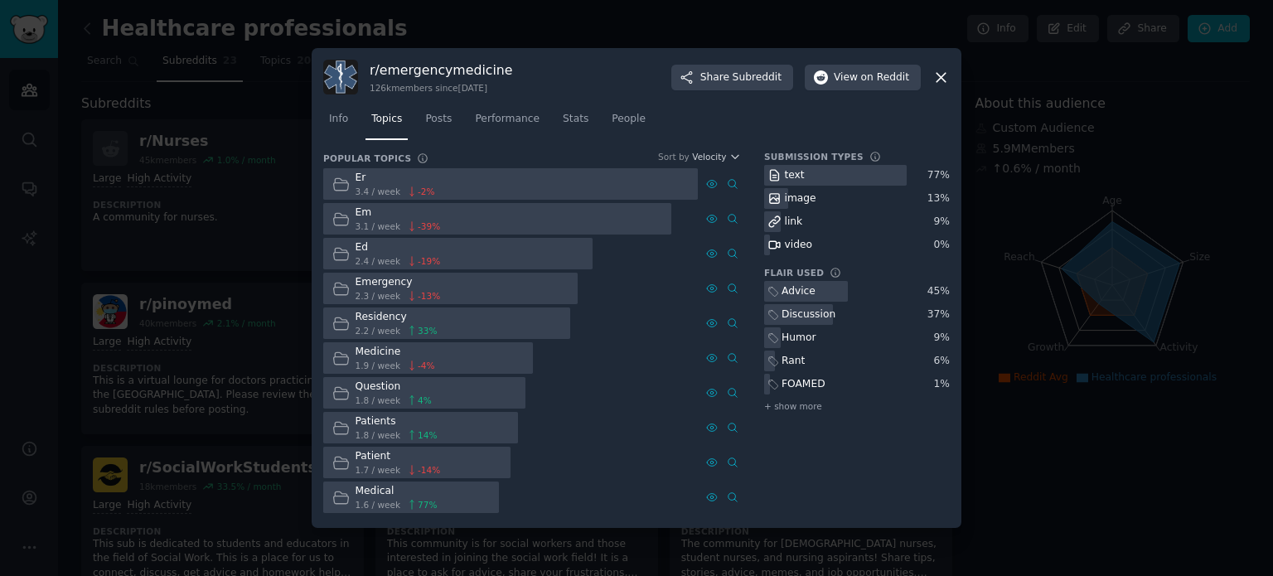
click at [939, 82] on icon at bounding box center [941, 77] width 17 height 17
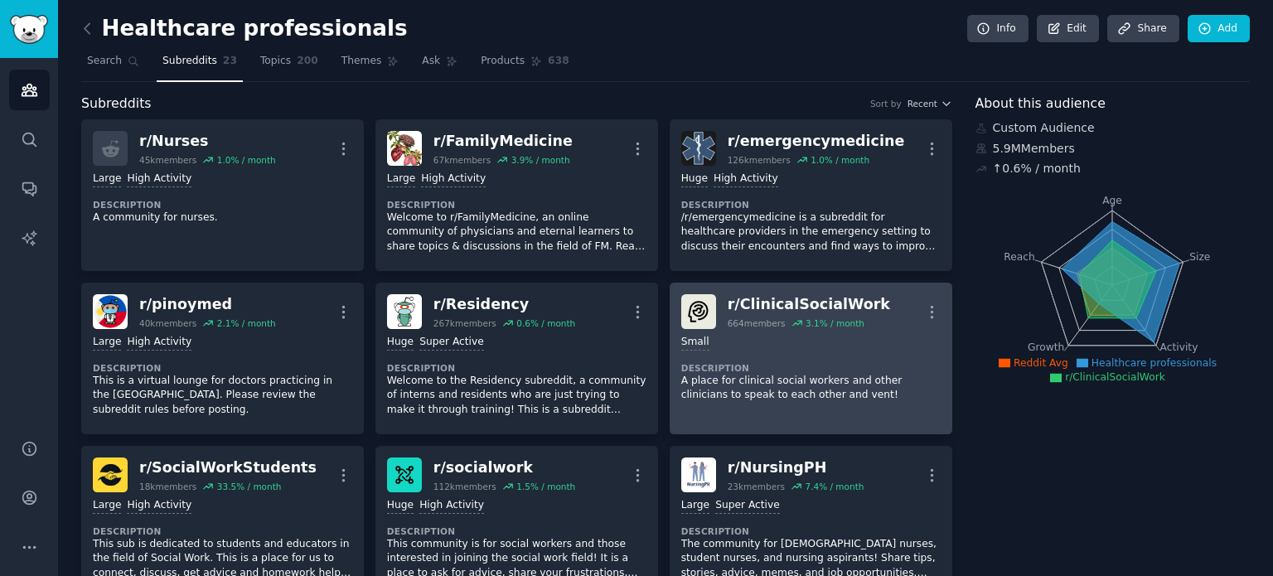
click at [759, 374] on p "A place for clinical social workers and other clinicians to speak to each other…" at bounding box center [812, 388] width 260 height 29
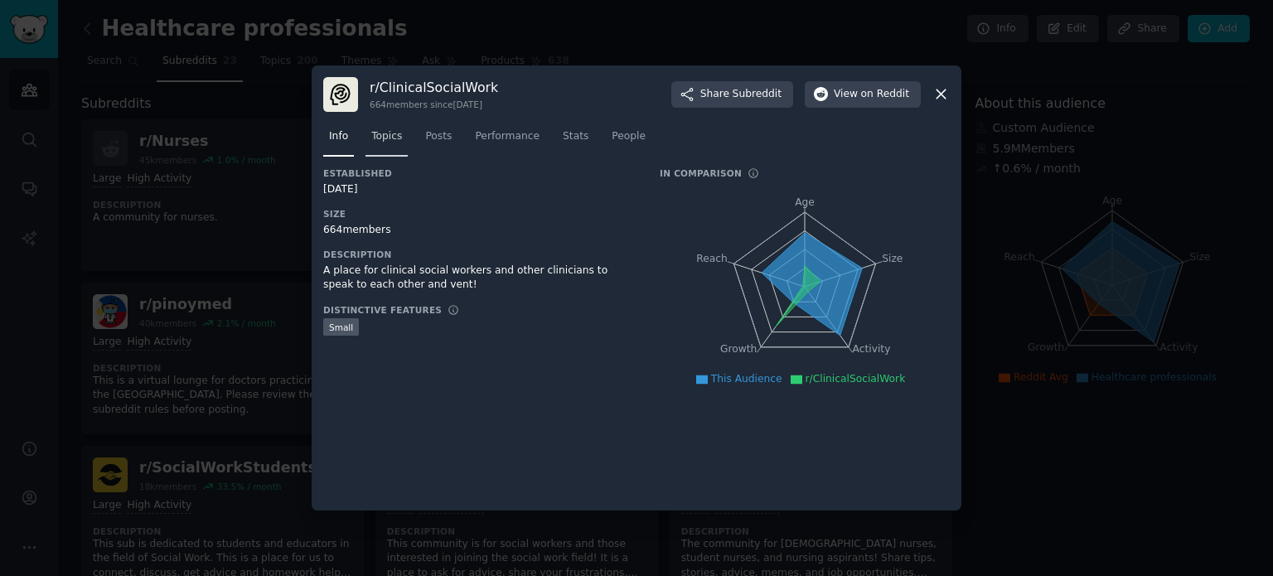
click at [400, 138] on link "Topics" at bounding box center [387, 141] width 42 height 34
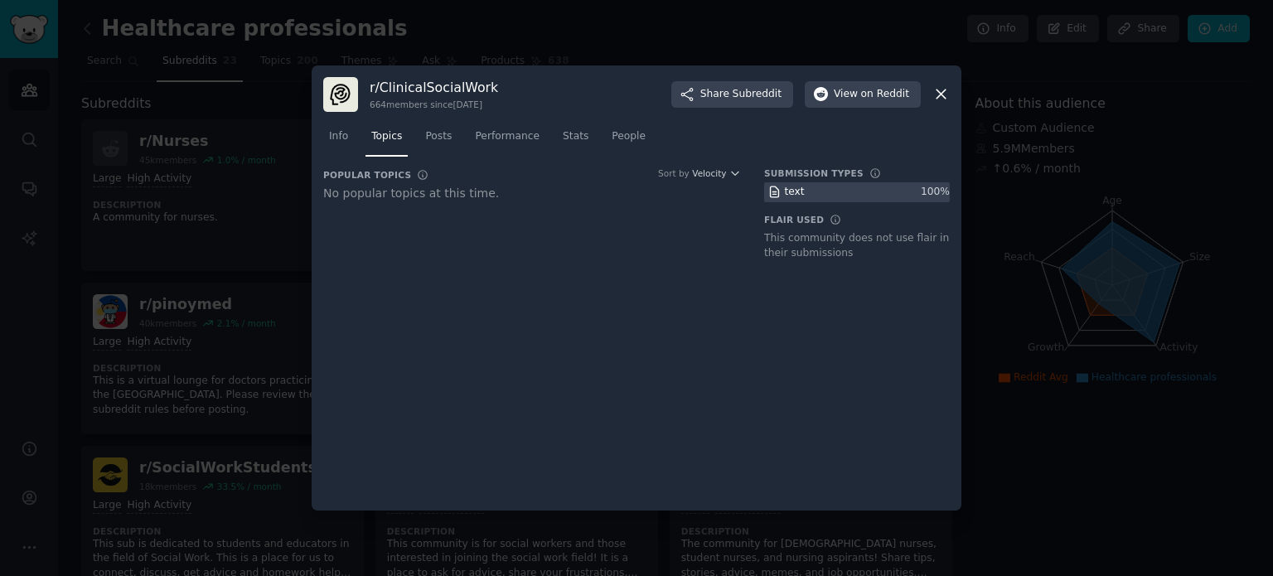
click at [939, 95] on icon at bounding box center [941, 93] width 17 height 17
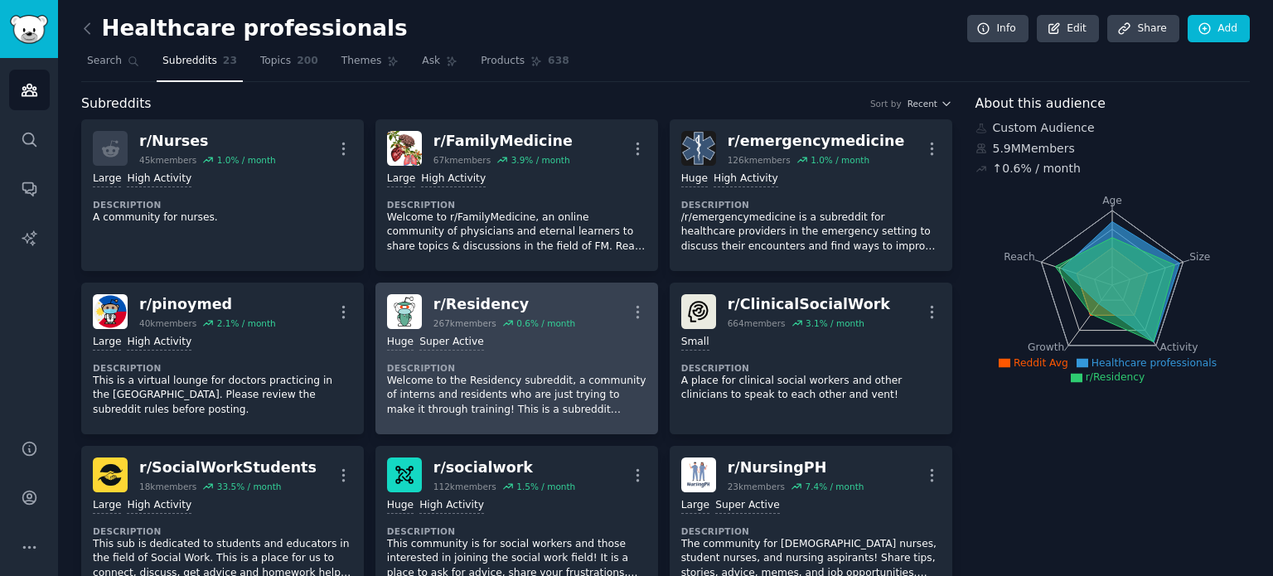
click at [537, 357] on div "Huge Super Active Description Welcome to the Residency subreddit, a community o…" at bounding box center [517, 376] width 260 height 94
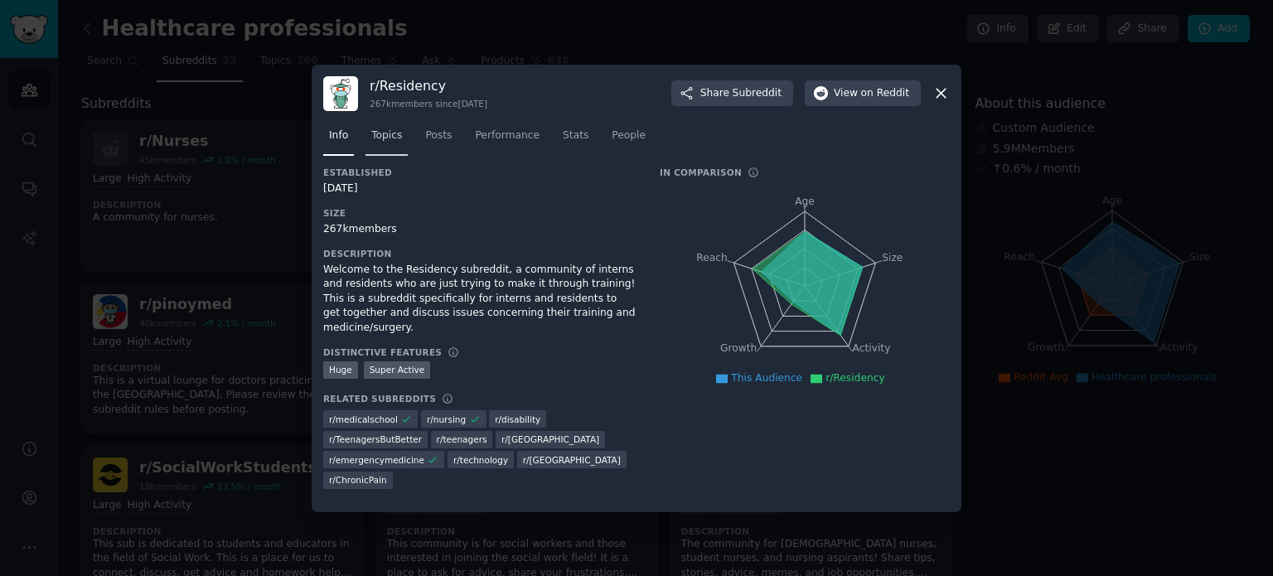
click at [390, 126] on link "Topics" at bounding box center [387, 140] width 42 height 34
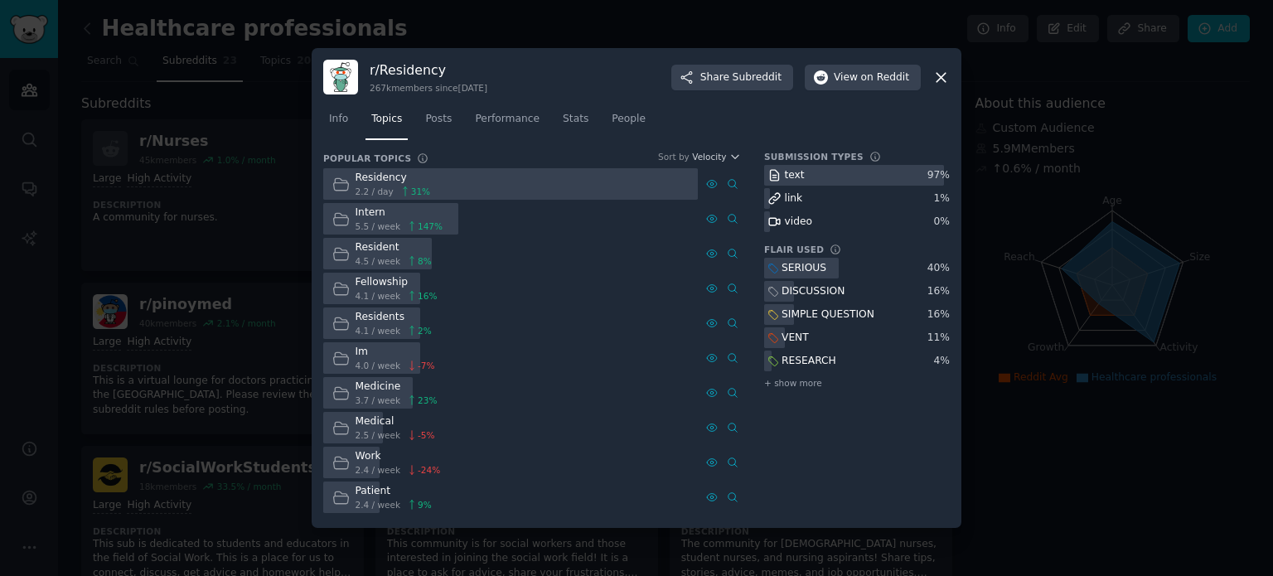
click at [941, 75] on icon at bounding box center [941, 77] width 17 height 17
